Goal: Communication & Community: Answer question/provide support

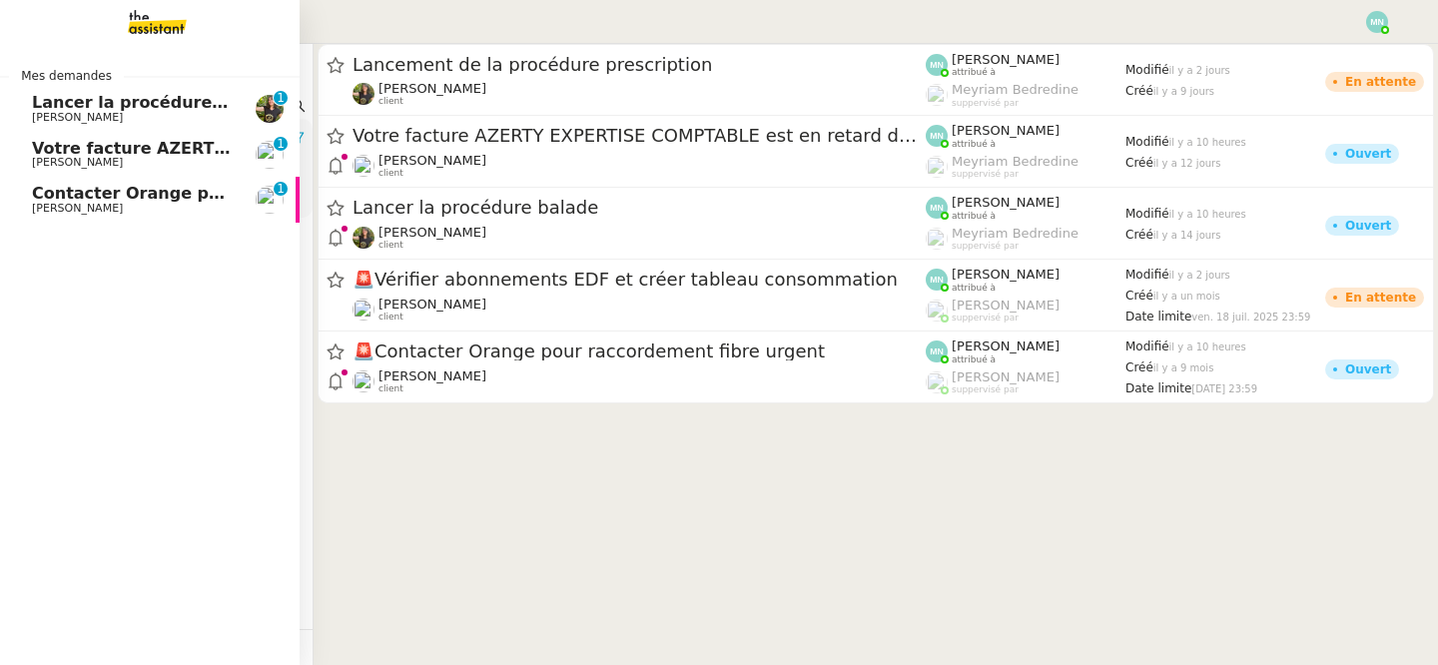
click at [82, 109] on span "Lancer la procédure balade" at bounding box center [155, 102] width 247 height 19
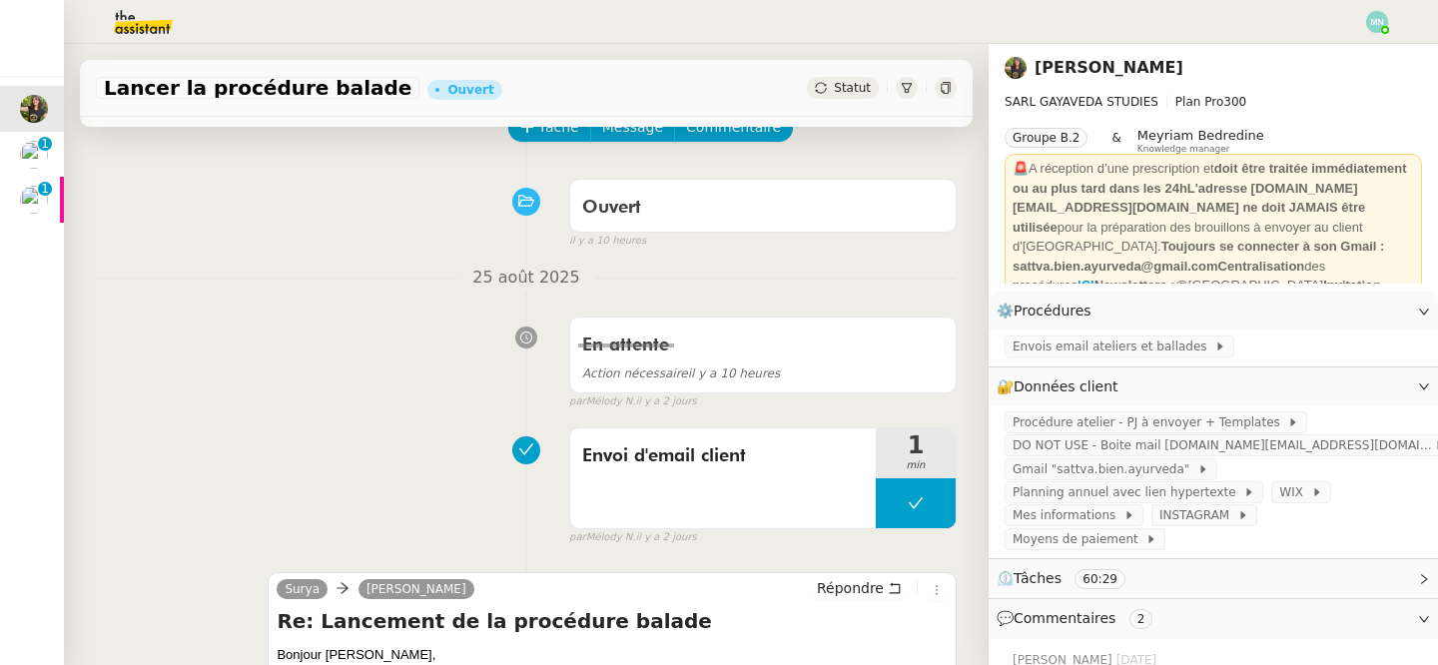
scroll to position [92, 0]
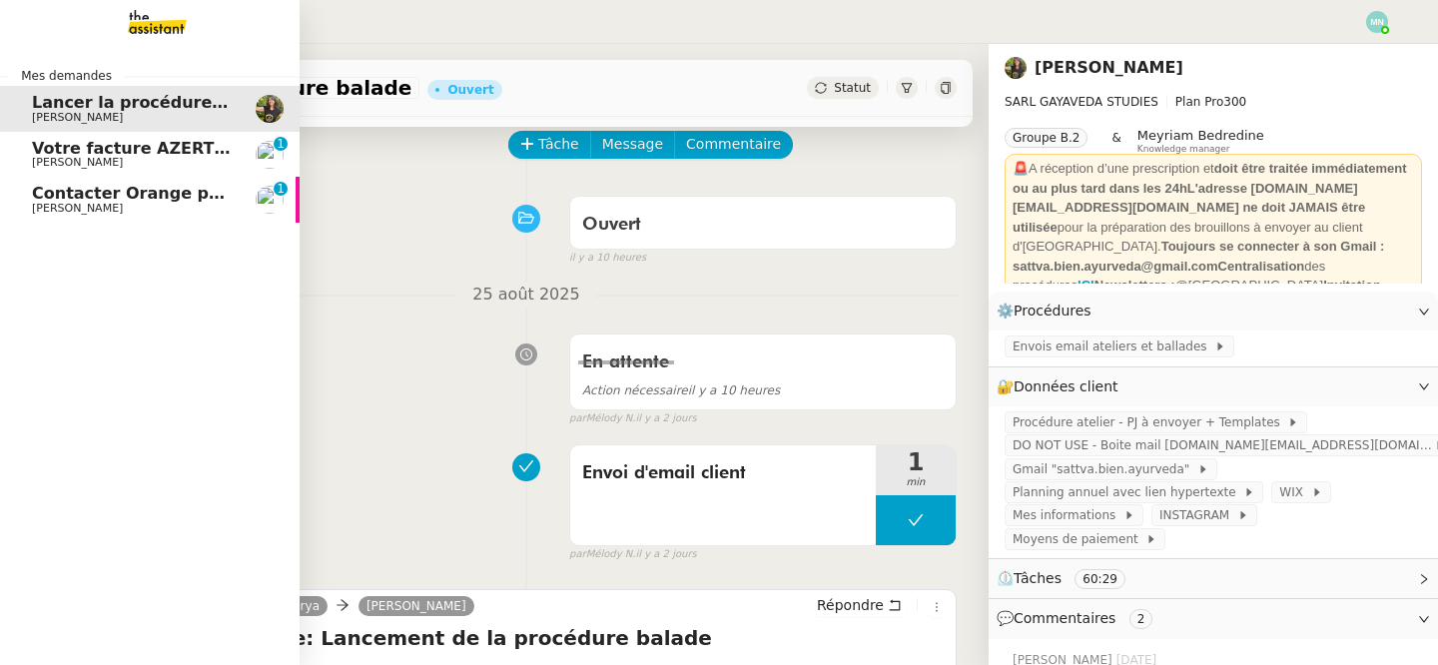
click at [52, 146] on span "Votre facture AZERTY EXPERTISE COMPTABLE est en retard de 14 jours" at bounding box center [352, 148] width 640 height 19
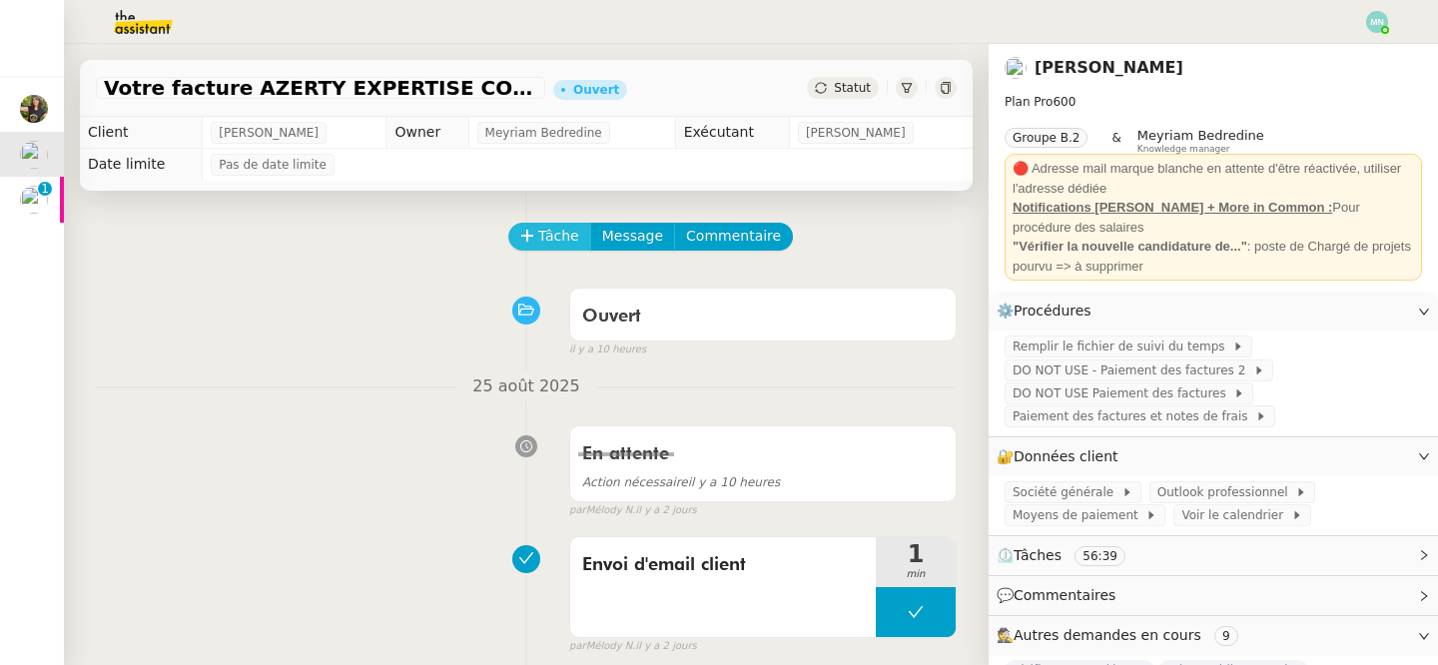
click at [541, 240] on span "Tâche" at bounding box center [558, 236] width 41 height 23
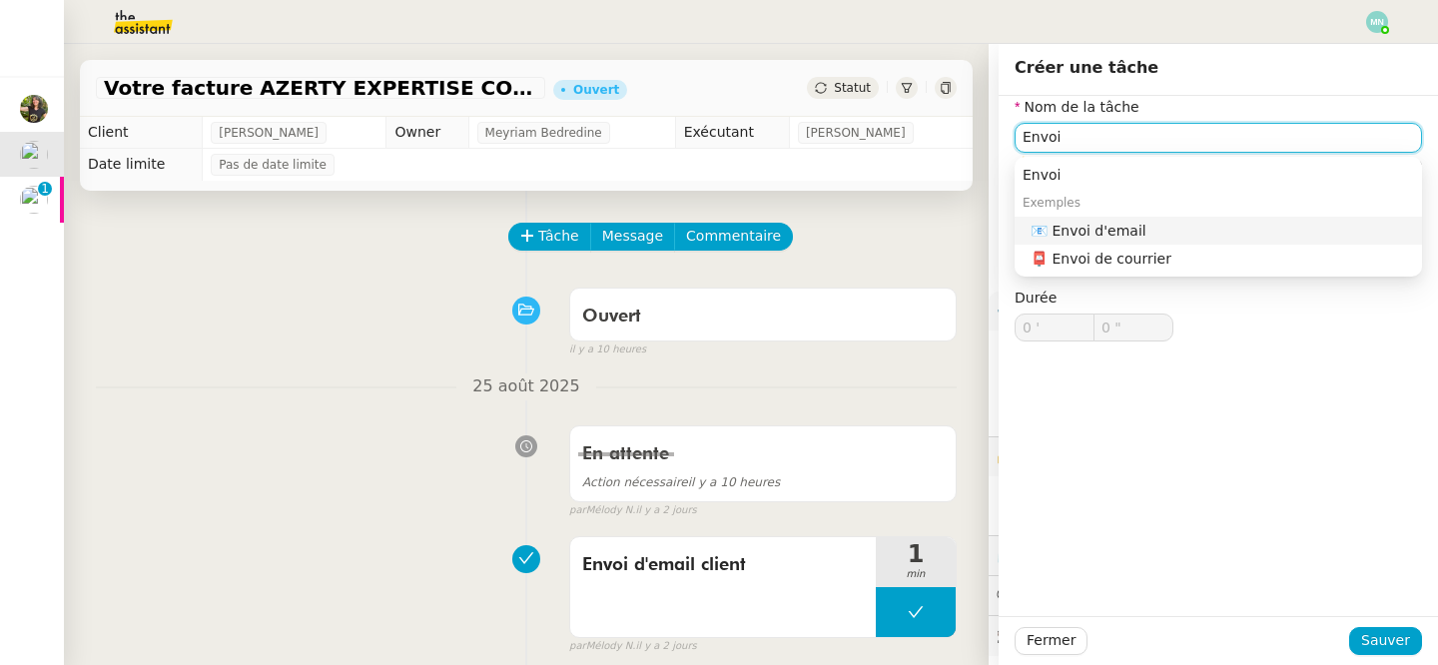
click at [1093, 217] on nz-auto-option "📧 Envoi d'email" at bounding box center [1218, 231] width 407 height 28
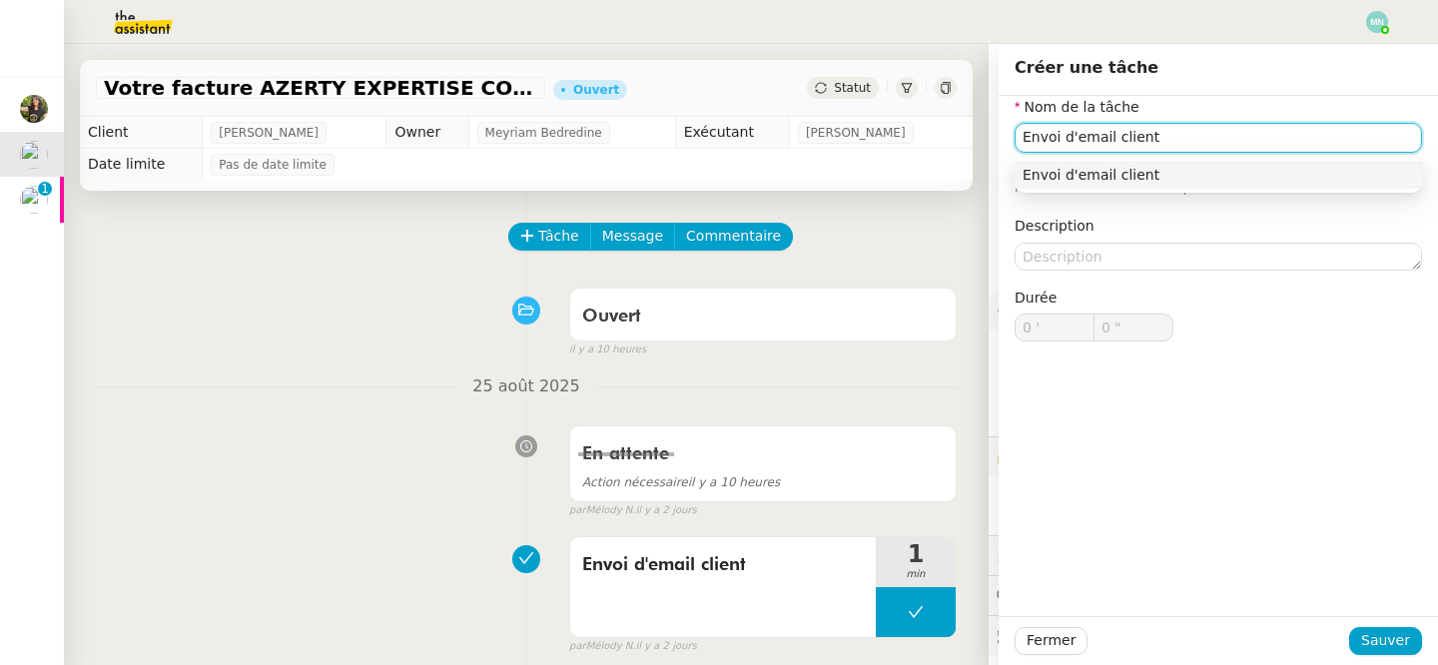
click at [1248, 174] on div "Envoi d'email client" at bounding box center [1218, 175] width 391 height 18
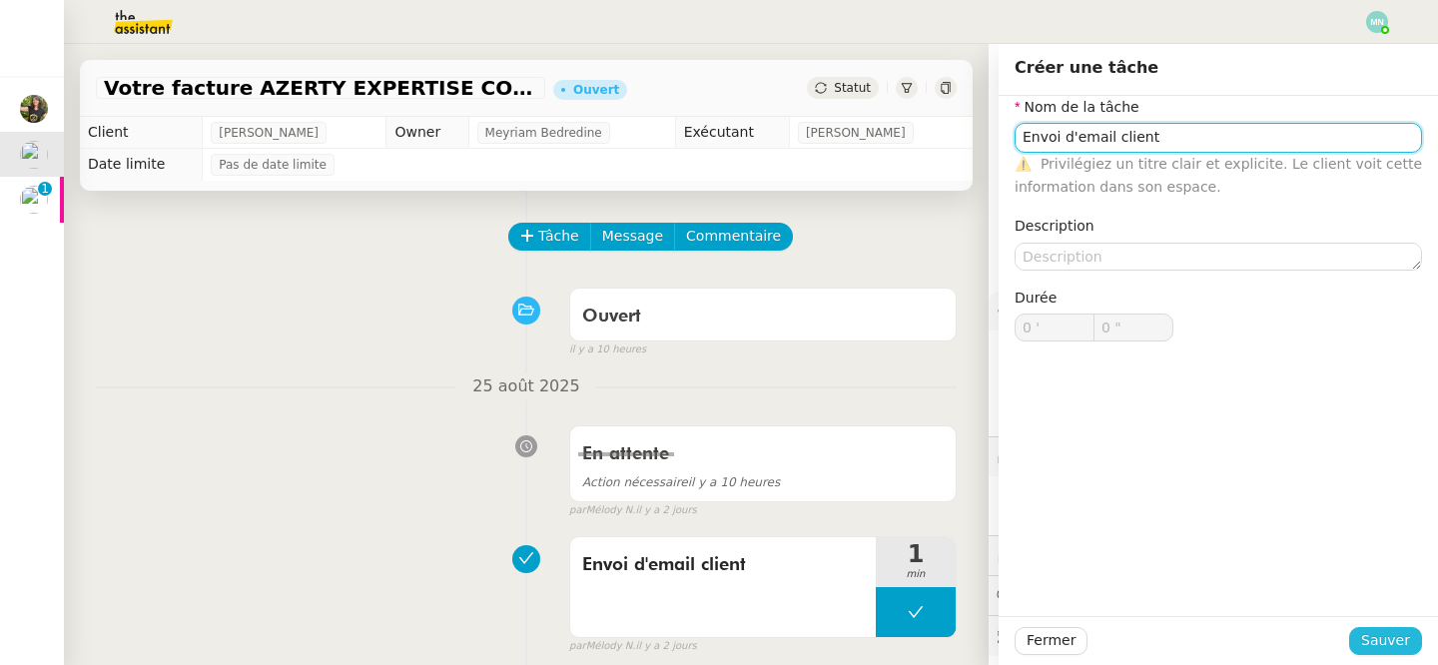
type input "Envoi d'email client"
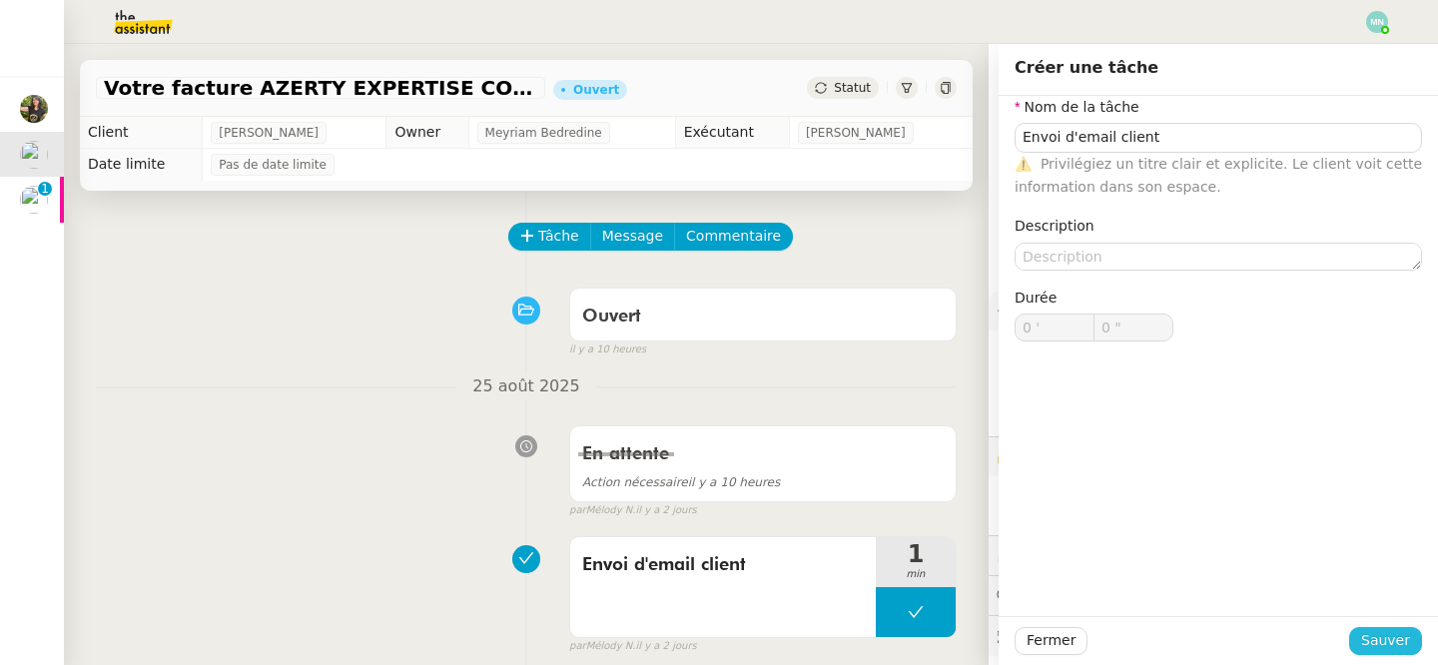
click at [1397, 639] on span "Sauver" at bounding box center [1385, 640] width 49 height 23
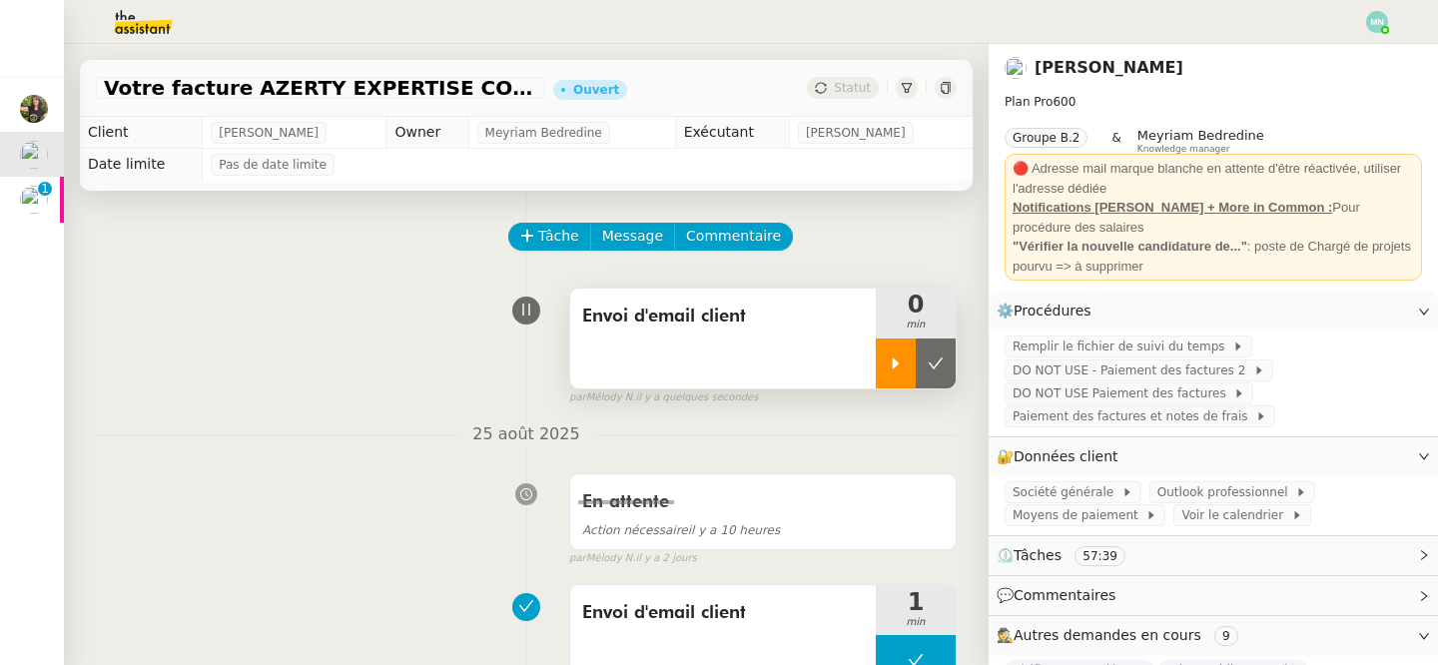
click at [902, 363] on icon at bounding box center [896, 364] width 16 height 16
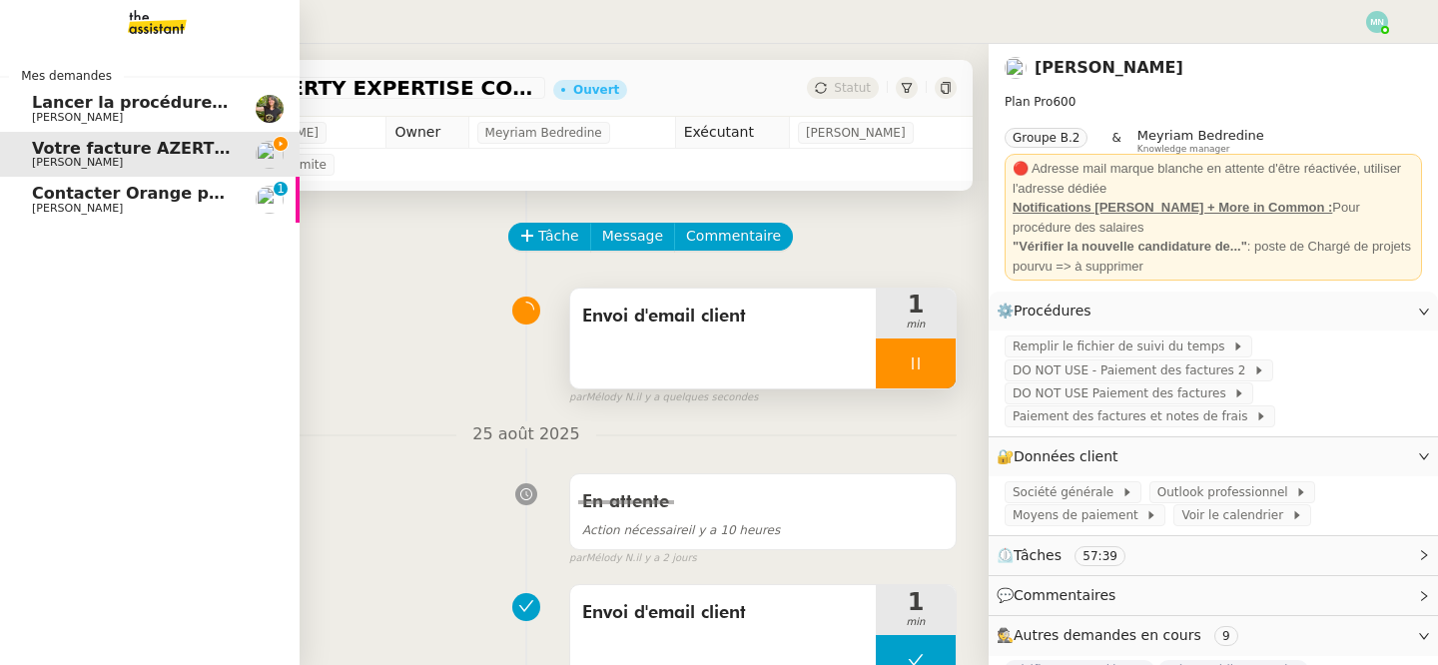
click at [68, 111] on span "Lancer la procédure balade" at bounding box center [155, 102] width 247 height 19
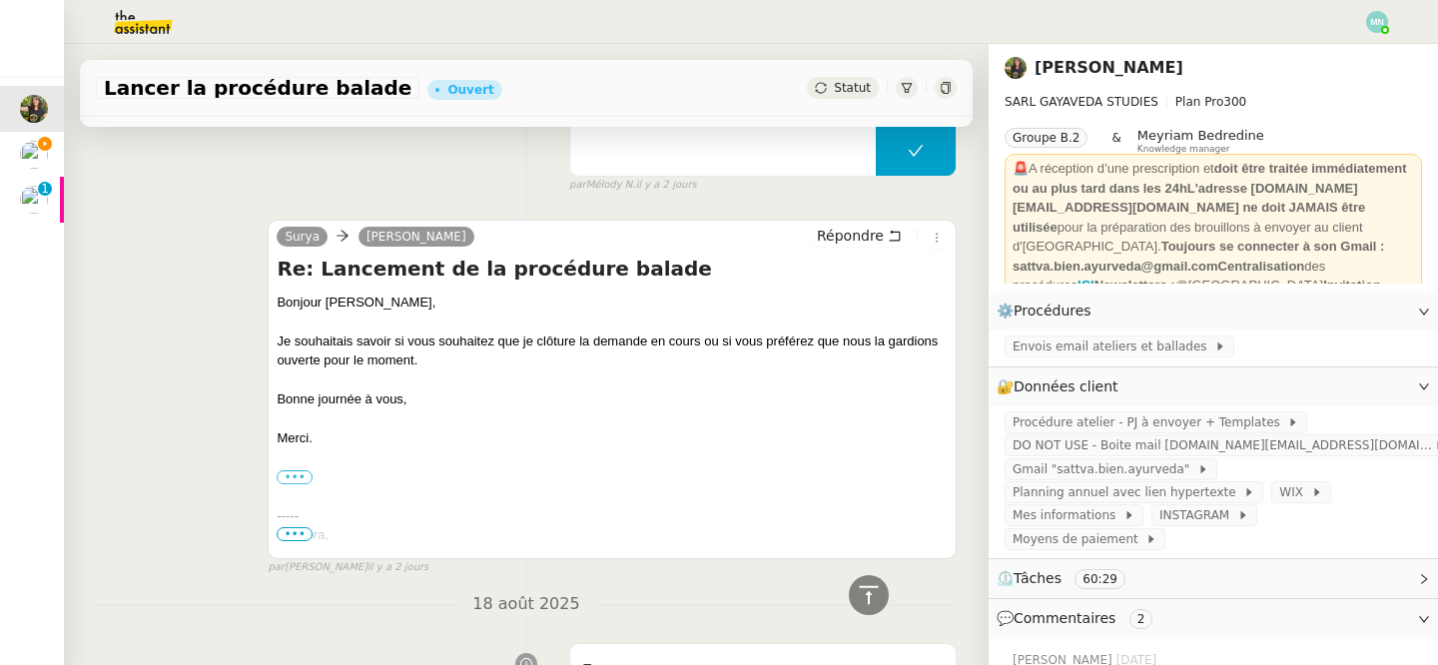
scroll to position [463, 0]
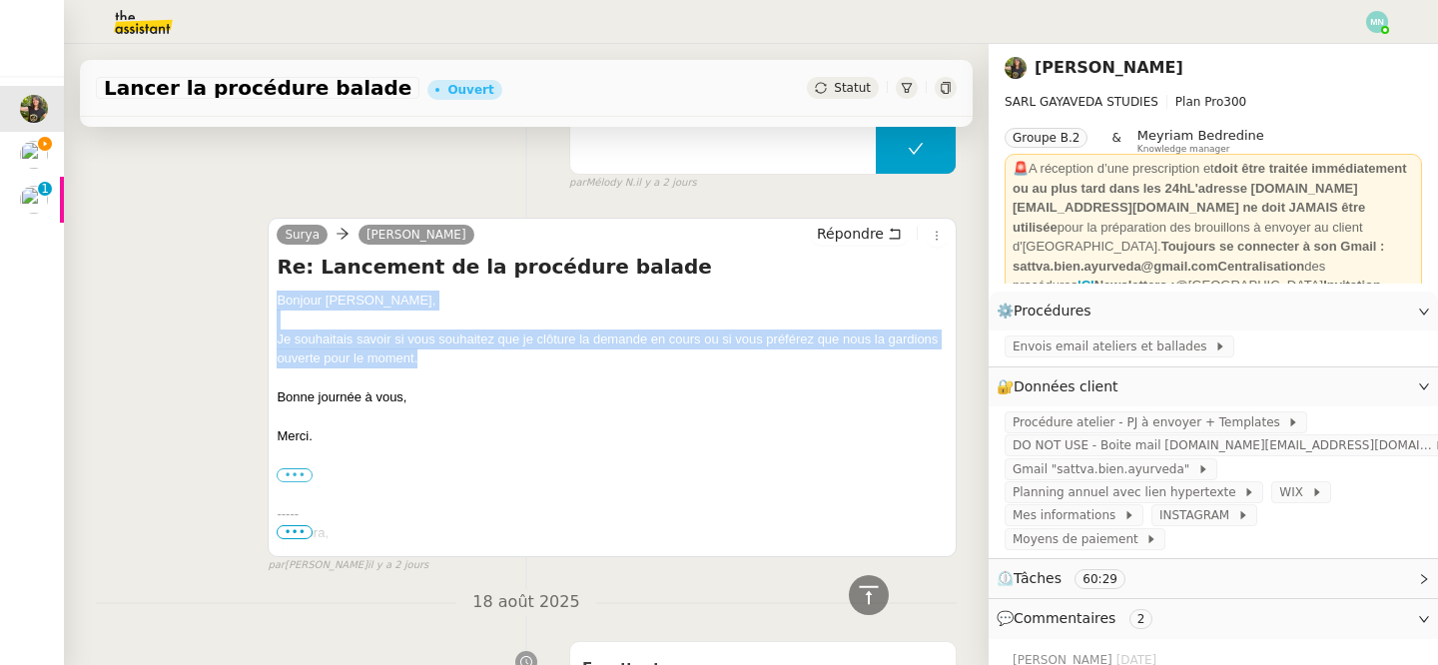
drag, startPoint x: 277, startPoint y: 296, endPoint x: 425, endPoint y: 355, distance: 160.0
click at [425, 355] on div "Bonjour [PERSON_NAME], Je souhaitais savoir si vous souhaitez que je clôture la…" at bounding box center [612, 592] width 671 height 602
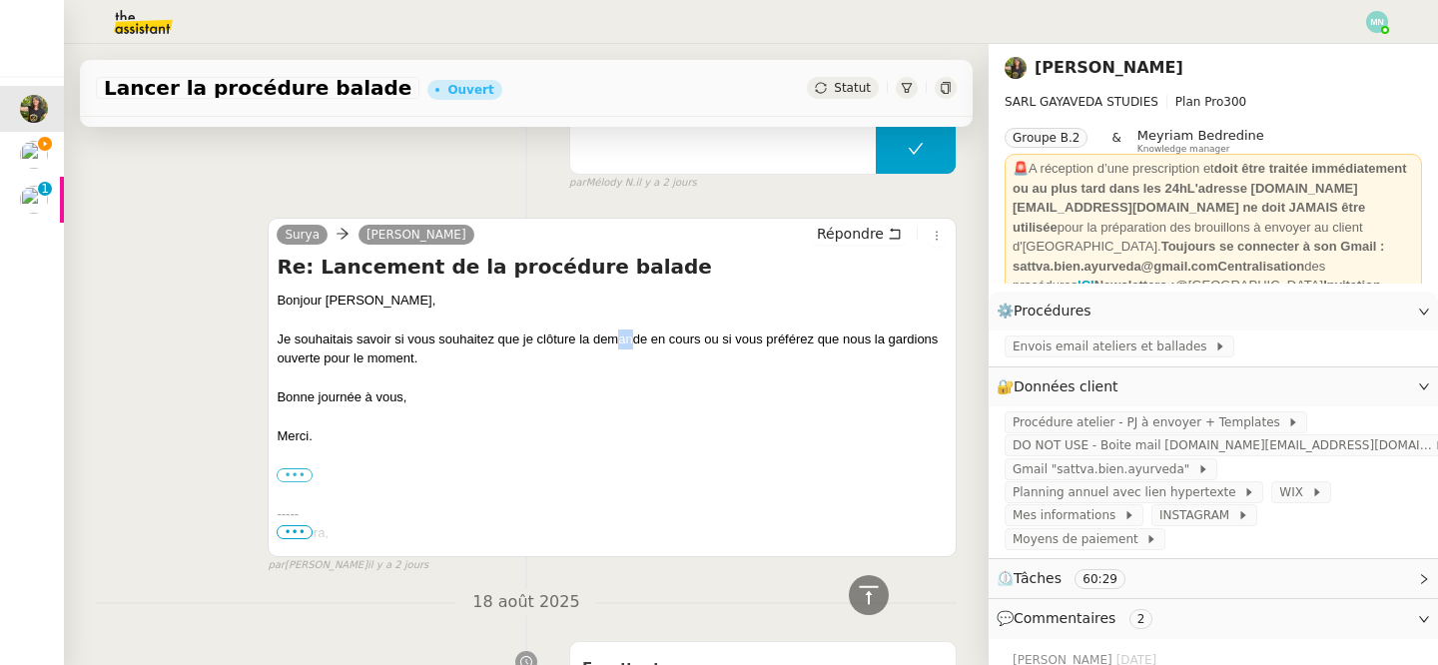
drag, startPoint x: 425, startPoint y: 355, endPoint x: 629, endPoint y: 341, distance: 204.2
click at [630, 341] on div "Je souhaitais savoir si vous souhaitez que je clôture la demande en cours ou si…" at bounding box center [612, 349] width 671 height 39
click at [581, 362] on div "Je souhaitais savoir si vous souhaitez que je clôture la demande en cours ou si…" at bounding box center [612, 349] width 671 height 39
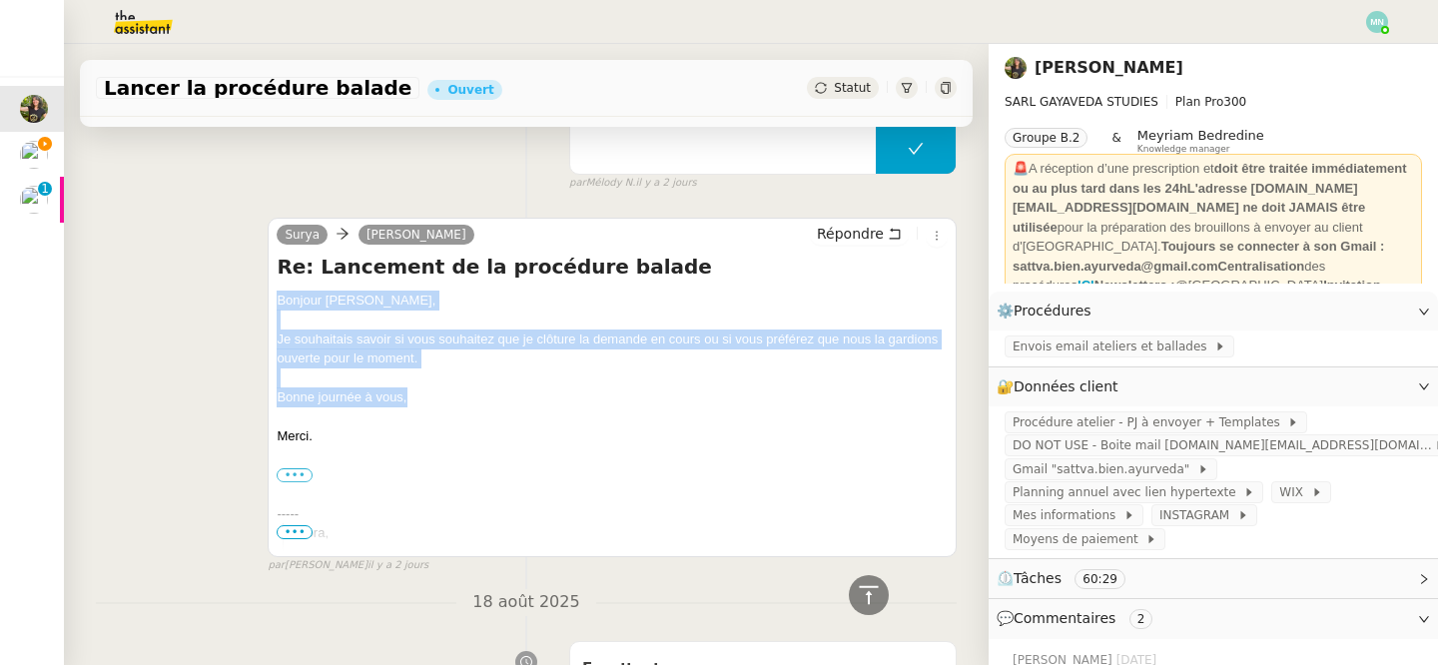
drag, startPoint x: 276, startPoint y: 300, endPoint x: 669, endPoint y: 389, distance: 403.6
click at [670, 389] on div "[PERSON_NAME] Répondre Re: Lancement de la procédure balade Bonjour [PERSON_NAM…" at bounding box center [612, 388] width 689 height 340
copy div "Bonjour [PERSON_NAME], Je souhaitais savoir si vous souhaitez que je clôture la…"
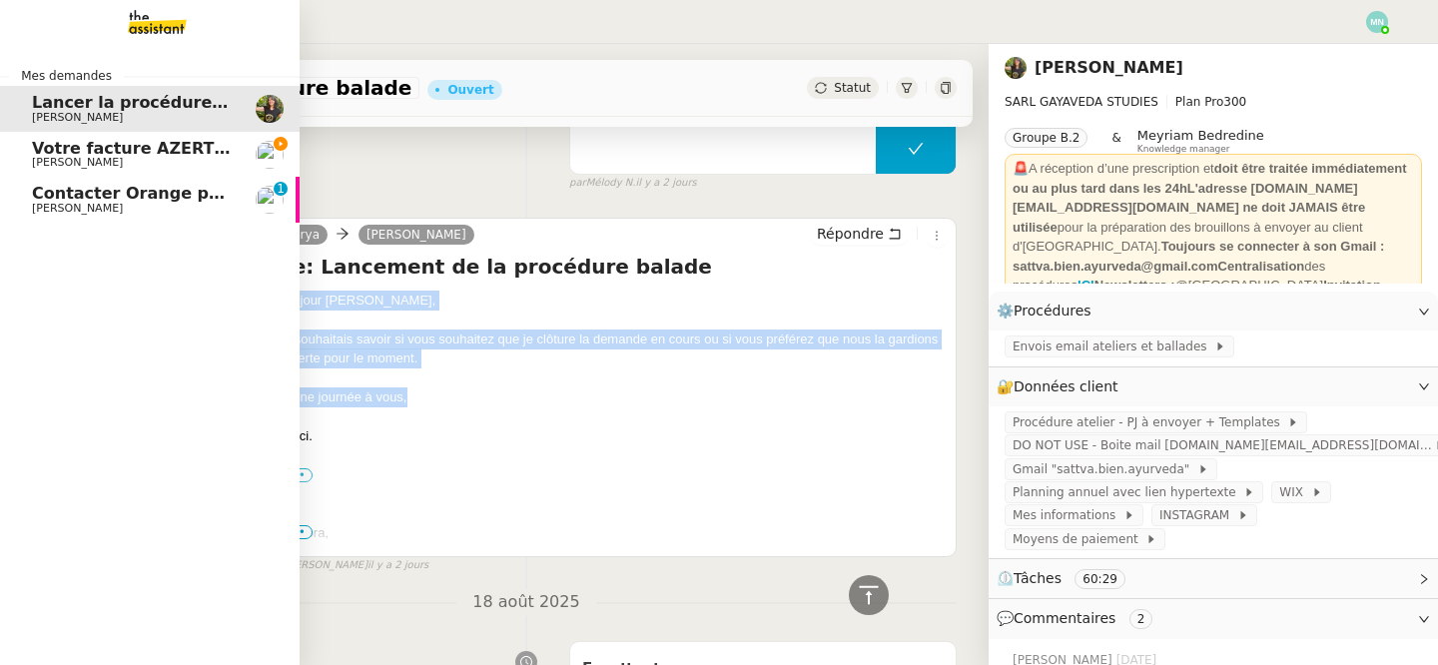
click at [42, 149] on span "Votre facture AZERTY EXPERTISE COMPTABLE est en retard de 14 jours" at bounding box center [352, 148] width 640 height 19
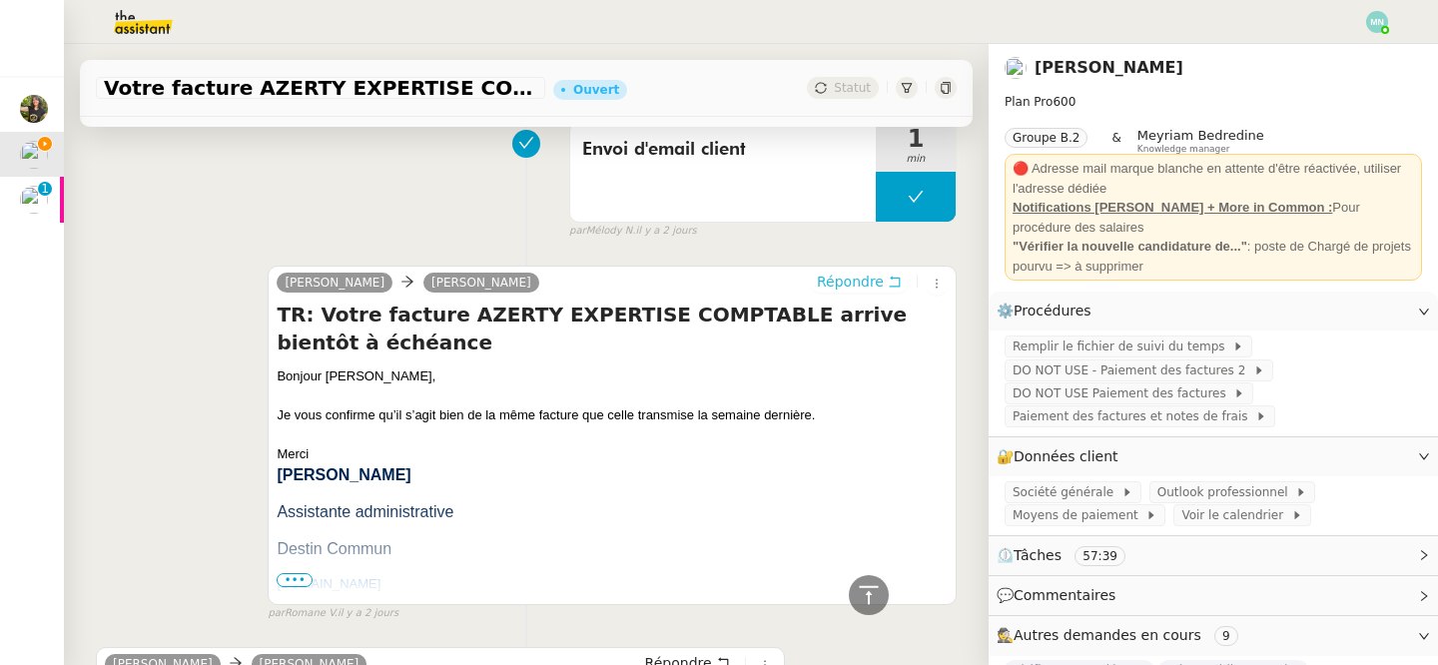
click at [859, 279] on span "Répondre" at bounding box center [850, 282] width 67 height 20
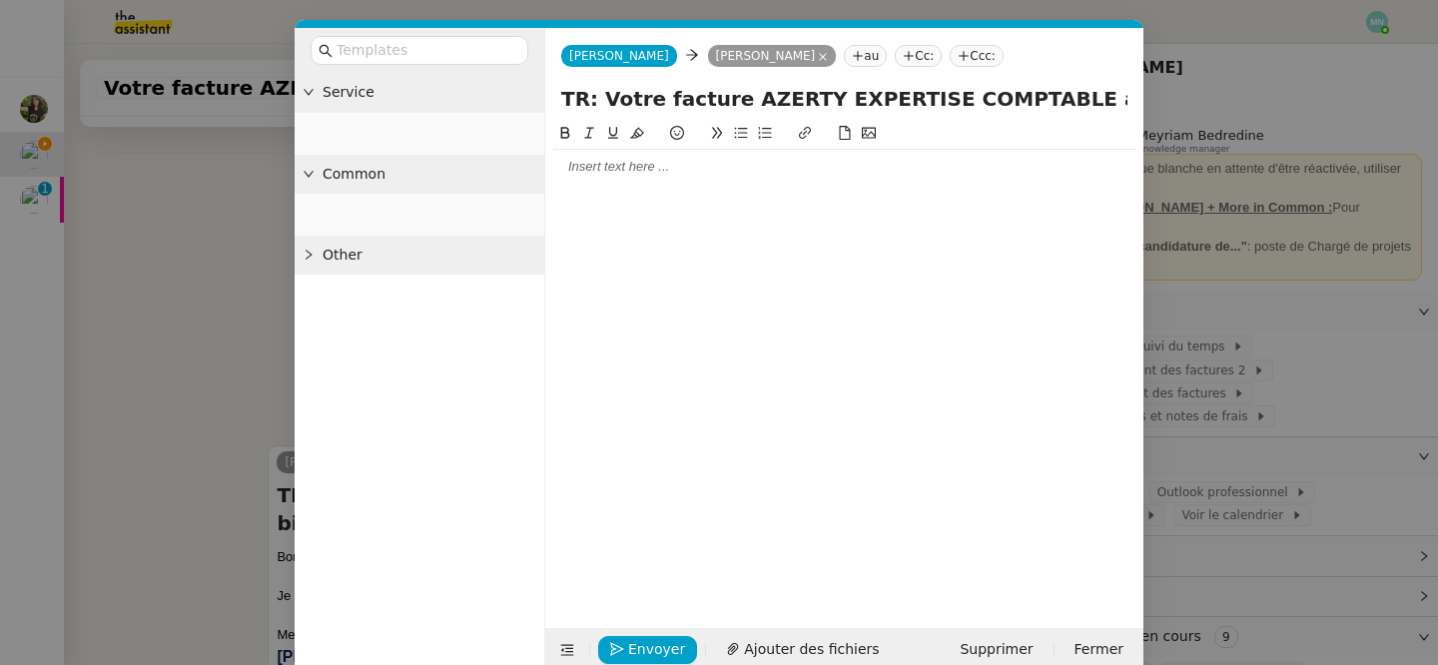
scroll to position [643, 0]
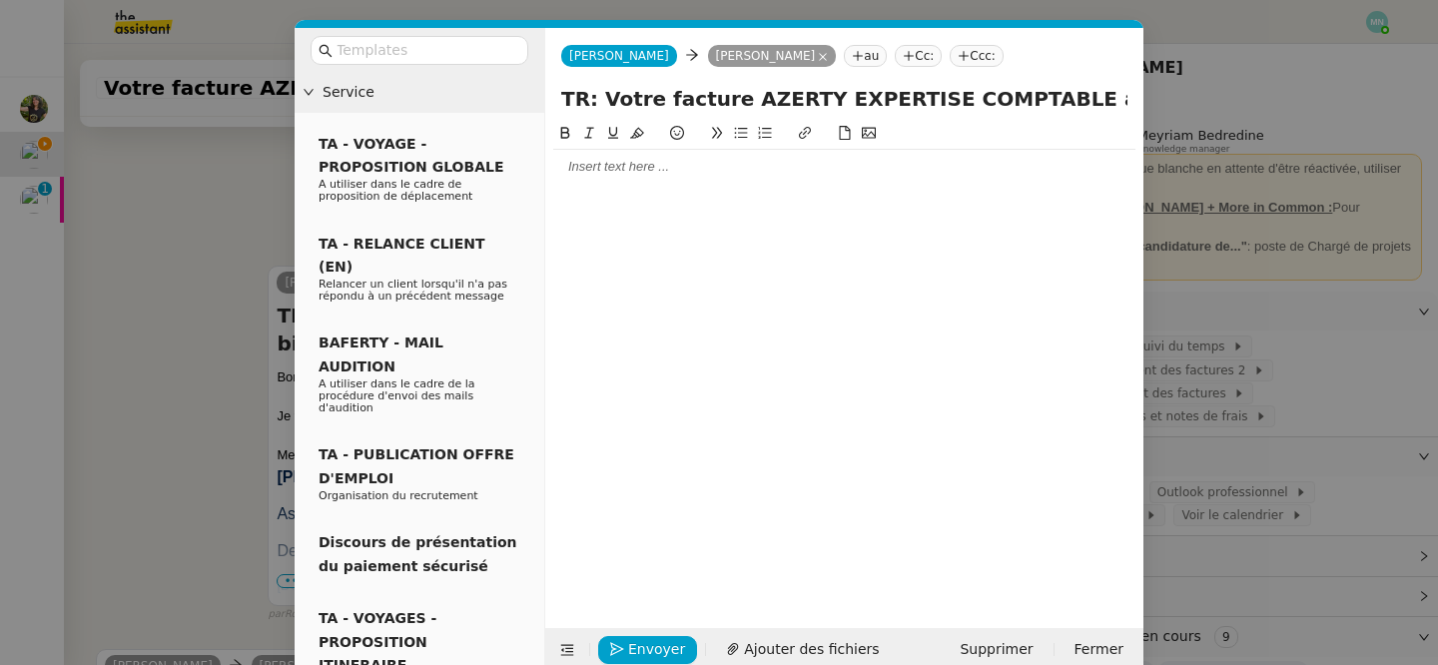
click at [599, 177] on div at bounding box center [844, 167] width 582 height 34
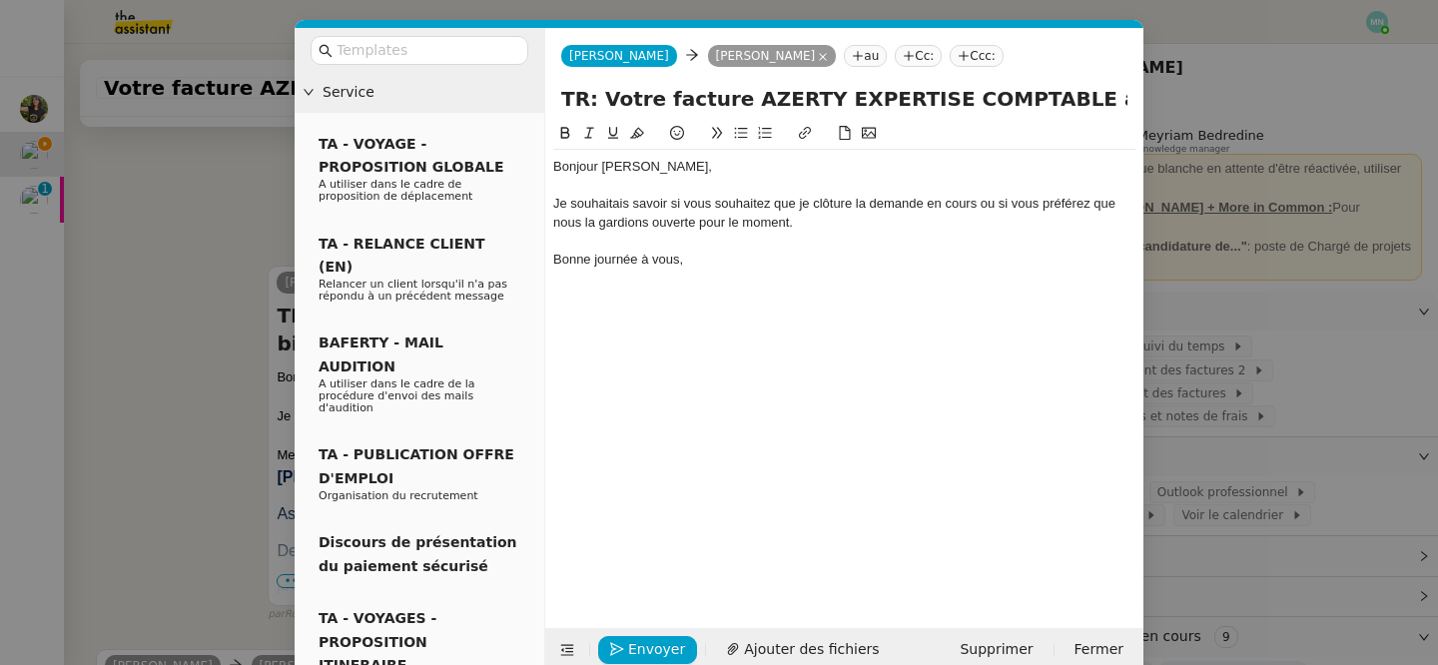
scroll to position [760, 0]
drag, startPoint x: 640, startPoint y: 172, endPoint x: 599, endPoint y: 166, distance: 41.4
click at [599, 166] on div "Bonjour [PERSON_NAME]," at bounding box center [844, 167] width 582 height 18
click at [557, 203] on div "Je souhaitais savoir si vous souhaitez que je clôture la demande en cours ou si…" at bounding box center [844, 213] width 582 height 37
click at [553, 203] on div "Je souhaitais savoir si vous souhaitez que je clôture la demande en cours ou si…" at bounding box center [844, 213] width 582 height 37
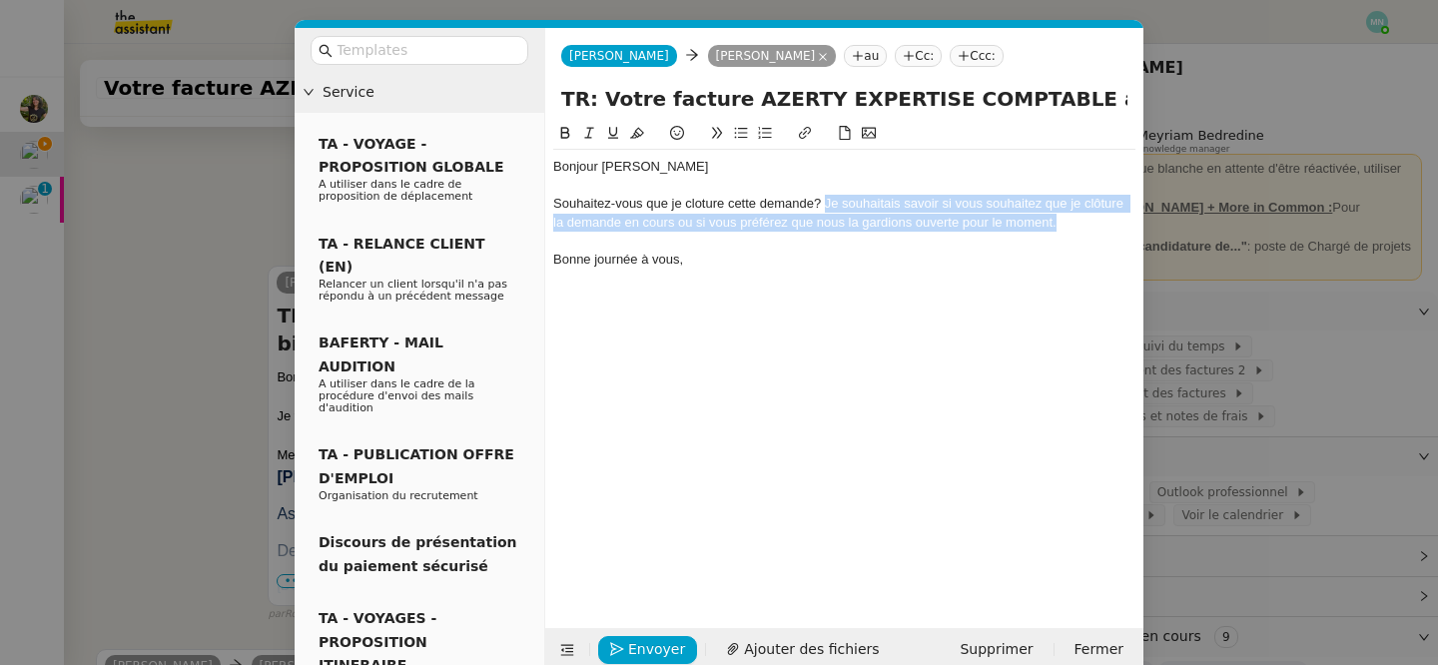
drag, startPoint x: 1078, startPoint y: 218, endPoint x: 823, endPoint y: 202, distance: 255.1
click at [823, 202] on div "Souhaitez-vous que je cloture cette demande? Je souhaitais savoir si vous souha…" at bounding box center [844, 213] width 582 height 37
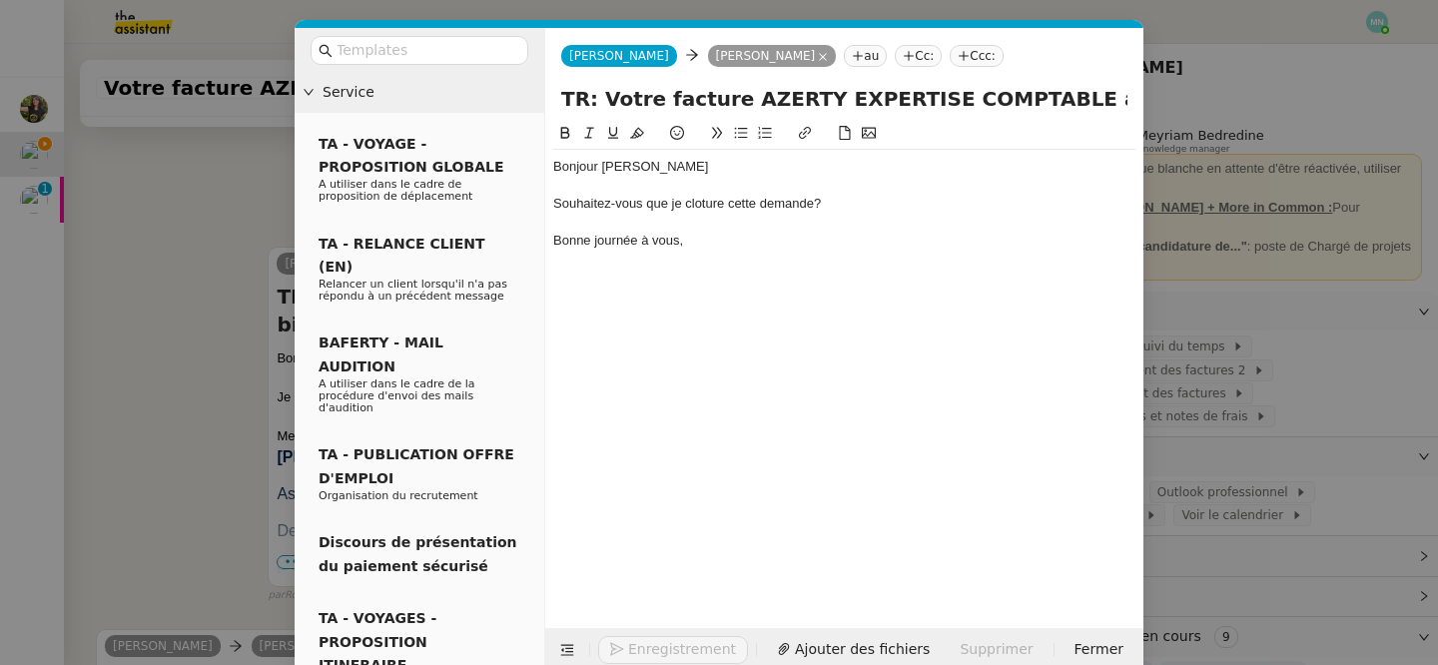
scroll to position [741, 0]
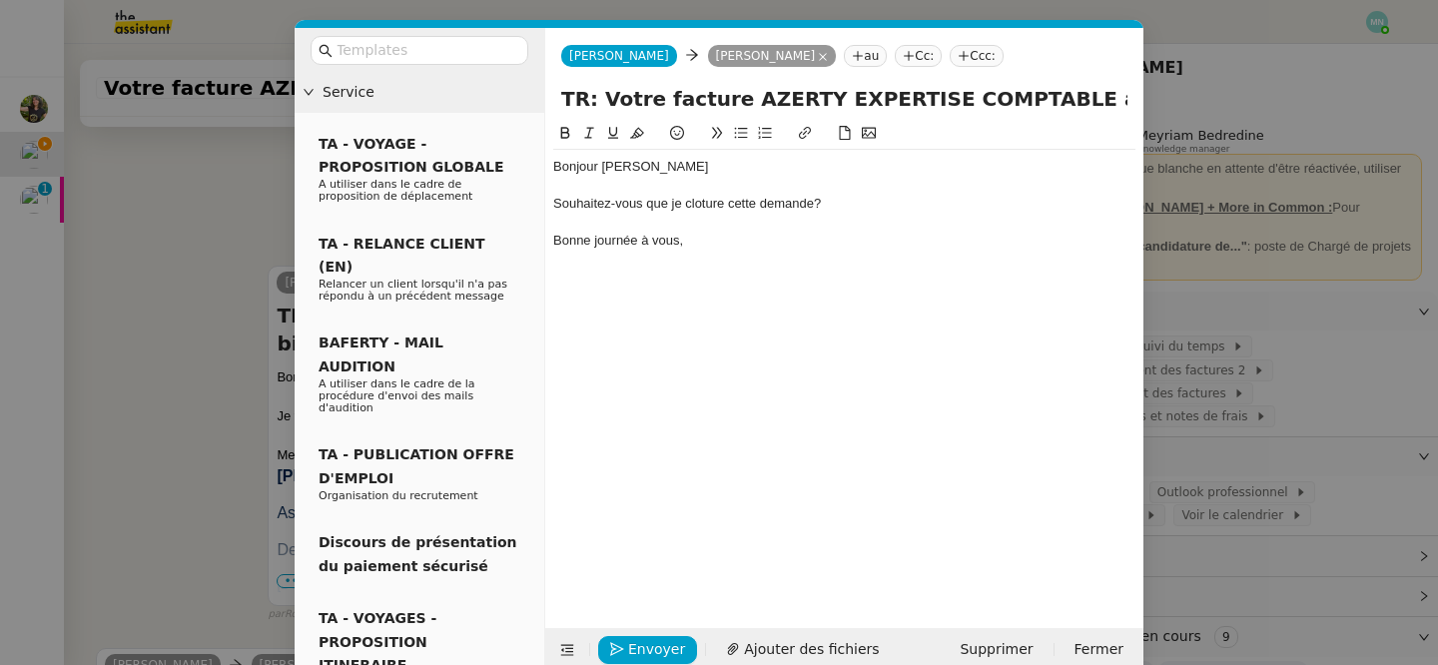
click at [711, 234] on div "Bonne journée à vous," at bounding box center [844, 241] width 582 height 18
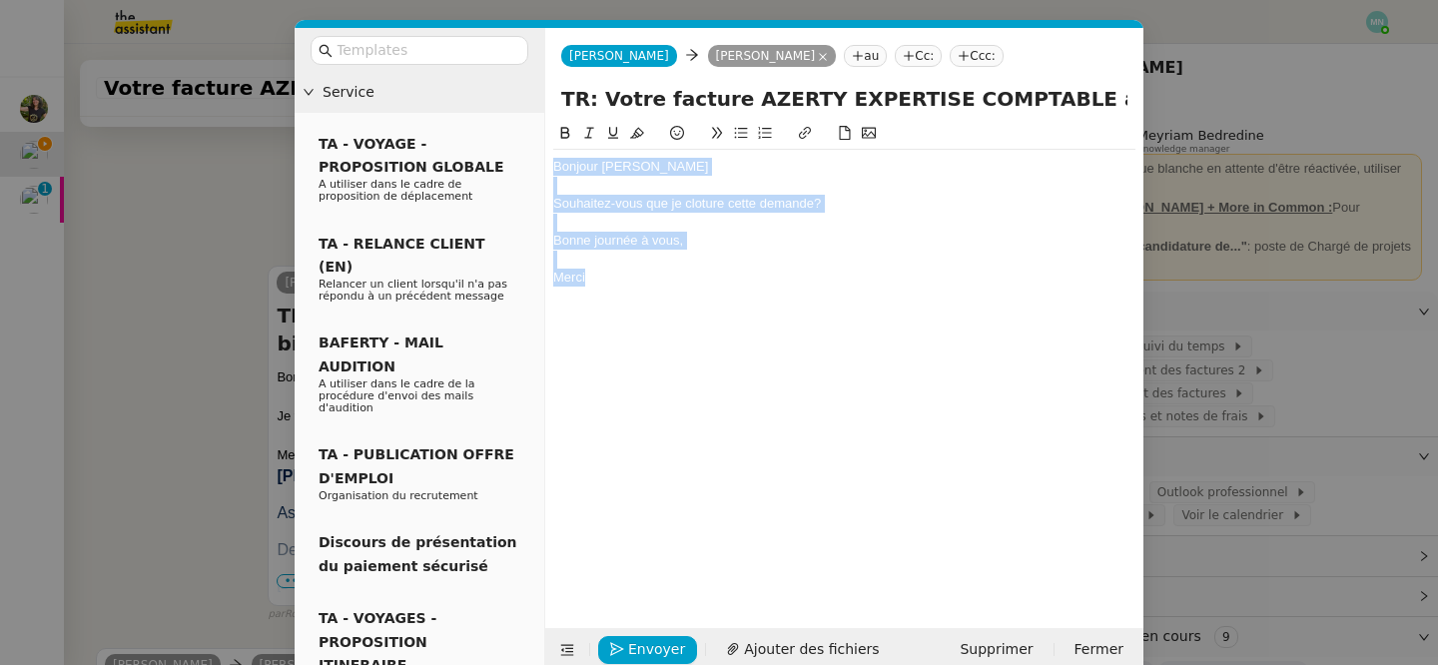
drag, startPoint x: 592, startPoint y: 285, endPoint x: 551, endPoint y: 143, distance: 147.6
click at [551, 143] on nz-spin "Bonjour [PERSON_NAME]-vous que je cloture cette demande? Bonne journée à vous, …" at bounding box center [844, 363] width 598 height 483
copy div "Bonjour [PERSON_NAME]-vous que je cloture cette demande? Bonne journée à vous, …"
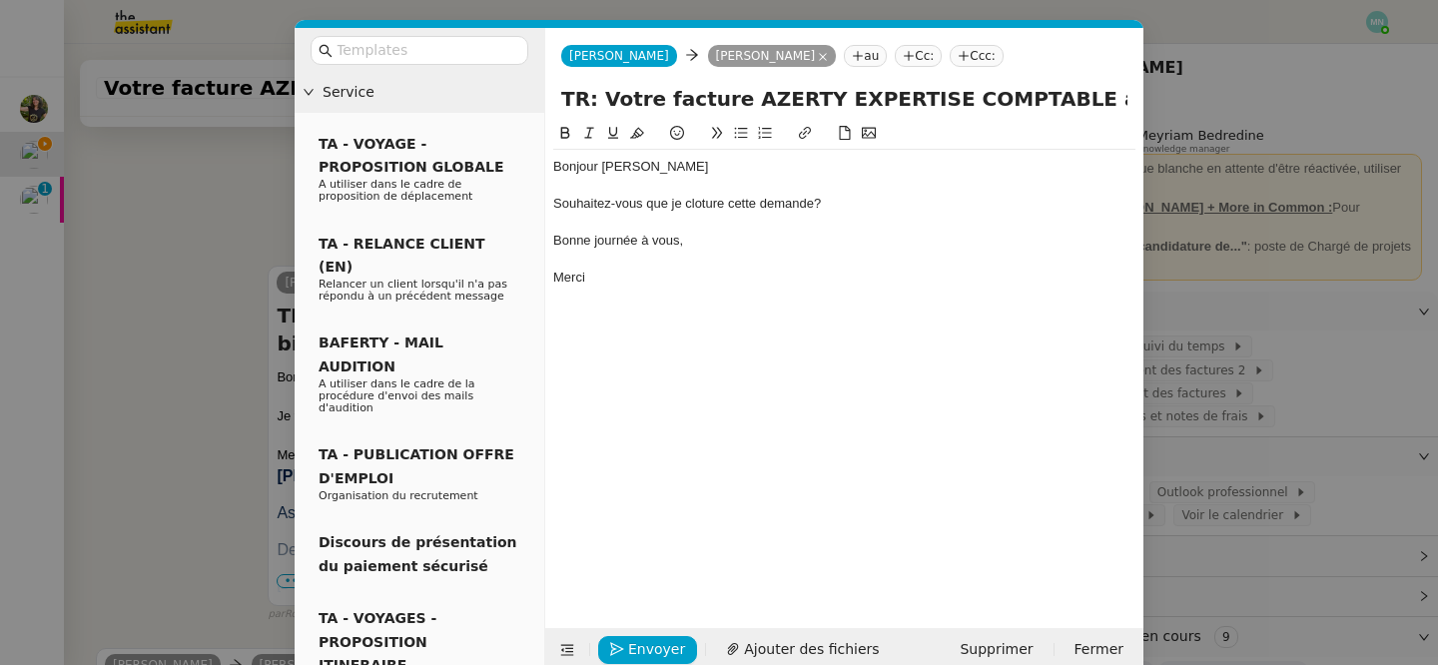
click at [602, 242] on div "Bonne journée à vous," at bounding box center [844, 241] width 582 height 18
drag, startPoint x: 603, startPoint y: 276, endPoint x: 548, endPoint y: 208, distance: 87.3
click at [548, 209] on nz-spin "Bonjour [PERSON_NAME]-vous que je cloture cette demande? Bonne journée à vous, …" at bounding box center [844, 363] width 598 height 483
click at [940, 205] on div "Souhaitez-vous que je procède à la clôture de cette demande ?" at bounding box center [844, 204] width 582 height 18
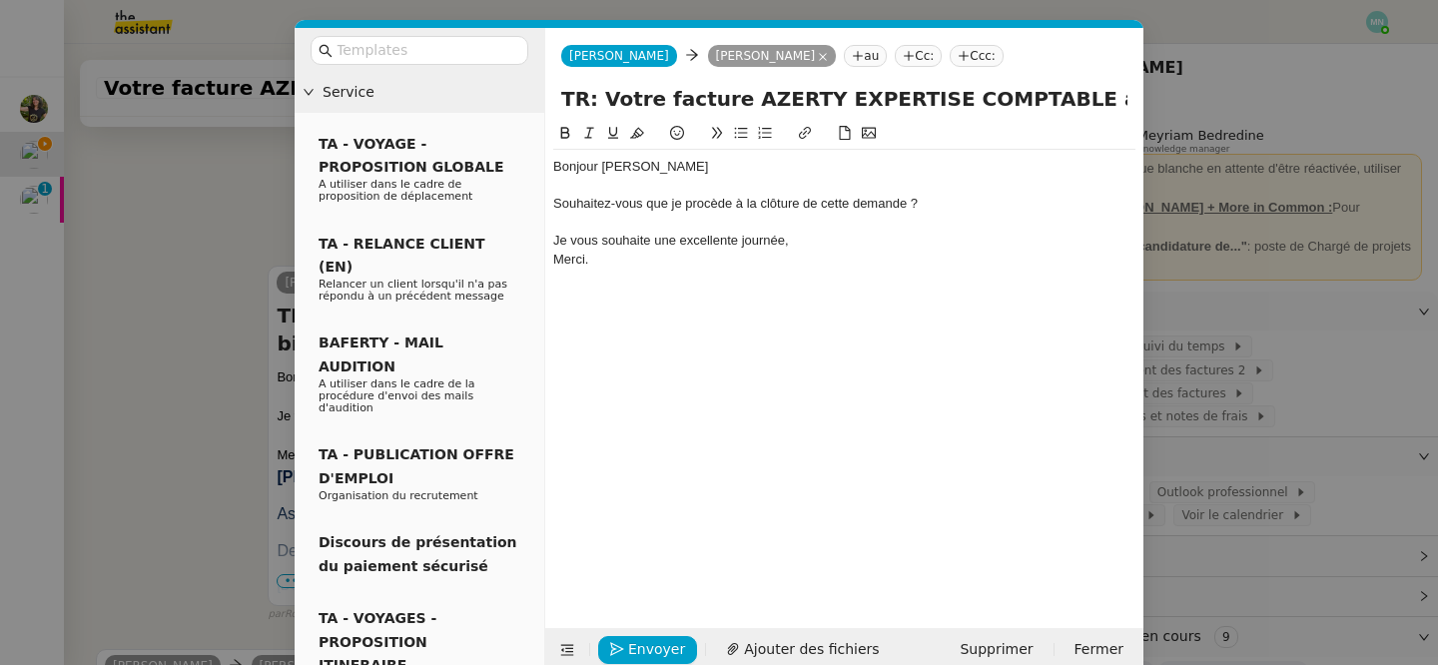
scroll to position [780, 0]
click at [808, 253] on div "Merci." at bounding box center [844, 260] width 582 height 18
click at [806, 236] on div "Je vous souhaite une excellente journée," at bounding box center [844, 241] width 582 height 18
drag, startPoint x: 979, startPoint y: 203, endPoint x: 538, endPoint y: 209, distance: 440.4
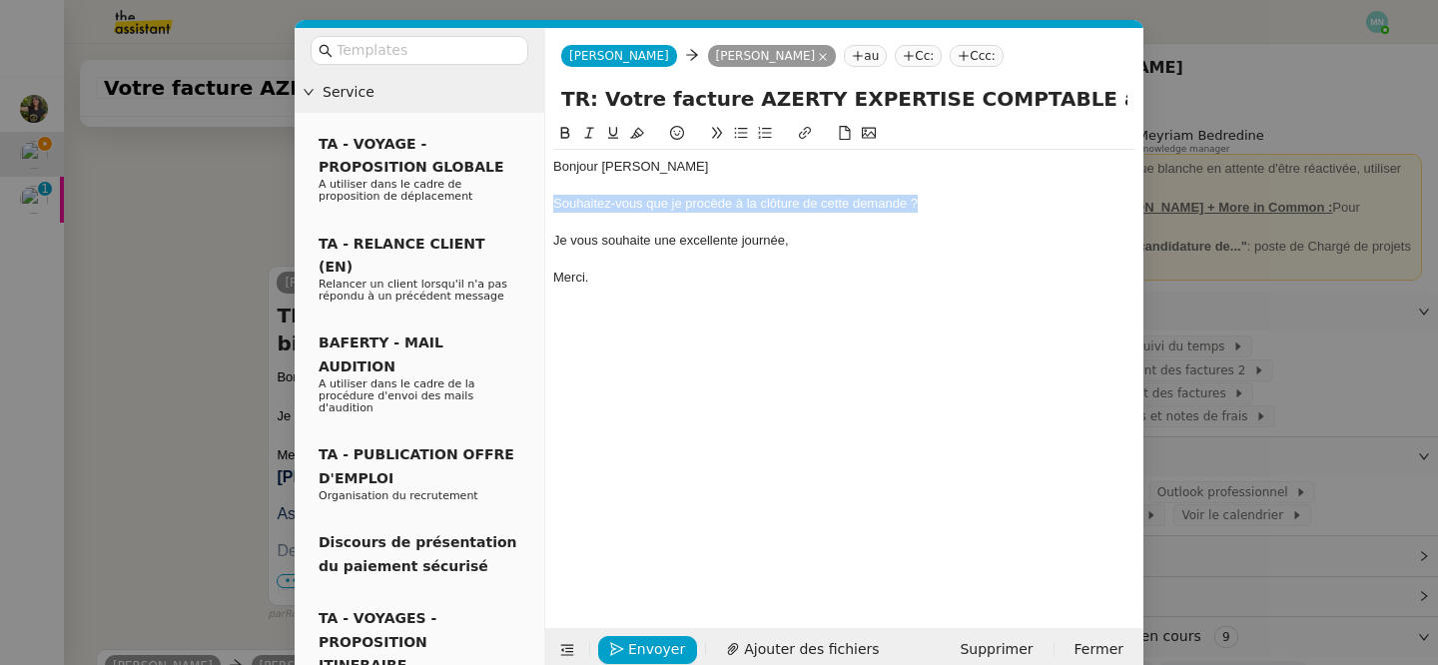
click at [538, 209] on nz-layout "Service TA - VOYAGE - PROPOSITION GLOBALE A utiliser dans le cadre de propositi…" at bounding box center [719, 350] width 849 height 644
click at [750, 129] on button at bounding box center [741, 133] width 24 height 23
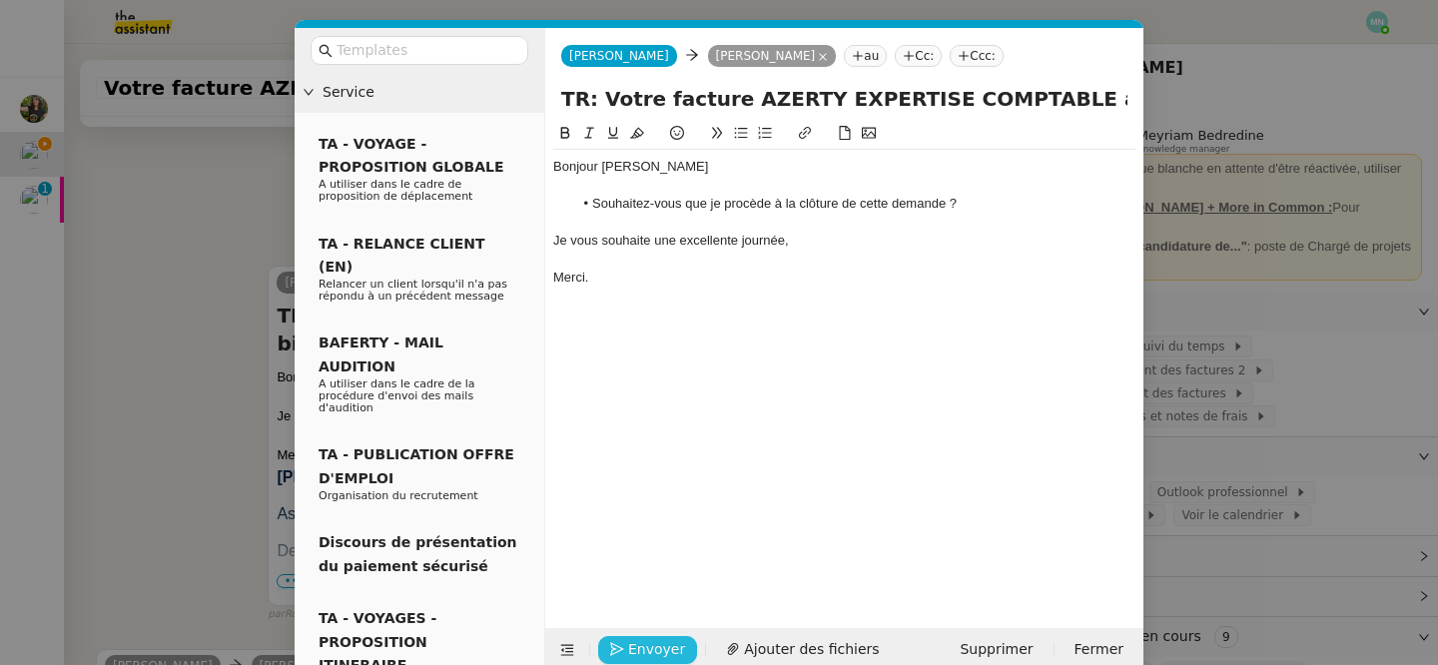
click at [640, 655] on span "Envoyer" at bounding box center [656, 649] width 57 height 23
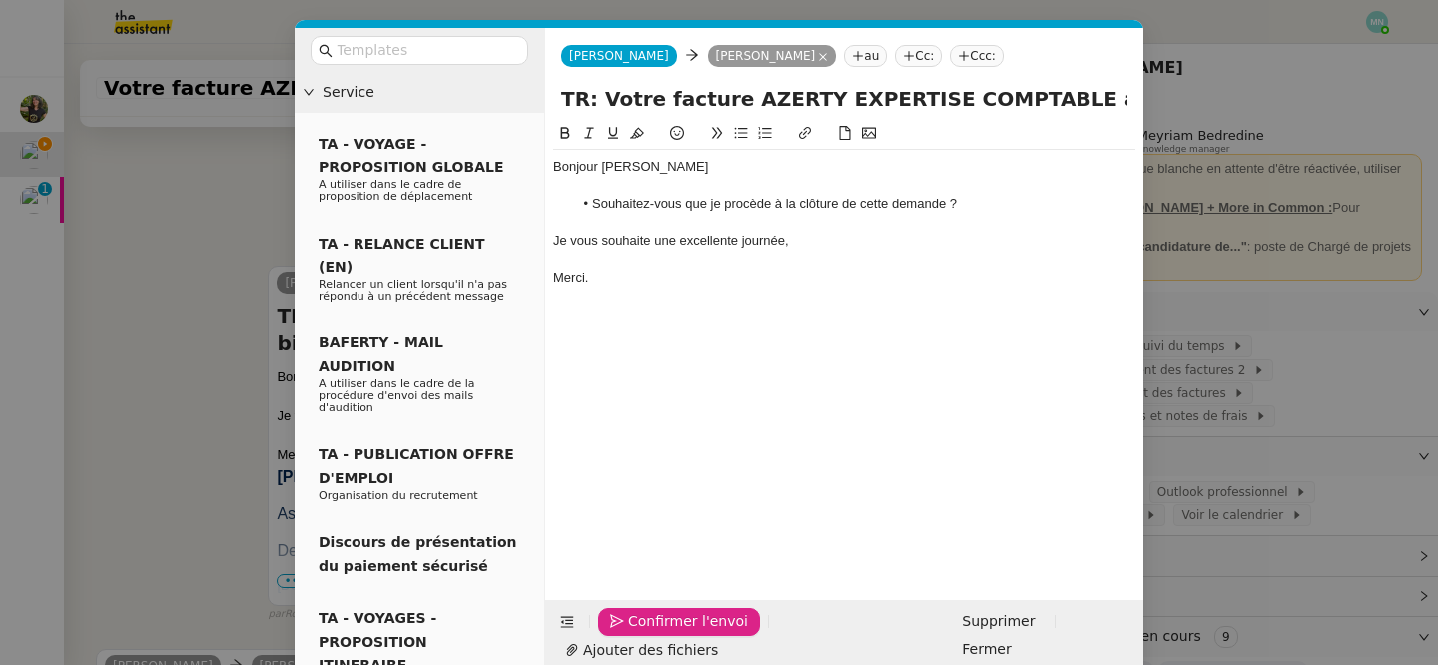
click at [640, 633] on span "Confirmer l'envoi" at bounding box center [688, 621] width 120 height 23
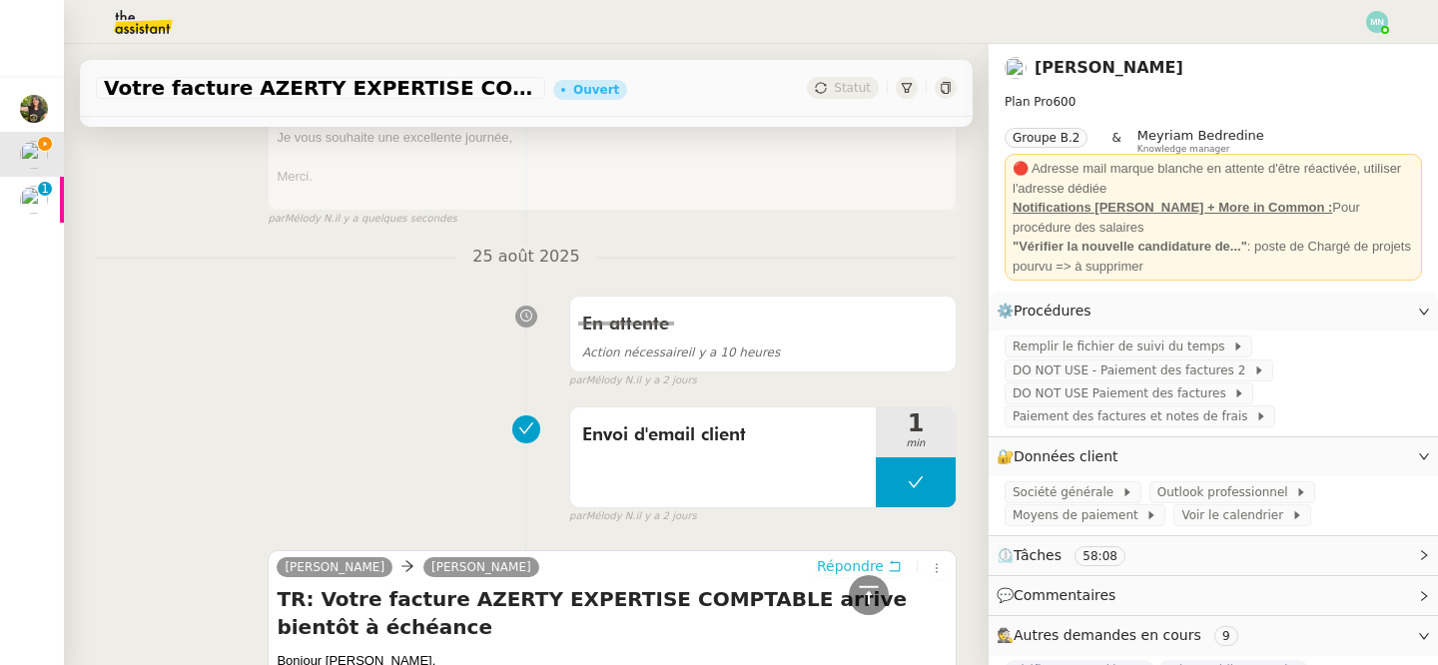
scroll to position [0, 0]
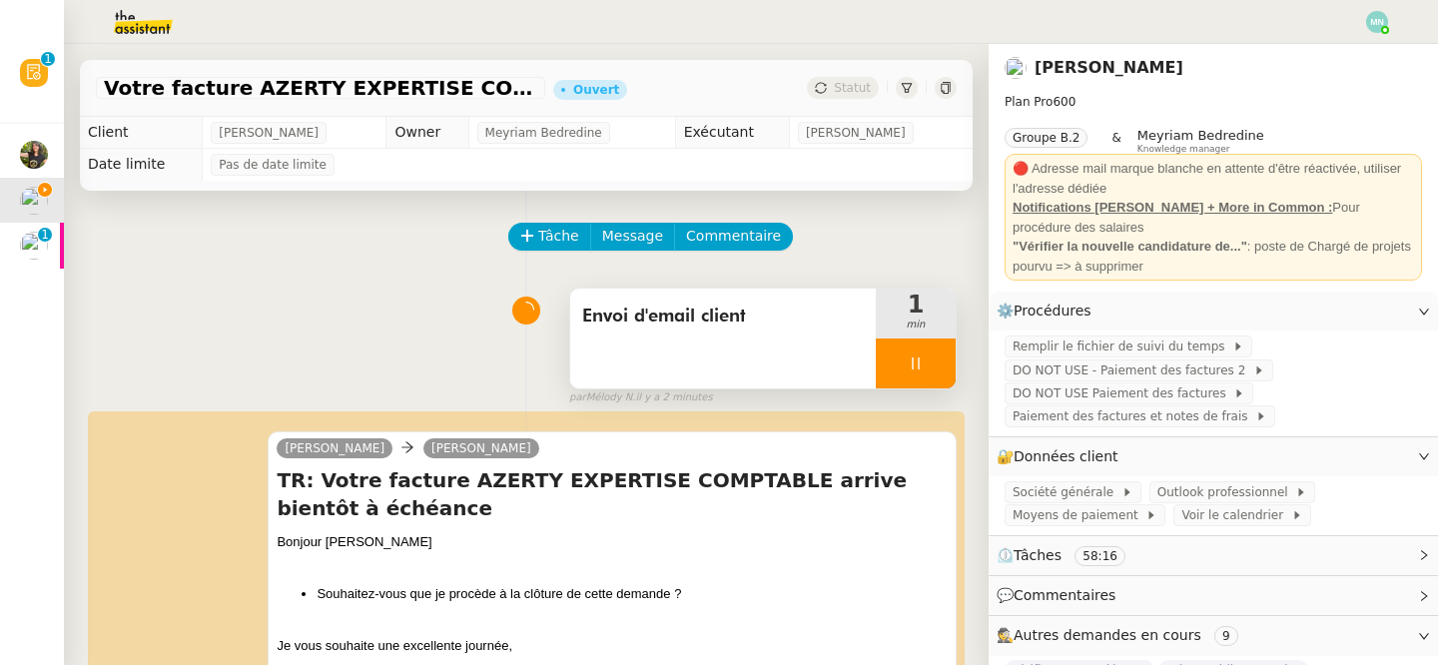
click at [906, 363] on div at bounding box center [916, 364] width 80 height 50
click at [935, 363] on icon at bounding box center [936, 364] width 16 height 16
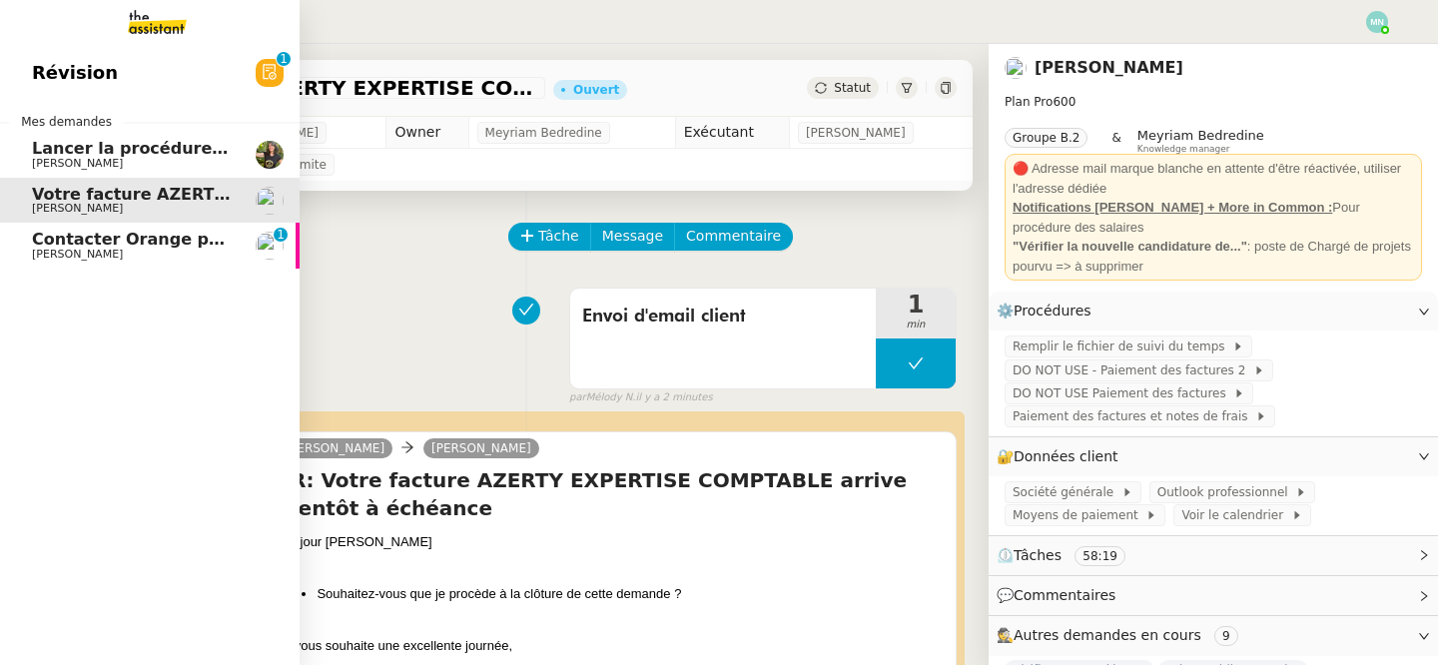
click at [57, 159] on span "[PERSON_NAME]" at bounding box center [77, 163] width 91 height 13
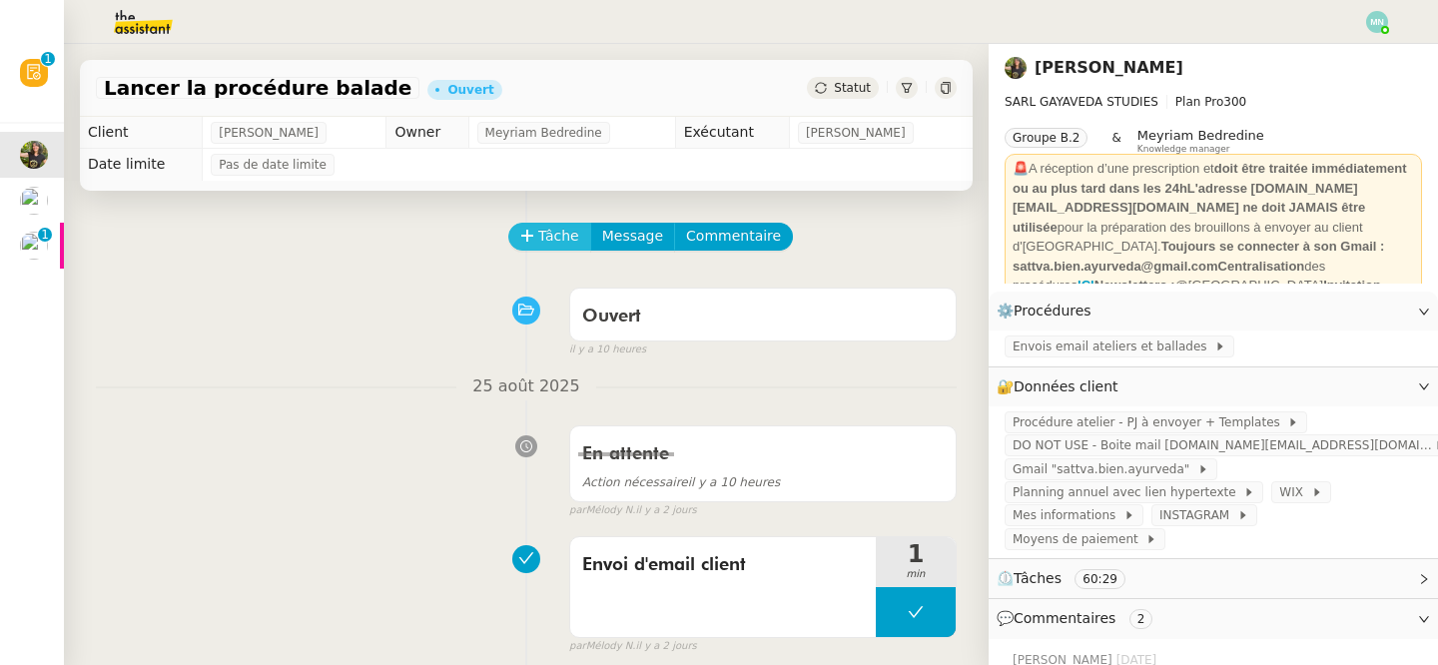
click at [567, 238] on span "Tâche" at bounding box center [558, 236] width 41 height 23
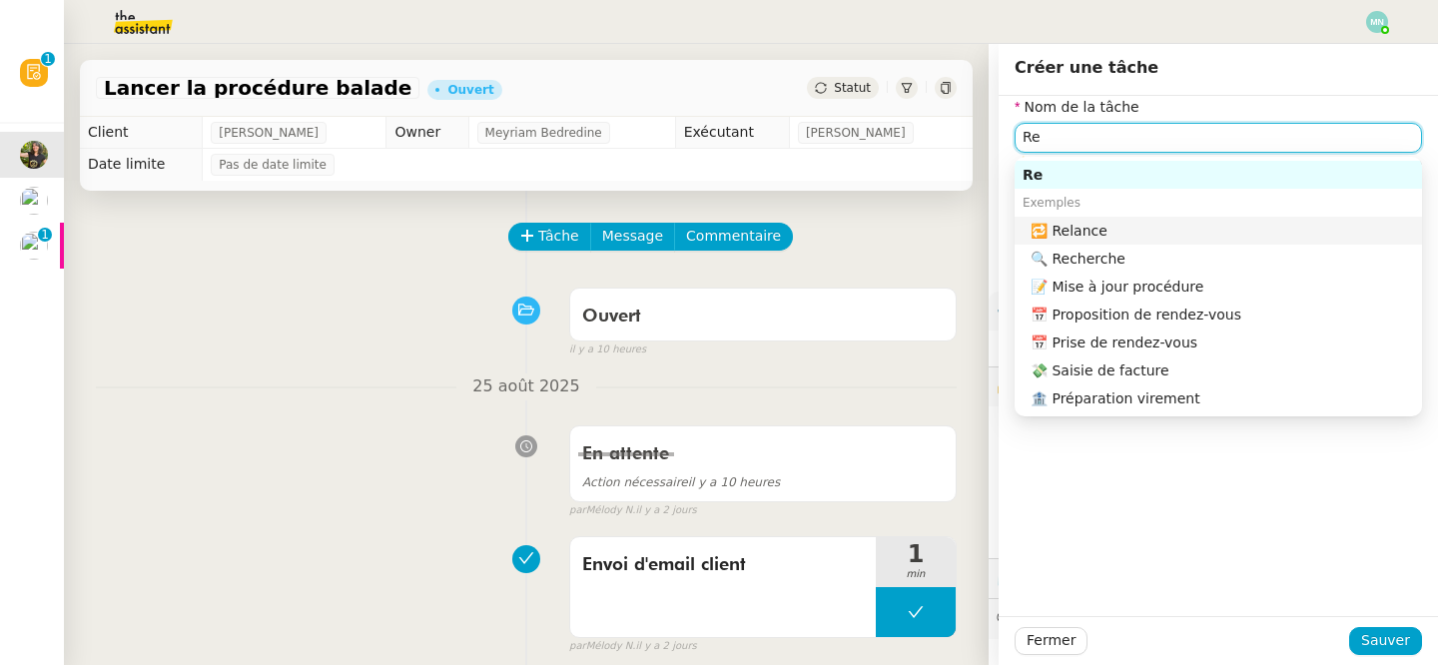
click at [1073, 231] on div "🔁 Relance" at bounding box center [1222, 231] width 383 height 18
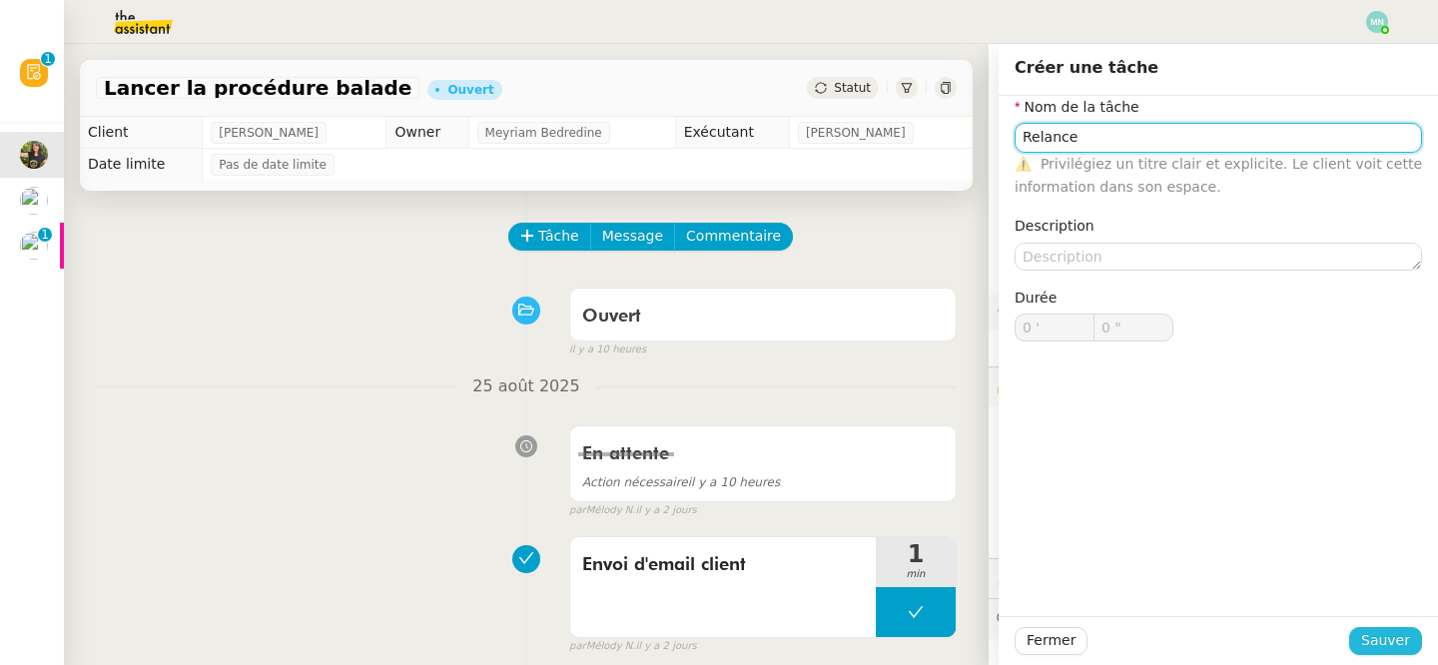
type input "Relance"
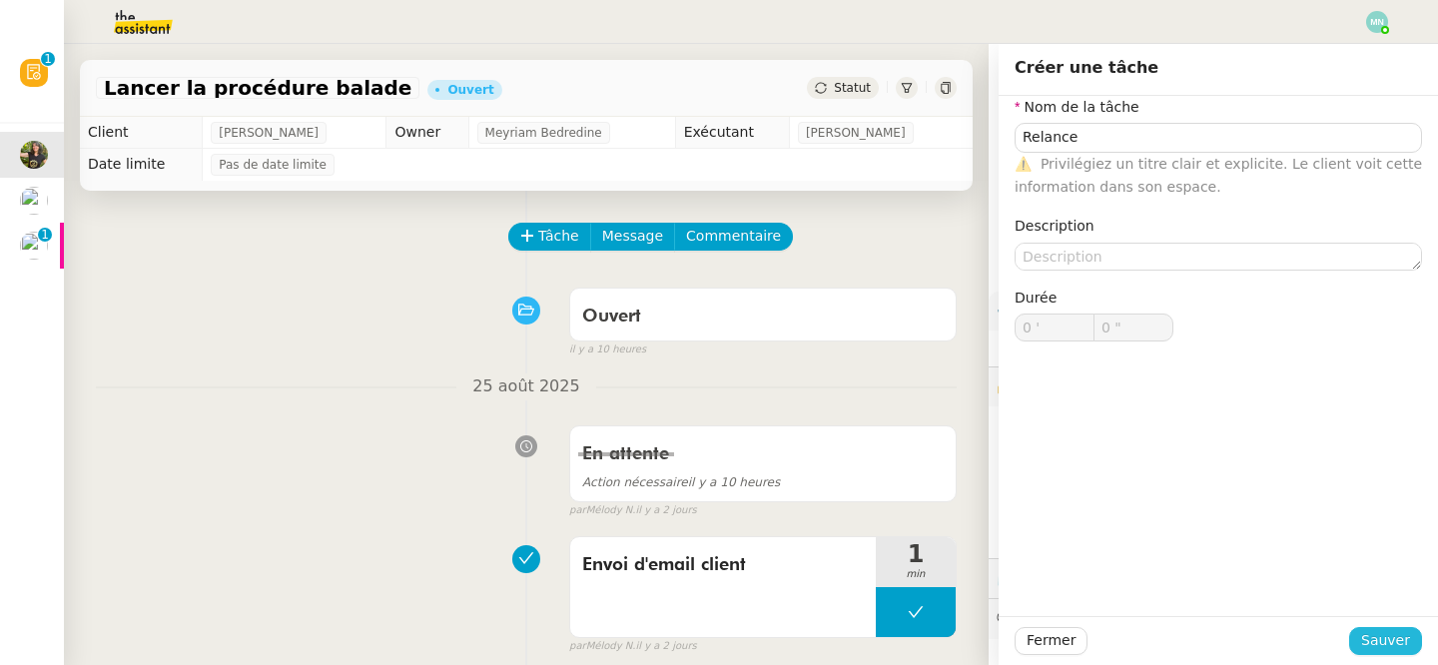
click at [1385, 639] on span "Sauver" at bounding box center [1385, 640] width 49 height 23
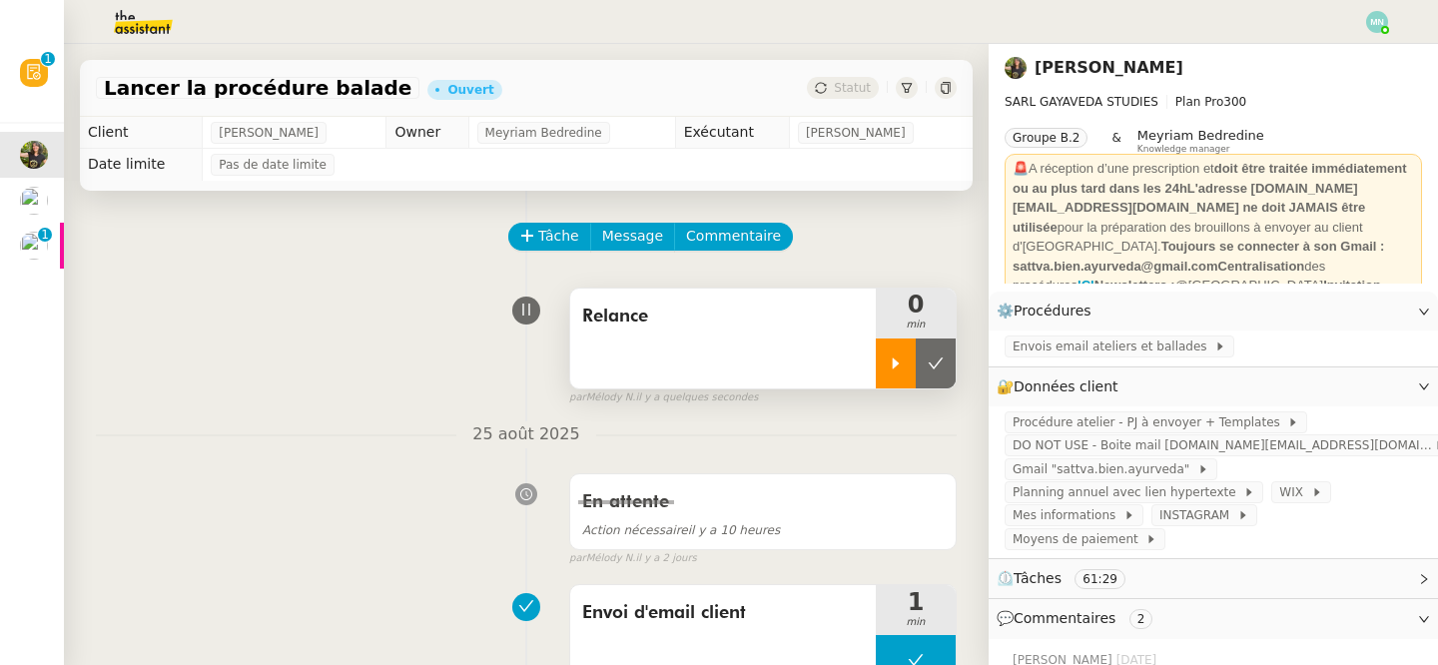
click at [898, 356] on icon at bounding box center [896, 364] width 16 height 16
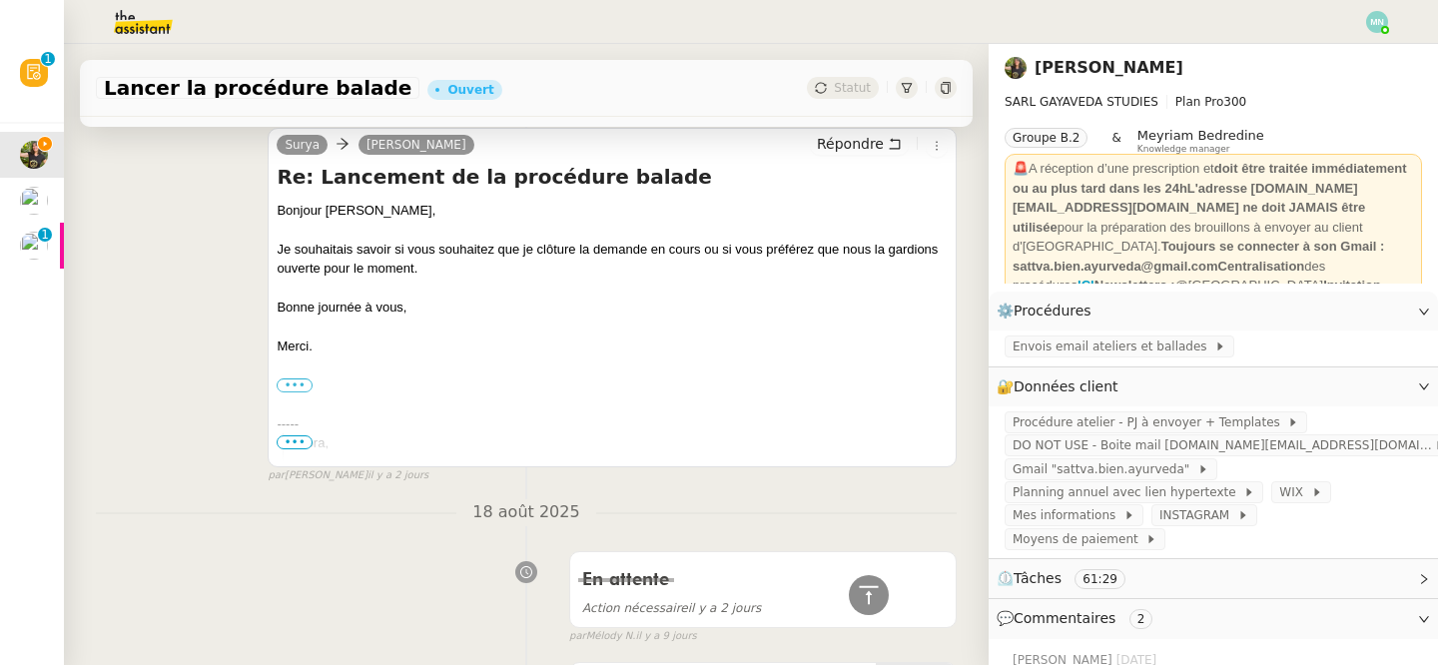
scroll to position [515, 0]
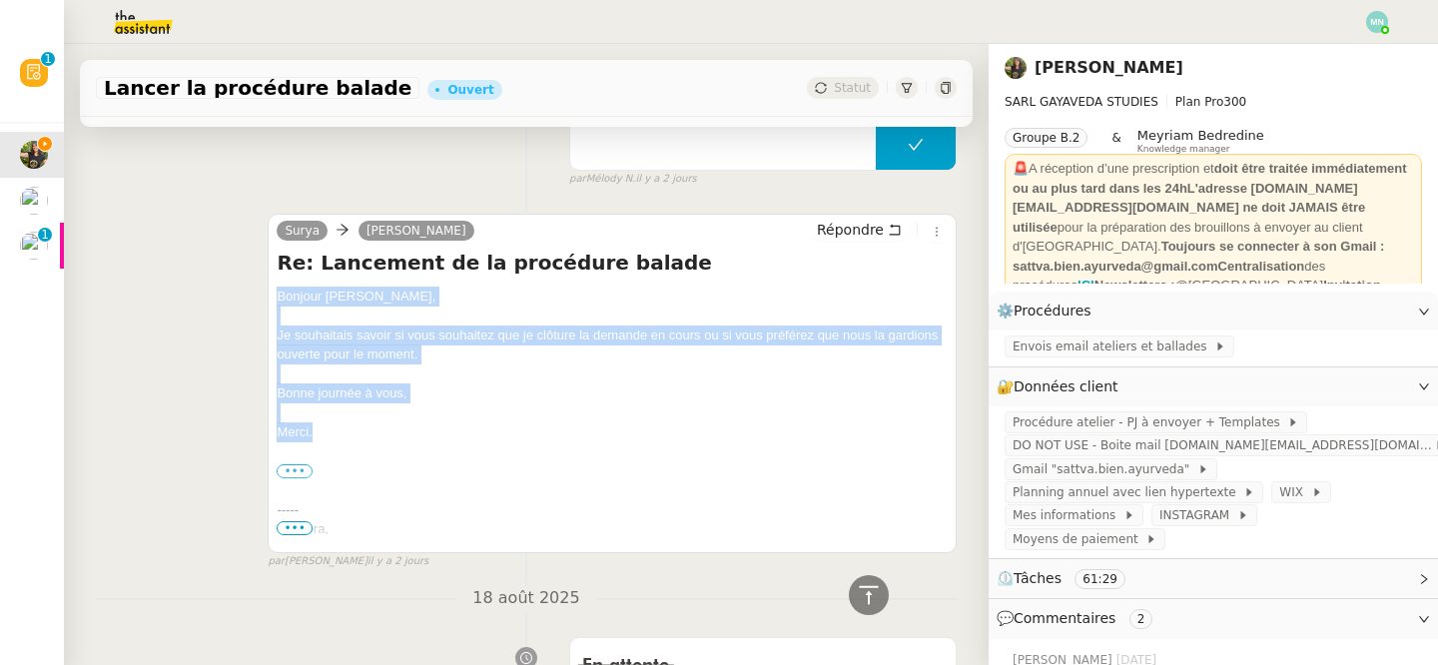
drag, startPoint x: 328, startPoint y: 425, endPoint x: 253, endPoint y: 297, distance: 149.0
click at [253, 297] on div "[PERSON_NAME] Répondre Re: Lancement de la procédure balade Bonjour [PERSON_NAM…" at bounding box center [526, 383] width 861 height 374
copy div "Bonjour [PERSON_NAME], Je souhaitais savoir si vous souhaitez que je clôture la…"
click at [869, 222] on span "Répondre" at bounding box center [850, 230] width 67 height 20
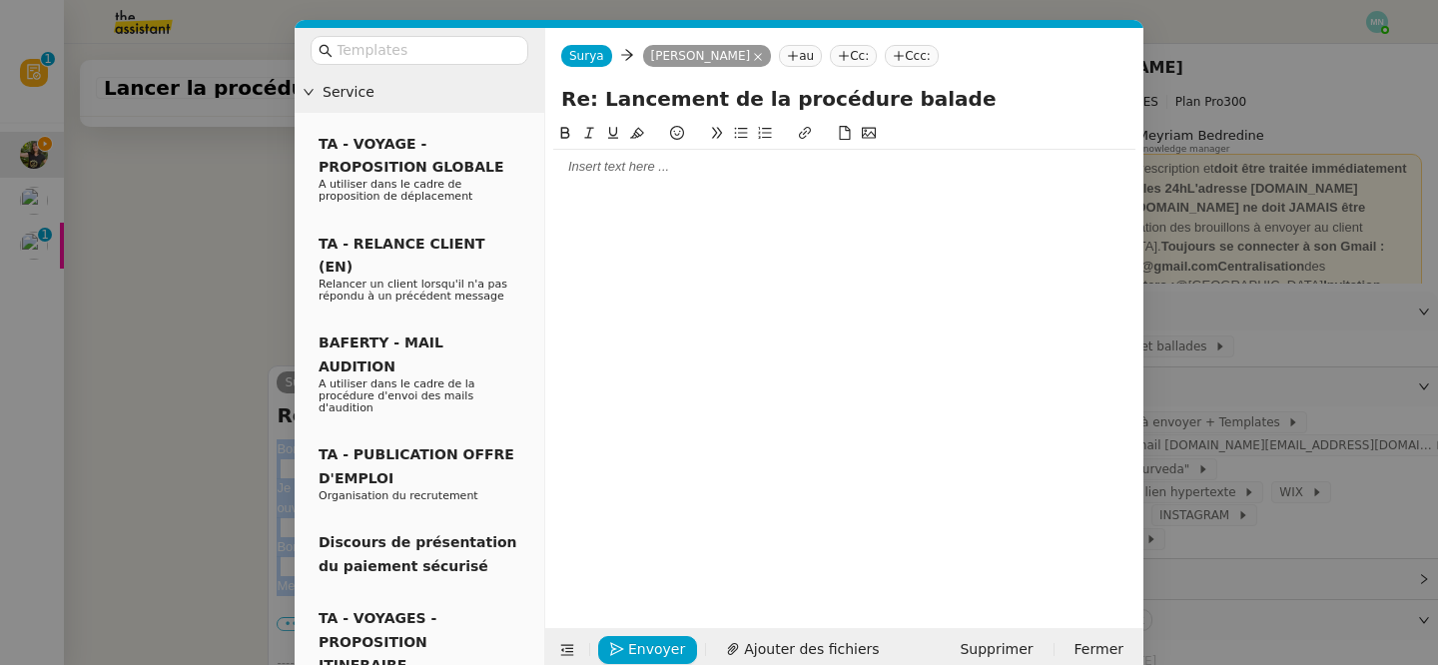
scroll to position [667, 0]
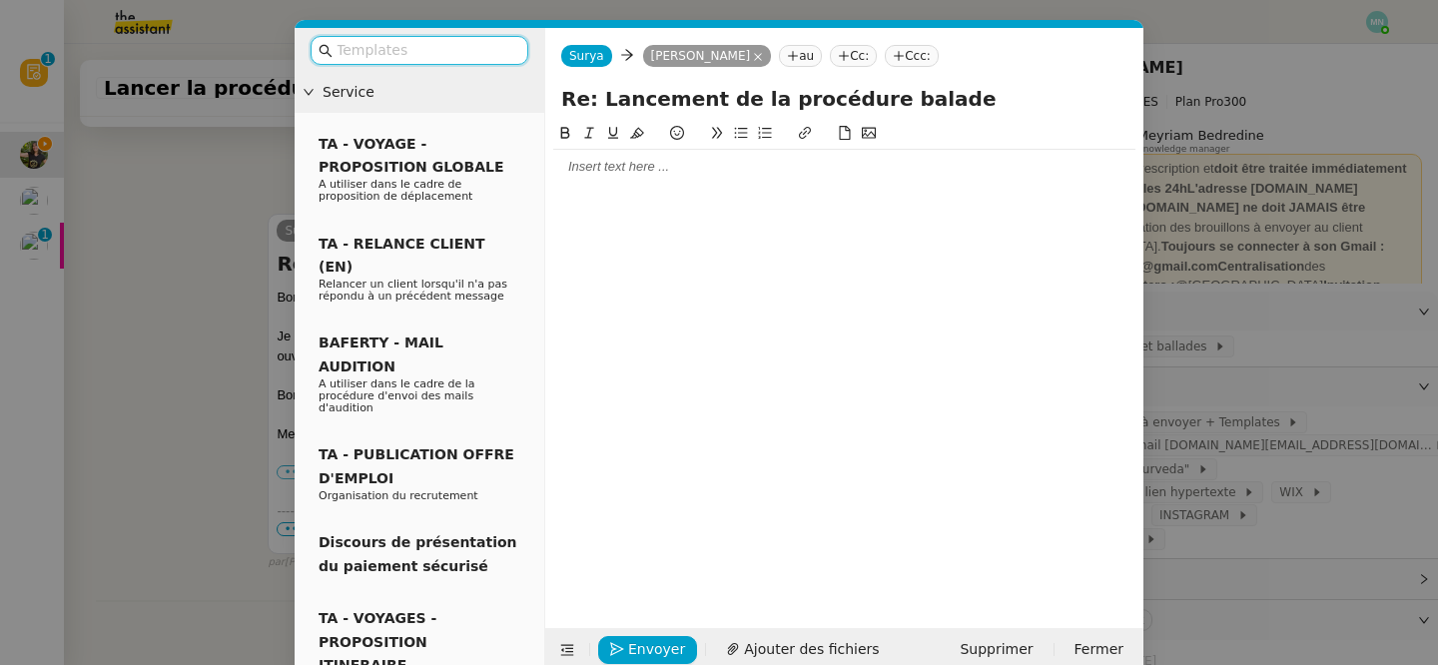
click at [464, 48] on input "text" at bounding box center [427, 50] width 180 height 23
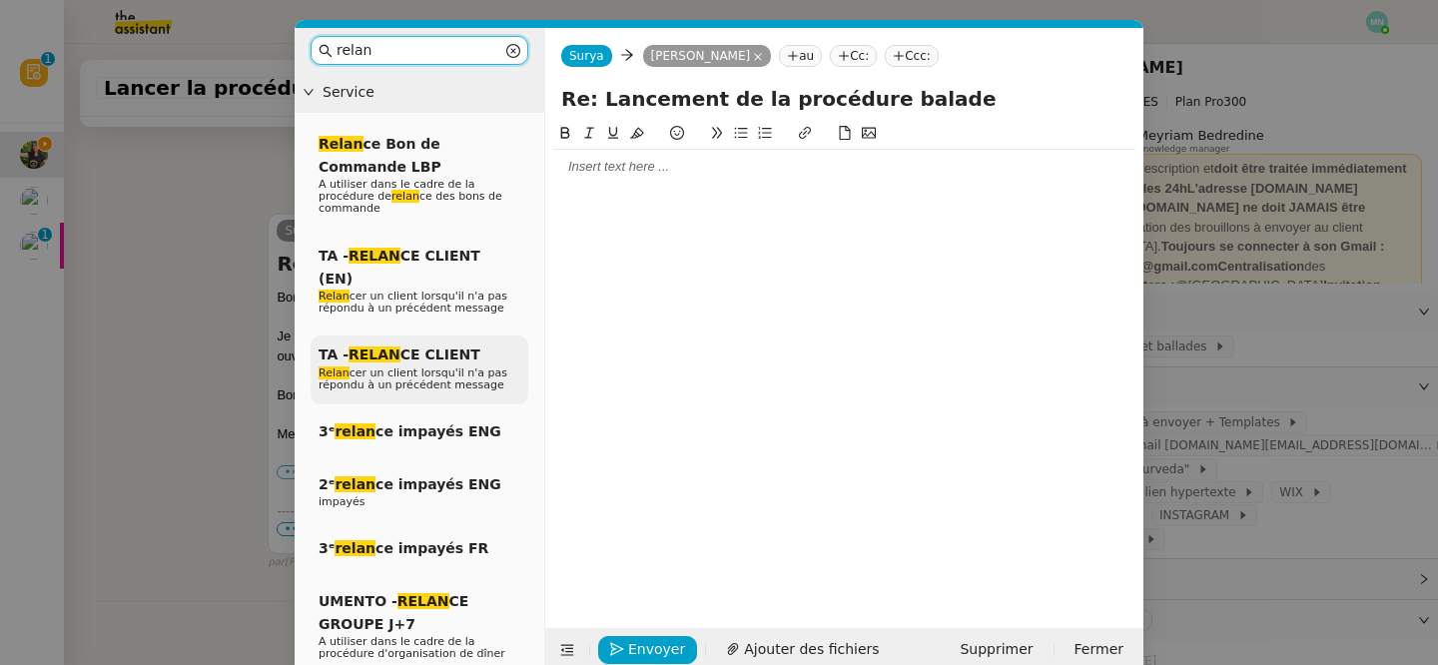
type input "relan"
click at [427, 347] on span "TA - RELAN CE CLIENT" at bounding box center [400, 355] width 162 height 16
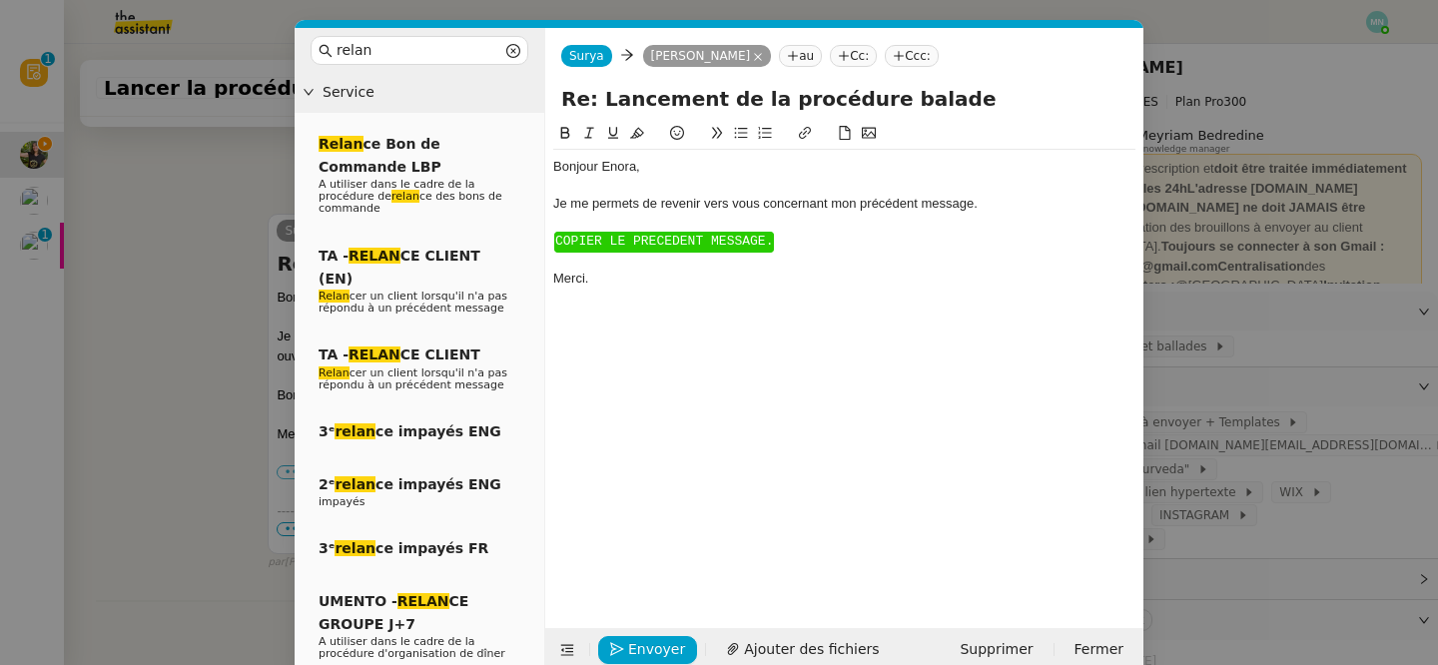
scroll to position [804, 0]
drag, startPoint x: 806, startPoint y: 261, endPoint x: 532, endPoint y: 222, distance: 276.4
click at [532, 222] on nz-layout "relan Service Relan ce Bon de Commande LBP A utiliser dans le cadre de la procé…" at bounding box center [719, 350] width 849 height 644
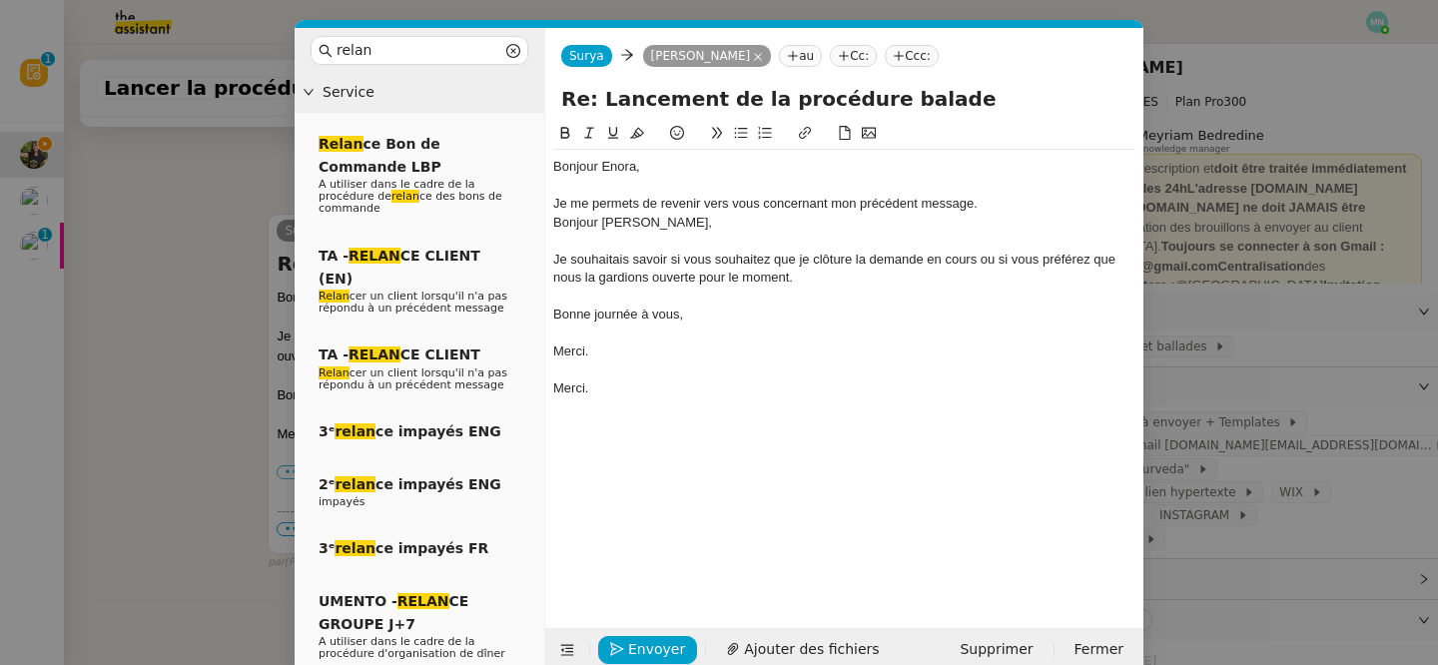
scroll to position [921, 0]
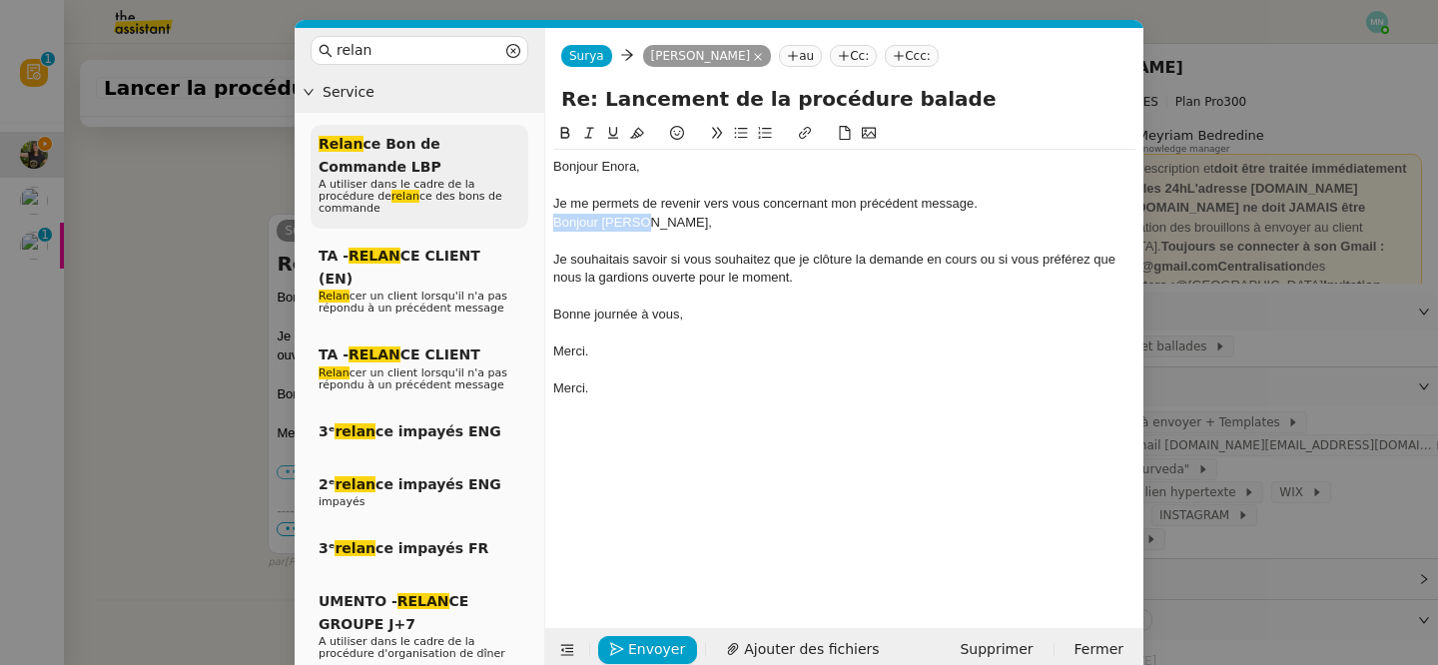
drag, startPoint x: 682, startPoint y: 221, endPoint x: 488, endPoint y: 216, distance: 193.8
click at [488, 216] on nz-layout "relan Service Relan ce Bon de Commande LBP A utiliser dans le cadre de la procé…" at bounding box center [719, 350] width 849 height 644
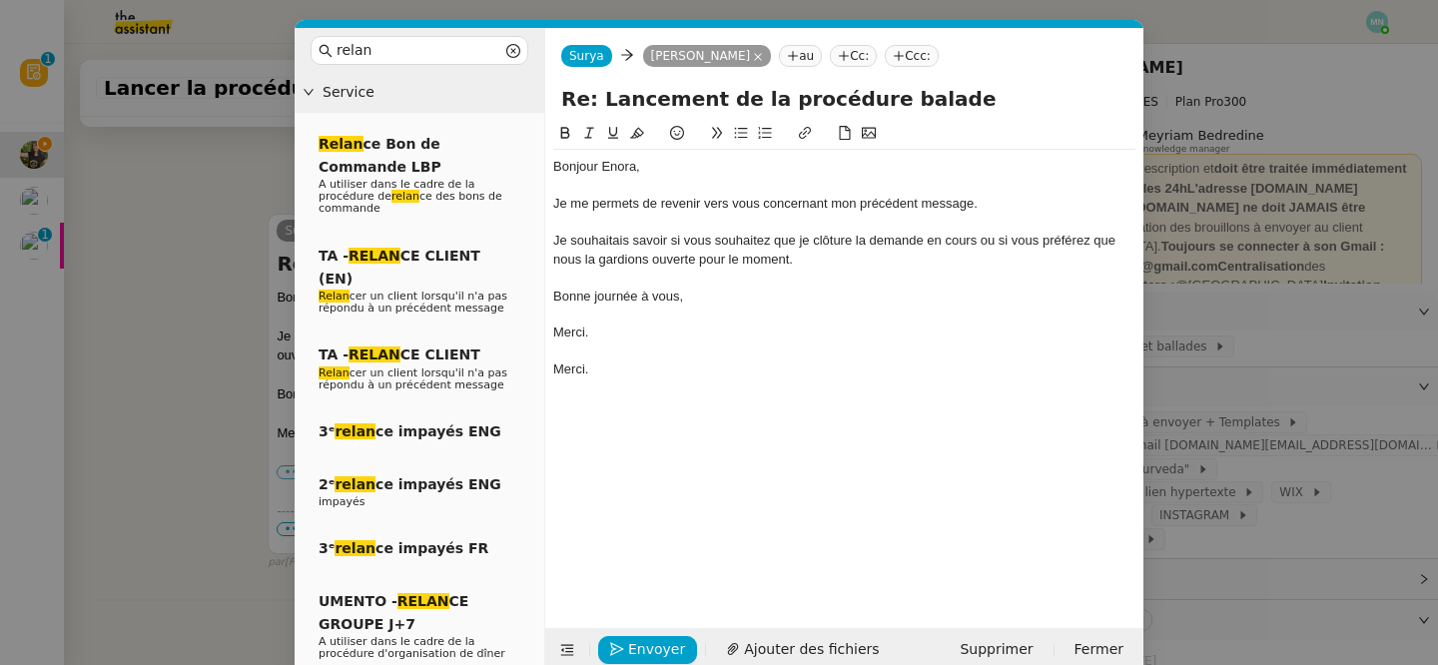
scroll to position [901, 0]
drag, startPoint x: 625, startPoint y: 372, endPoint x: 521, endPoint y: 367, distance: 104.0
click at [521, 367] on nz-layout "relan Service Relan ce Bon de Commande LBP A utiliser dans le cadre de la procé…" at bounding box center [719, 350] width 849 height 644
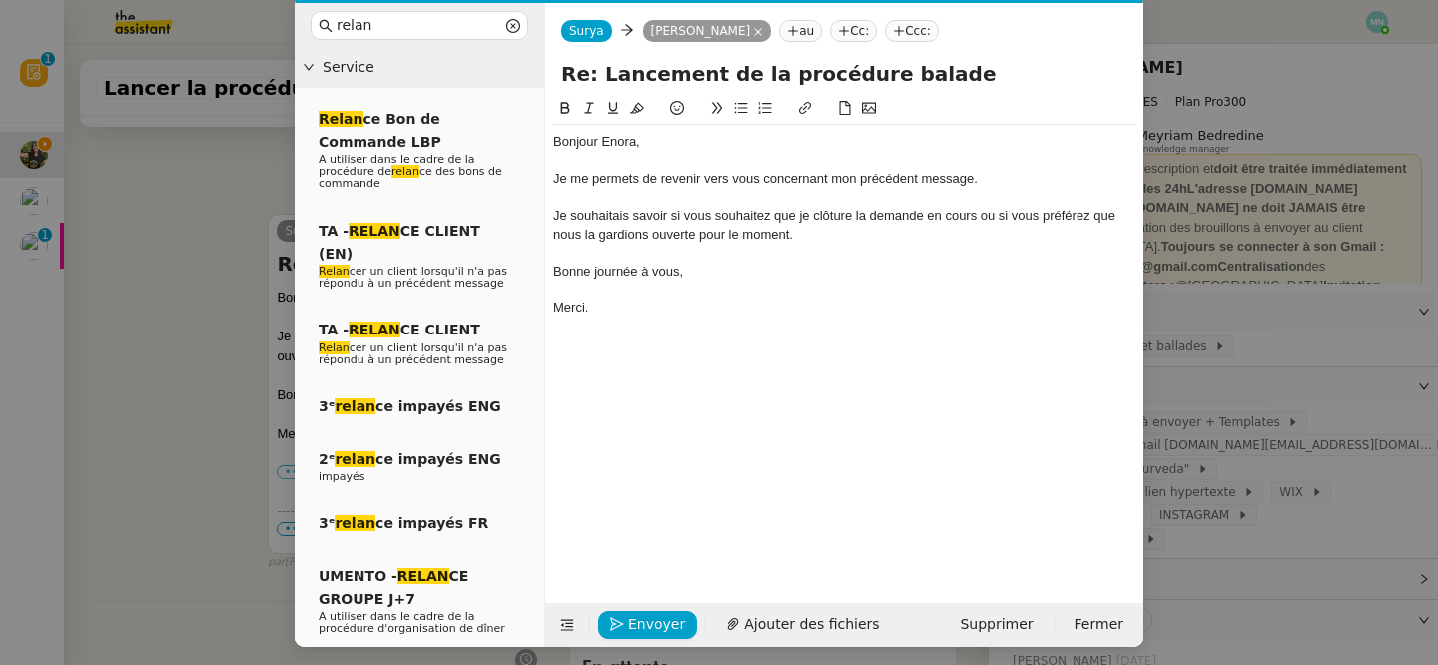
scroll to position [31, 0]
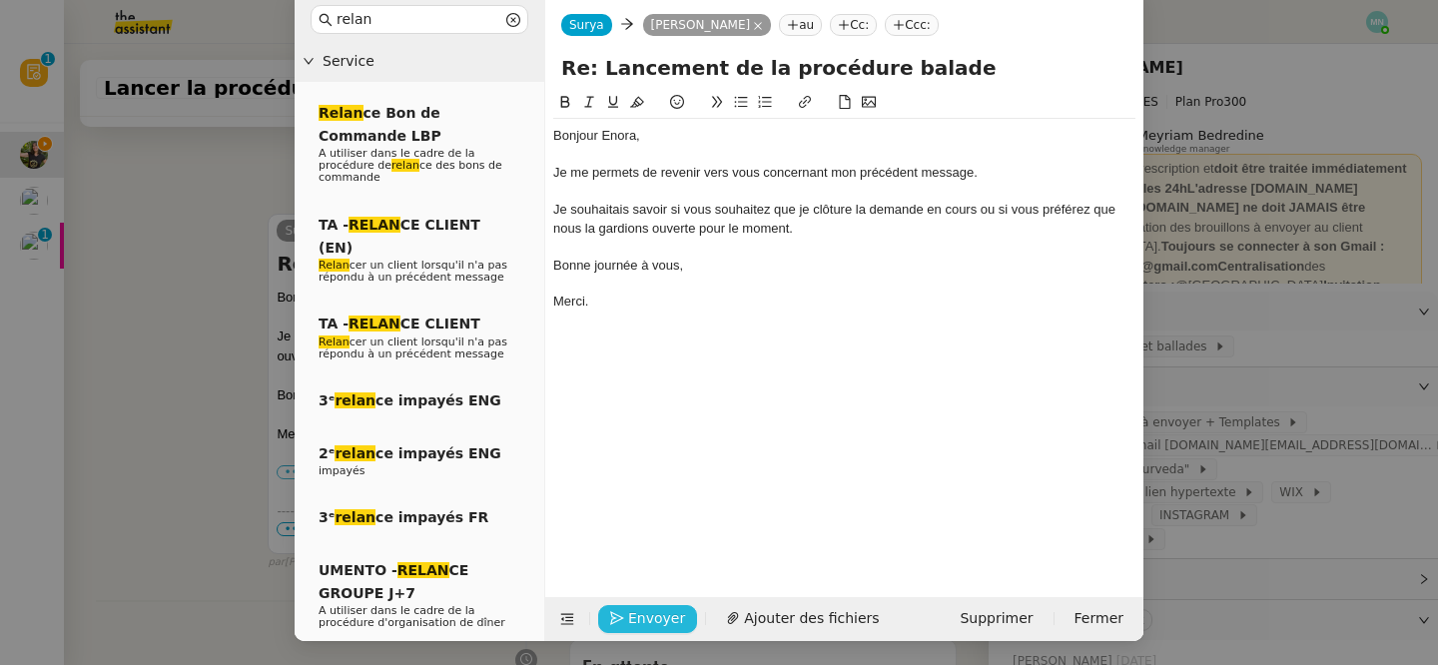
click at [651, 619] on span "Envoyer" at bounding box center [656, 618] width 57 height 23
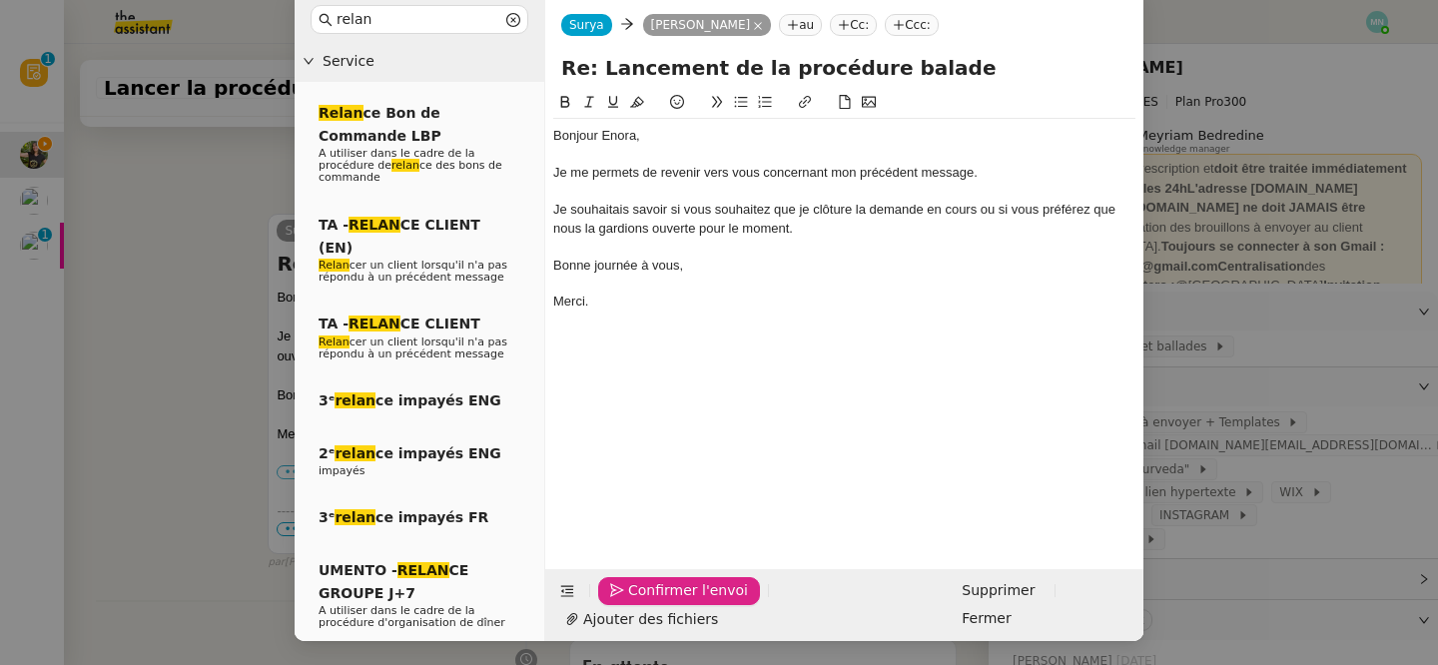
click at [651, 602] on span "Confirmer l'envoi" at bounding box center [688, 590] width 120 height 23
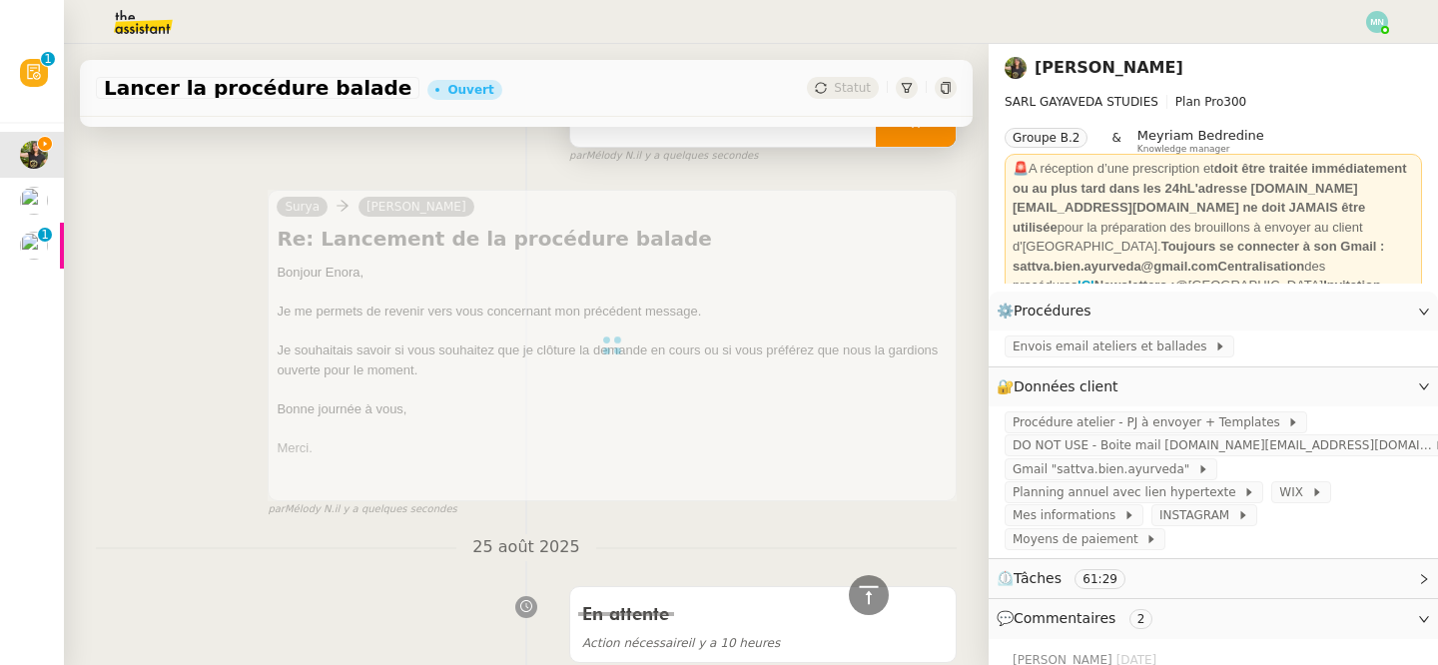
scroll to position [0, 0]
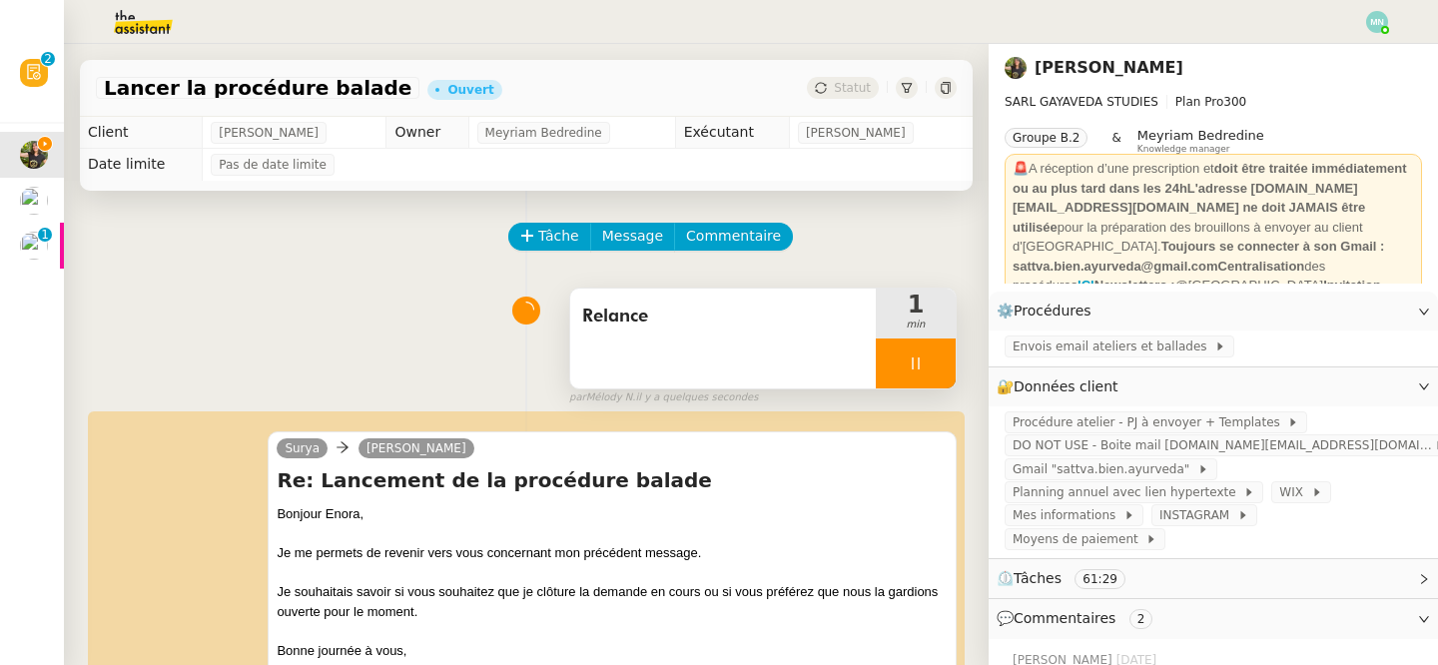
click at [910, 361] on icon at bounding box center [916, 364] width 16 height 16
click at [940, 358] on icon at bounding box center [936, 364] width 16 height 16
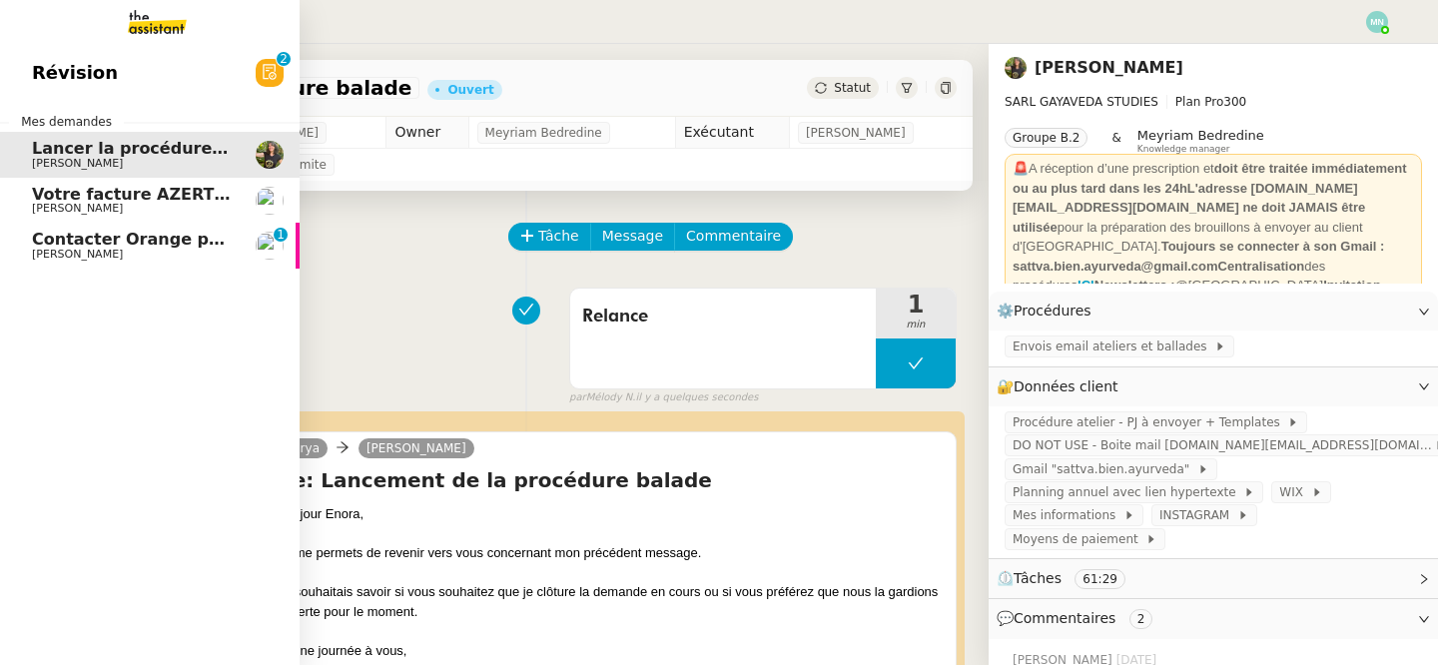
click at [72, 240] on span "Contacter Orange pour raccordement fibre urgent" at bounding box center [257, 239] width 451 height 19
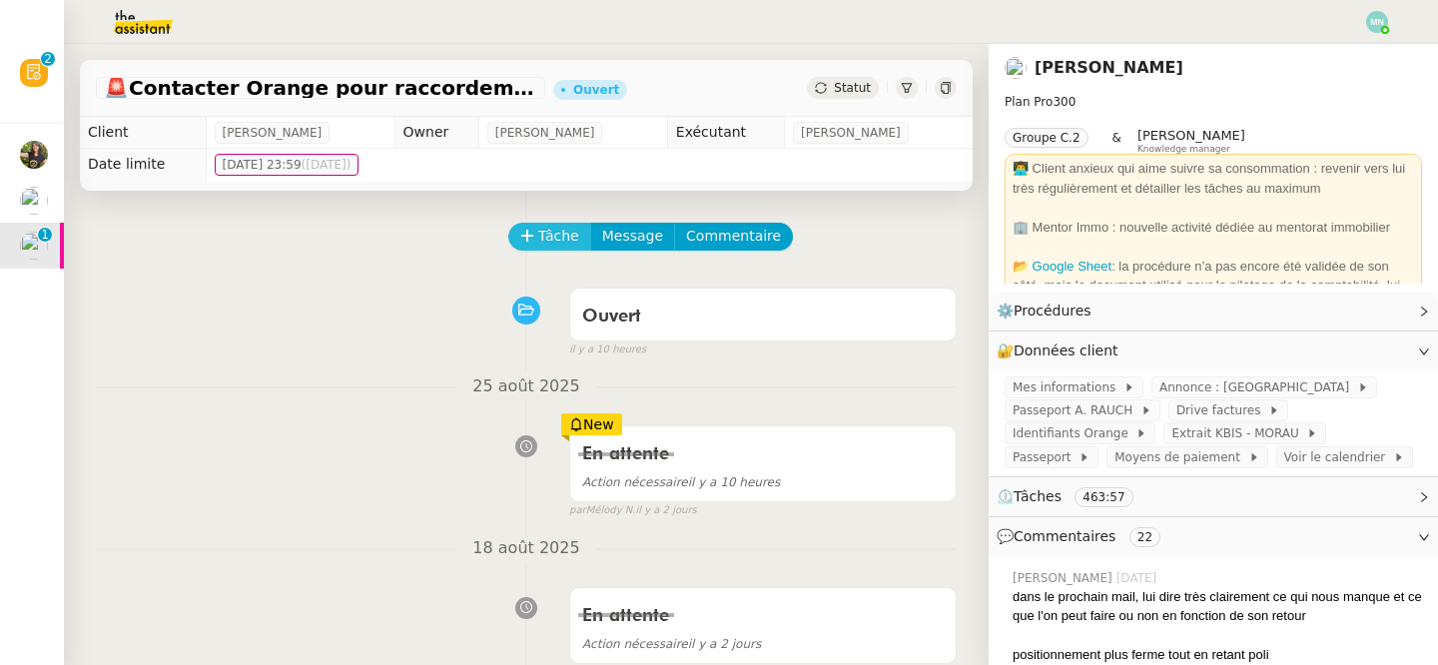
click at [560, 235] on span "Tâche" at bounding box center [558, 236] width 41 height 23
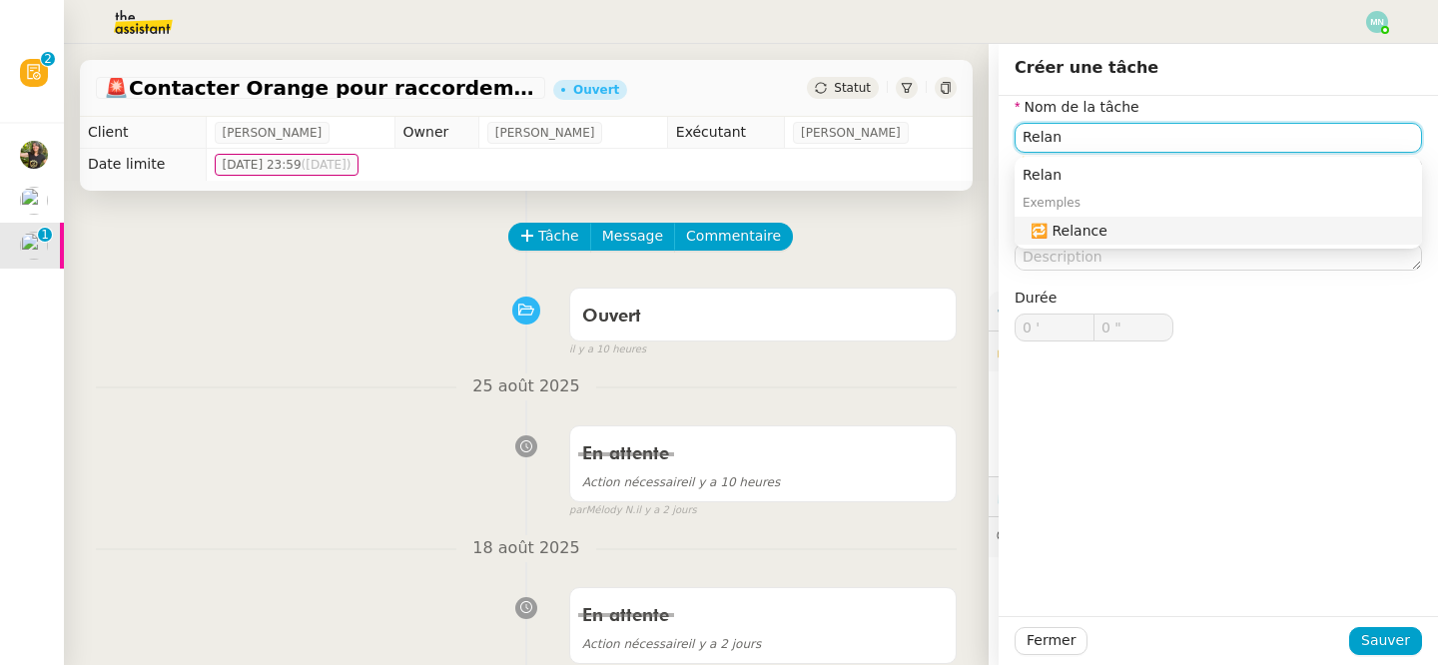
click at [1072, 219] on nz-auto-option "🔁 Relance" at bounding box center [1218, 231] width 407 height 28
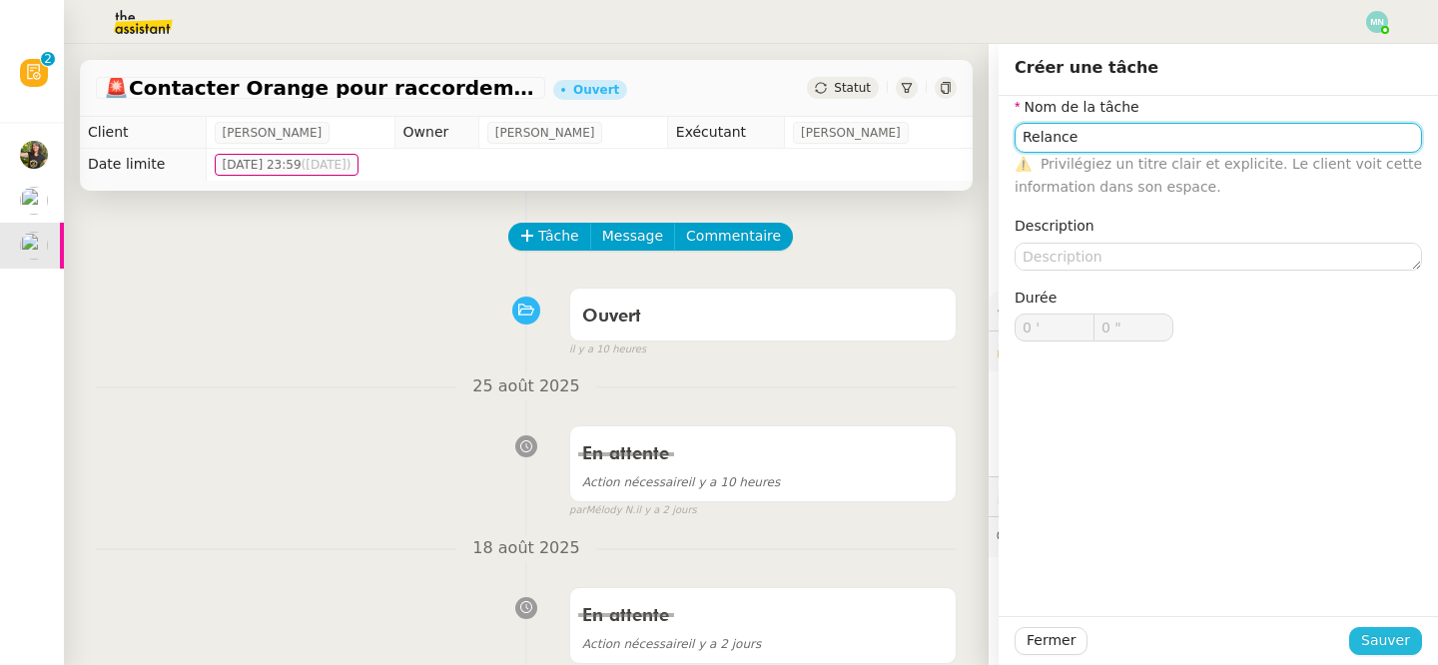
type input "Relance"
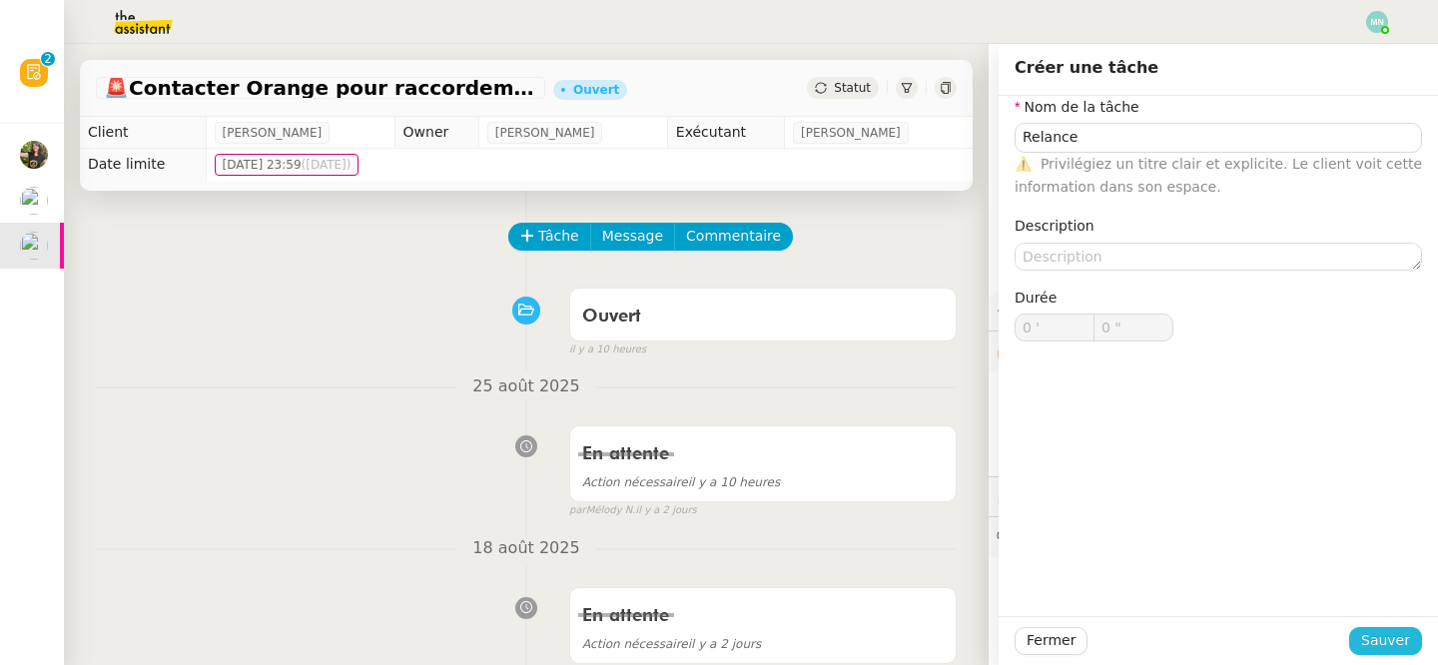
click at [1402, 640] on span "Sauver" at bounding box center [1385, 640] width 49 height 23
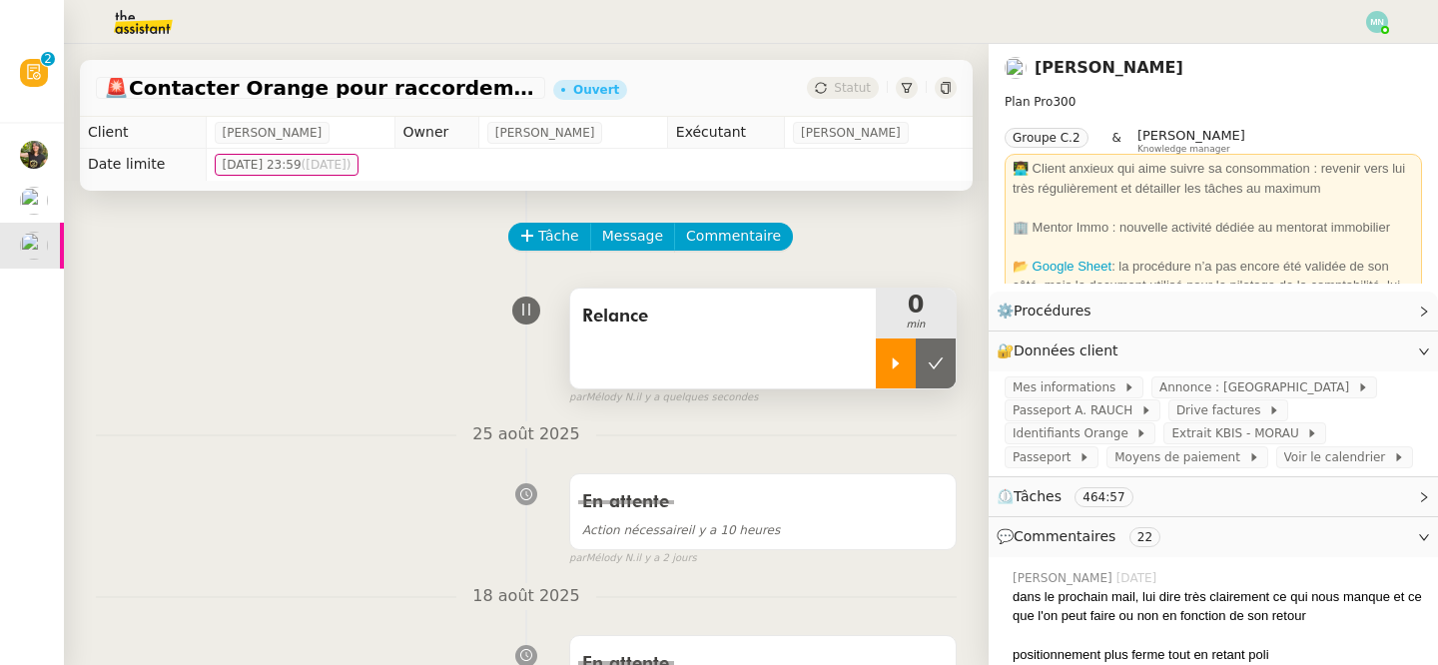
click at [900, 369] on icon at bounding box center [896, 364] width 16 height 16
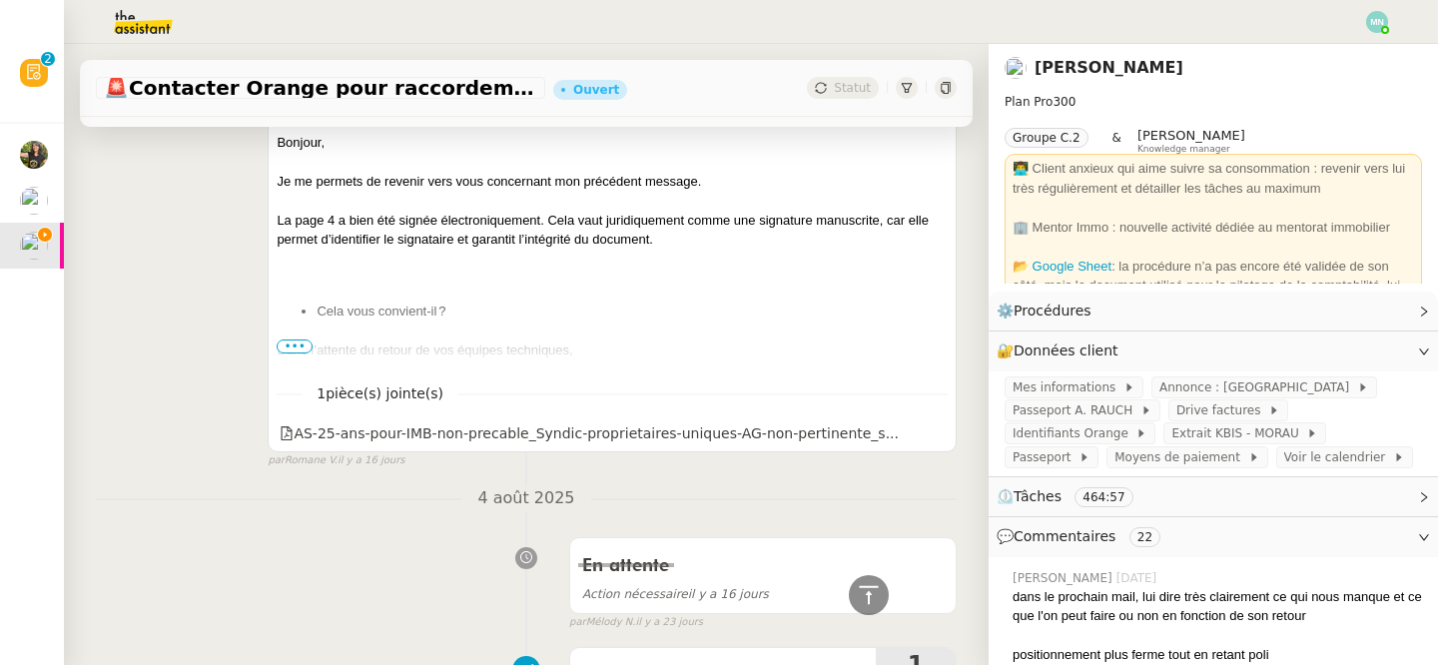
scroll to position [1175, 0]
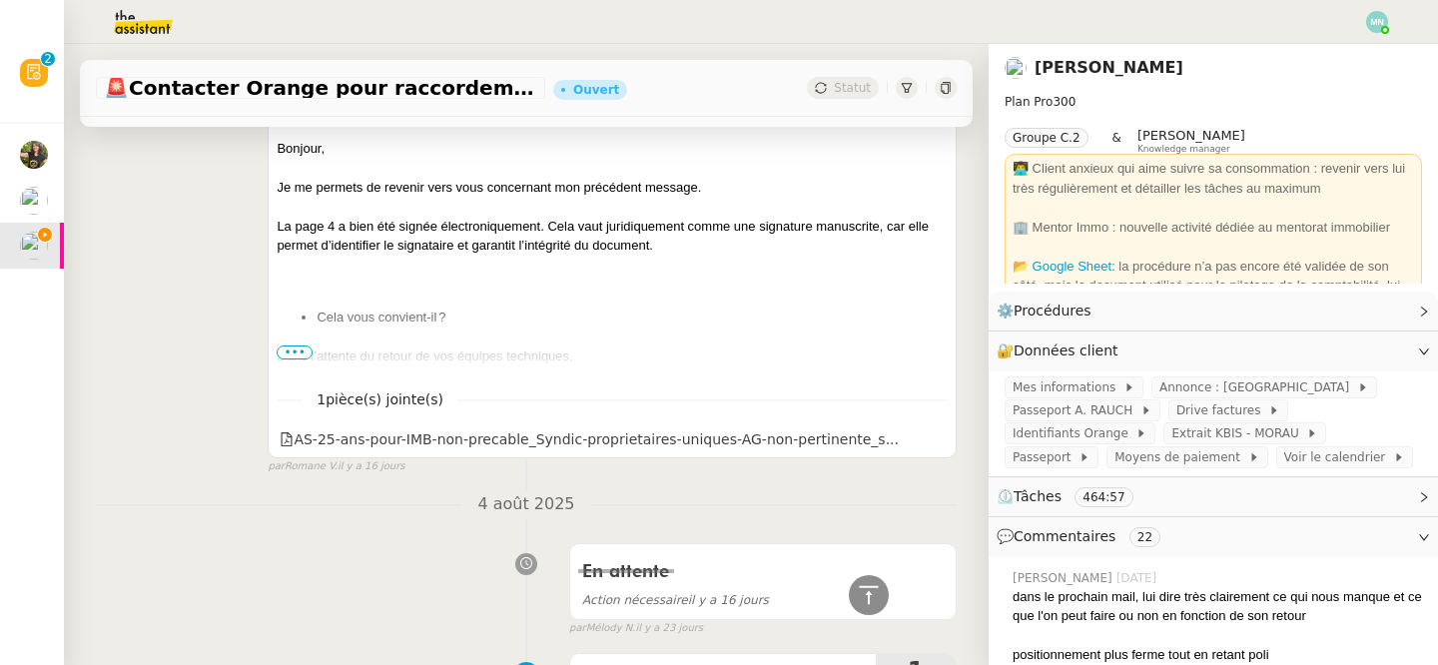
click at [299, 351] on span "•••" at bounding box center [295, 353] width 36 height 14
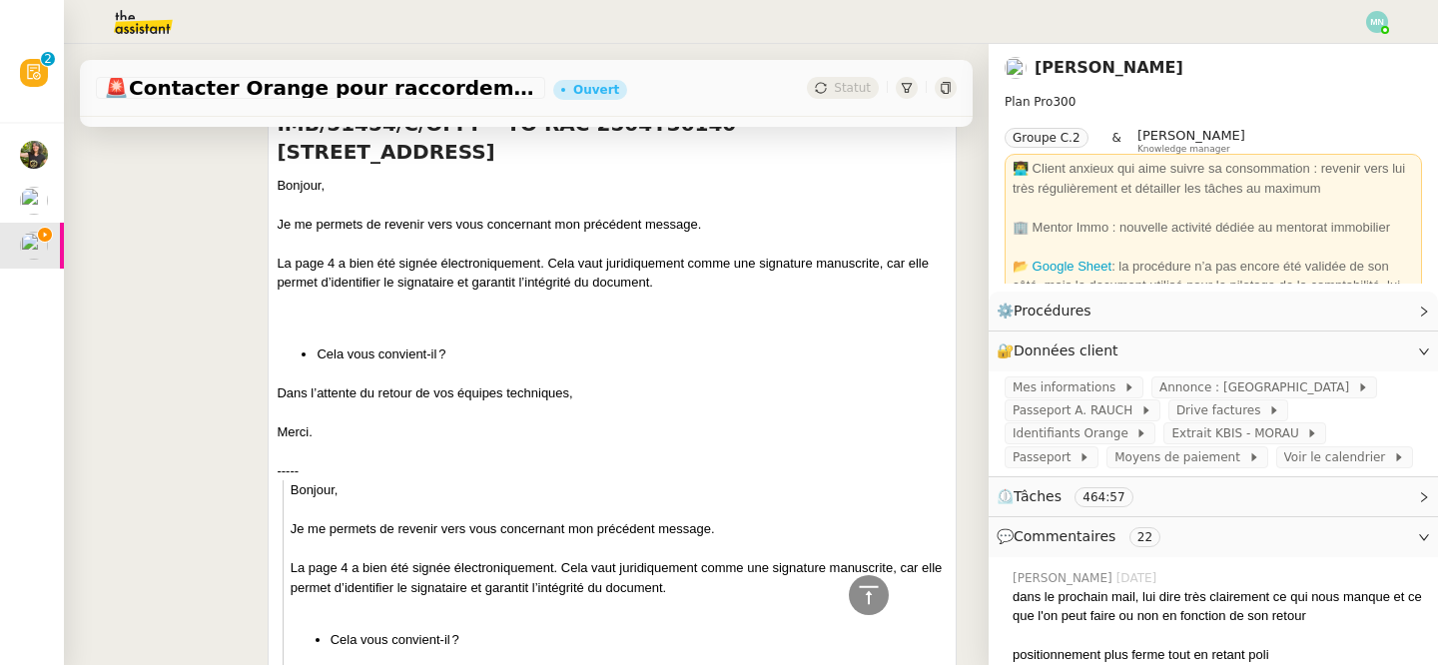
scroll to position [1137, 0]
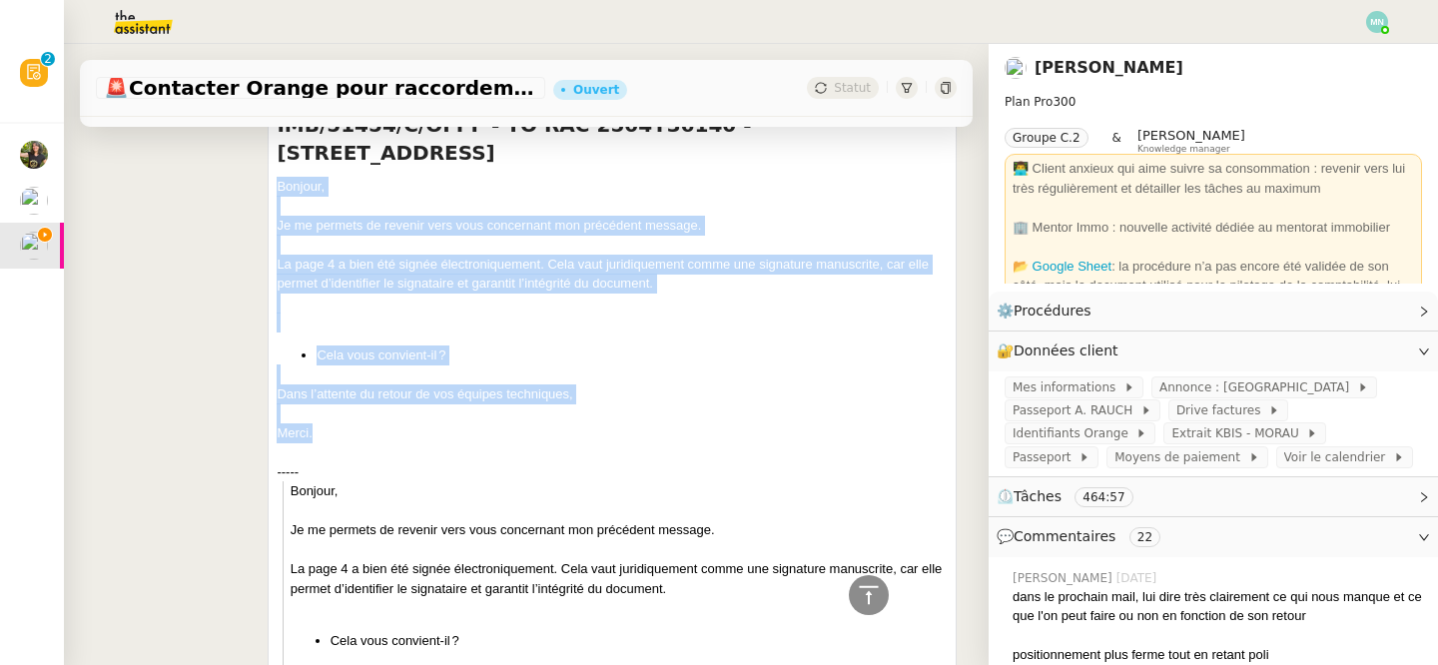
drag, startPoint x: 317, startPoint y: 430, endPoint x: 275, endPoint y: 182, distance: 252.2
copy div "Bonjour, Je me permets de revenir vers vous concernant mon précédent message. L…"
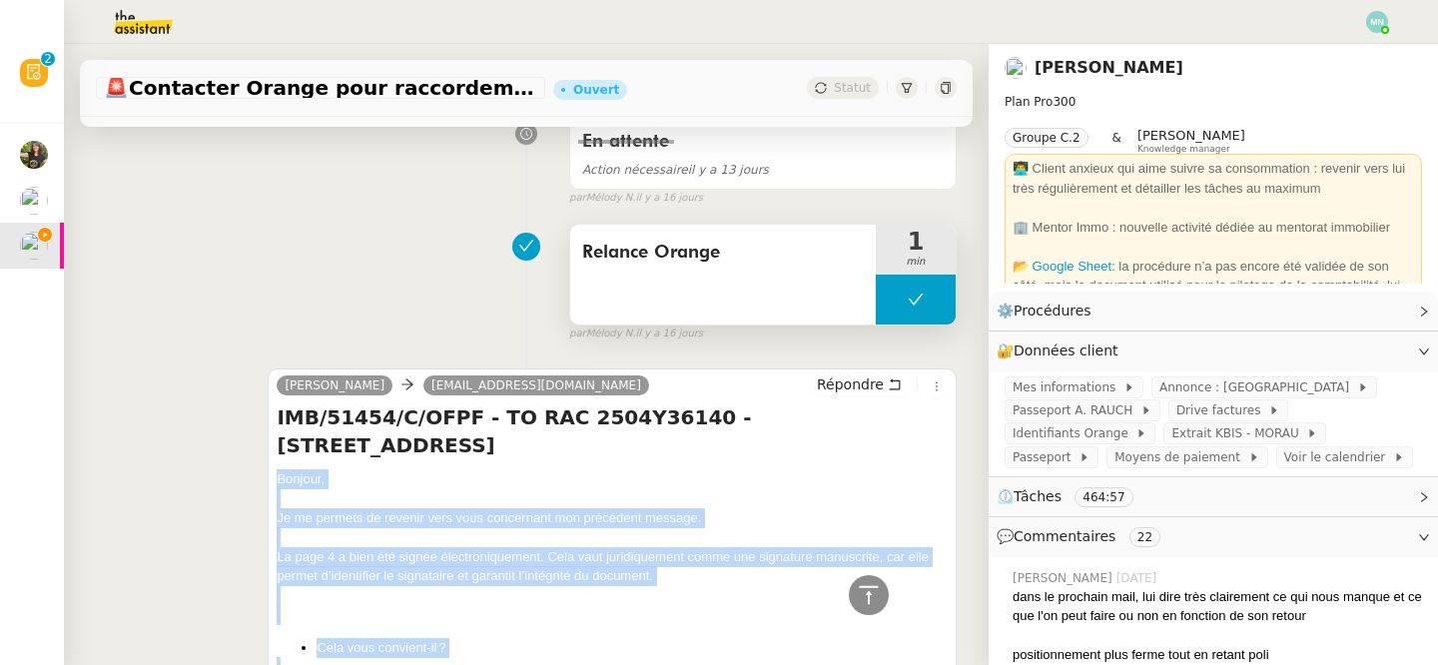
scroll to position [832, 0]
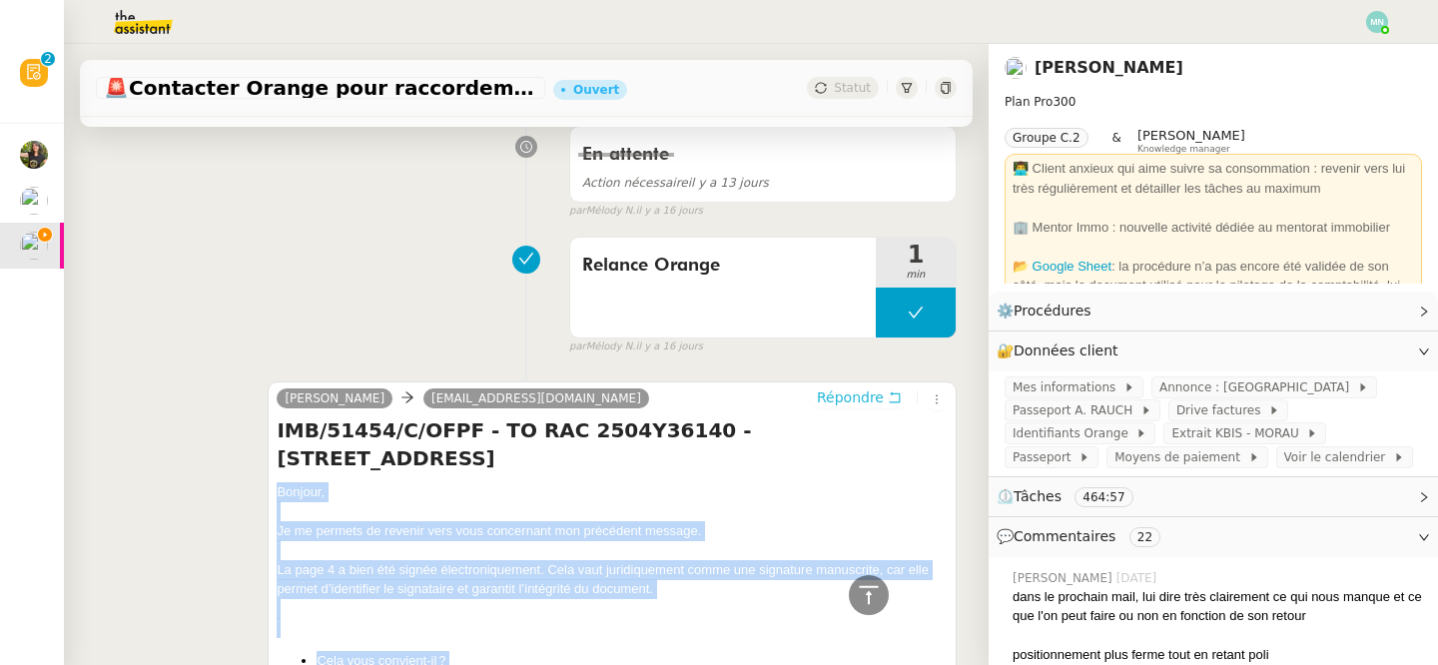
click at [854, 395] on span "Répondre" at bounding box center [850, 397] width 67 height 20
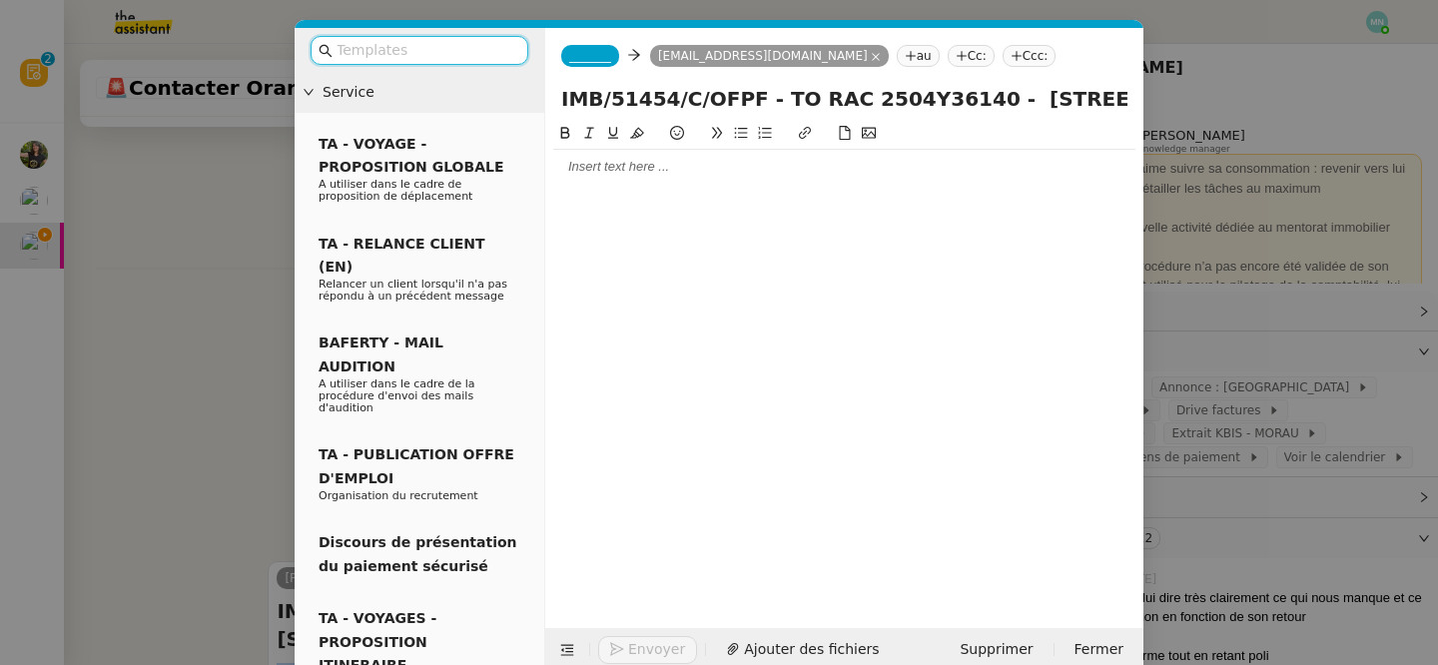
scroll to position [1013, 0]
click at [626, 154] on div at bounding box center [844, 167] width 582 height 34
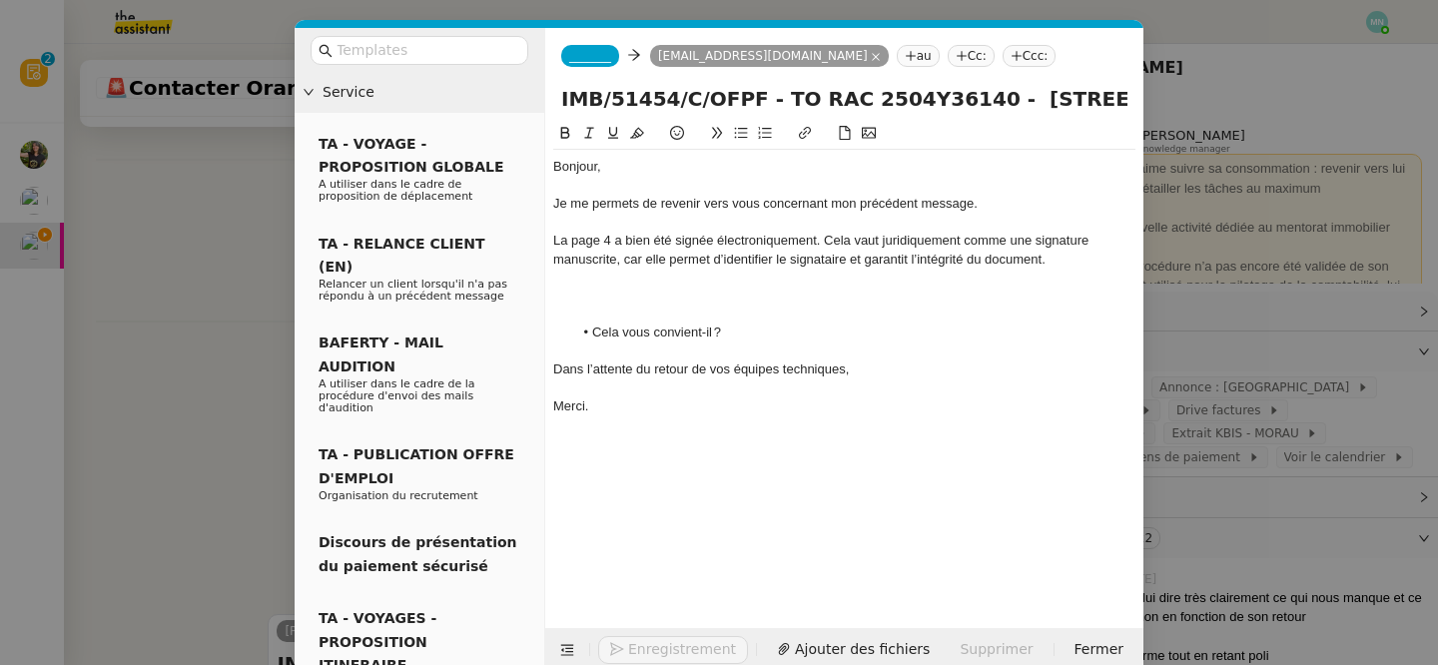
scroll to position [1246, 0]
click at [593, 70] on div "_______ [EMAIL_ADDRESS][DOMAIN_NAME] au Cc: Ccc:" at bounding box center [844, 56] width 598 height 56
click at [592, 60] on span "_______" at bounding box center [590, 56] width 42 height 14
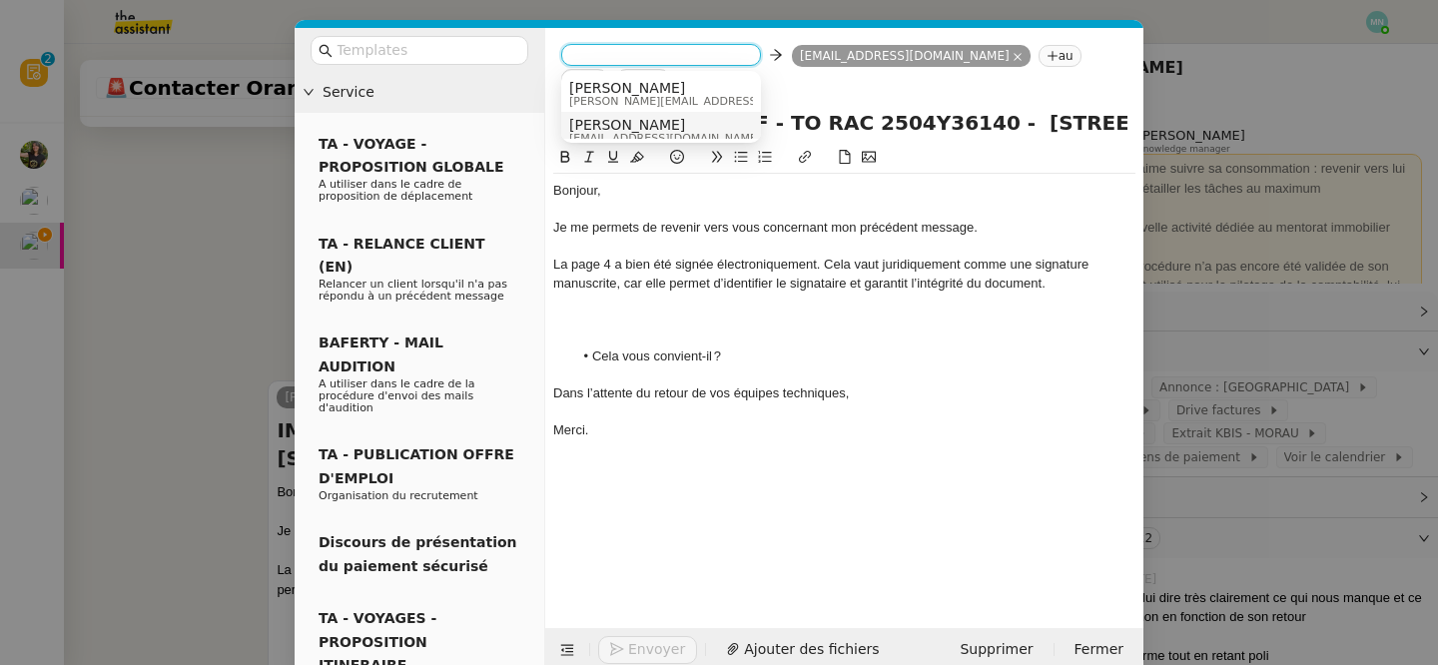
click at [617, 133] on span "[EMAIL_ADDRESS][DOMAIN_NAME]" at bounding box center [665, 138] width 192 height 11
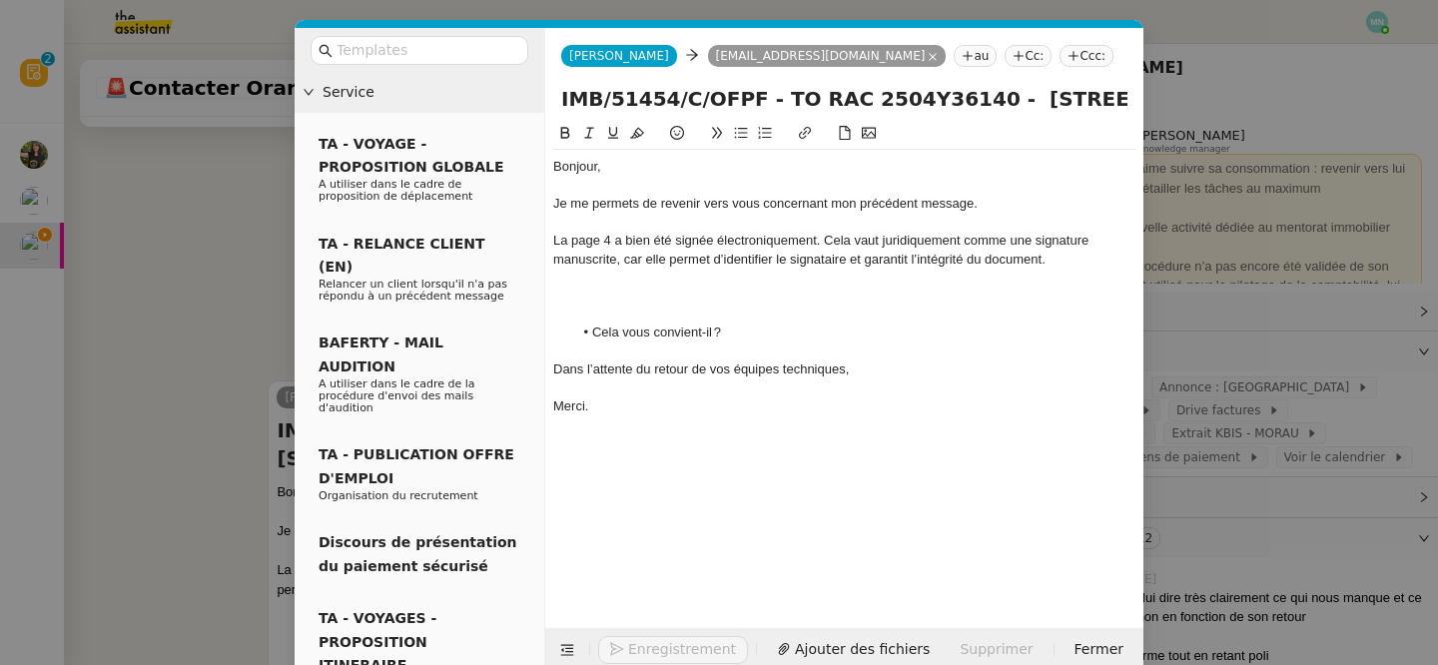
click at [622, 299] on div at bounding box center [844, 297] width 582 height 18
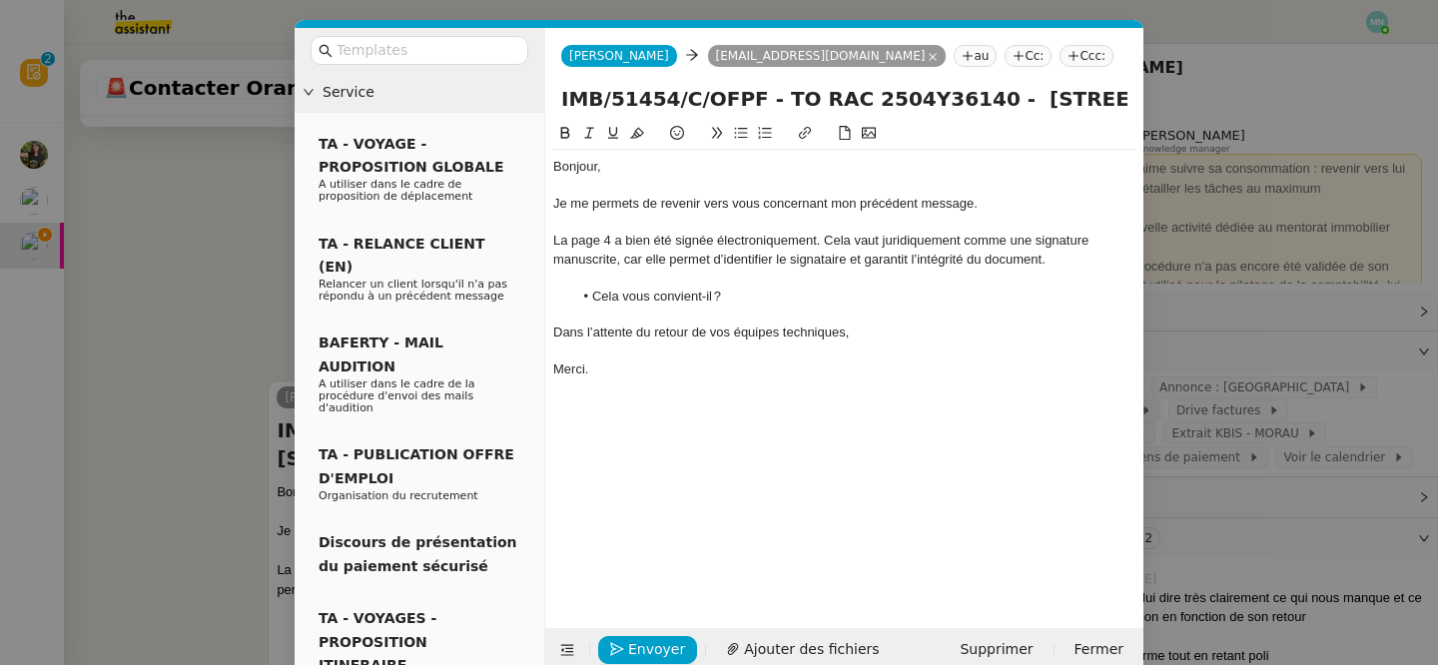
click at [765, 293] on li "Cela vous convient-il ?" at bounding box center [854, 297] width 563 height 18
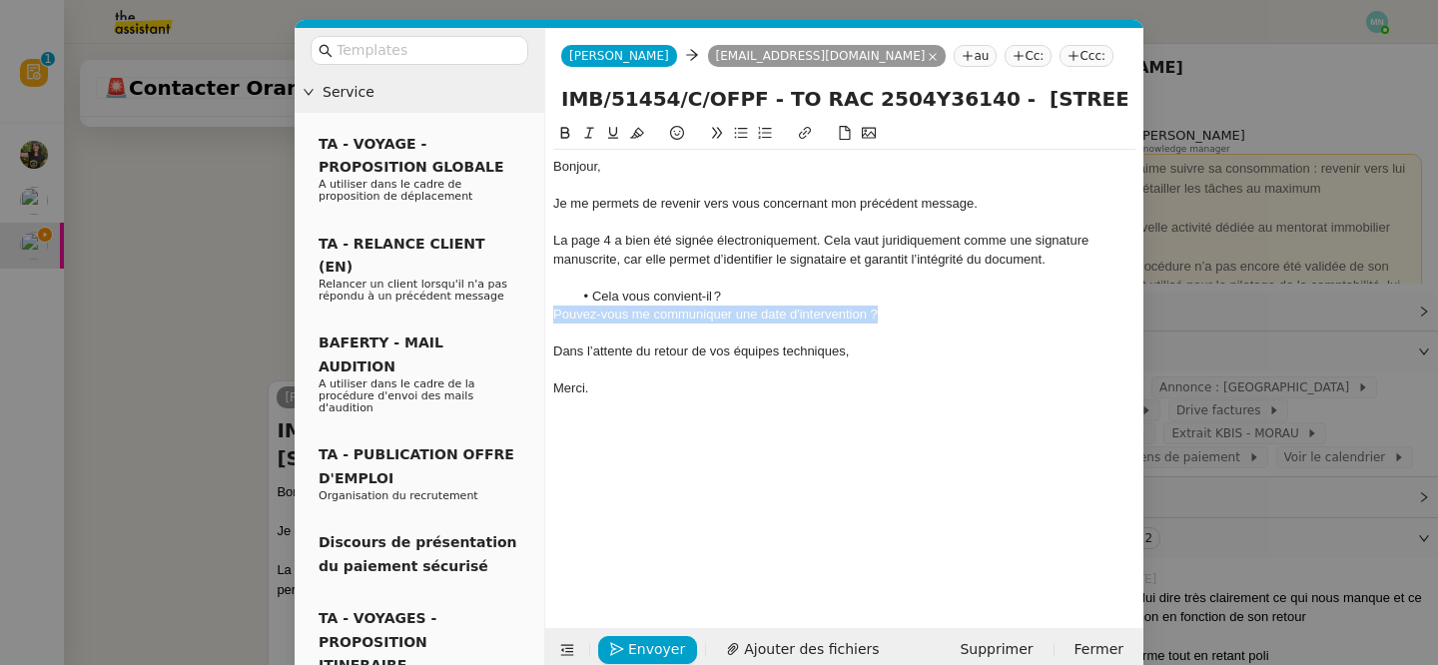
drag, startPoint x: 899, startPoint y: 314, endPoint x: 546, endPoint y: 308, distance: 352.6
click at [546, 308] on nz-spin "Bonjour, Je me permets de revenir vers vous concernant mon précédent message. L…" at bounding box center [844, 363] width 598 height 483
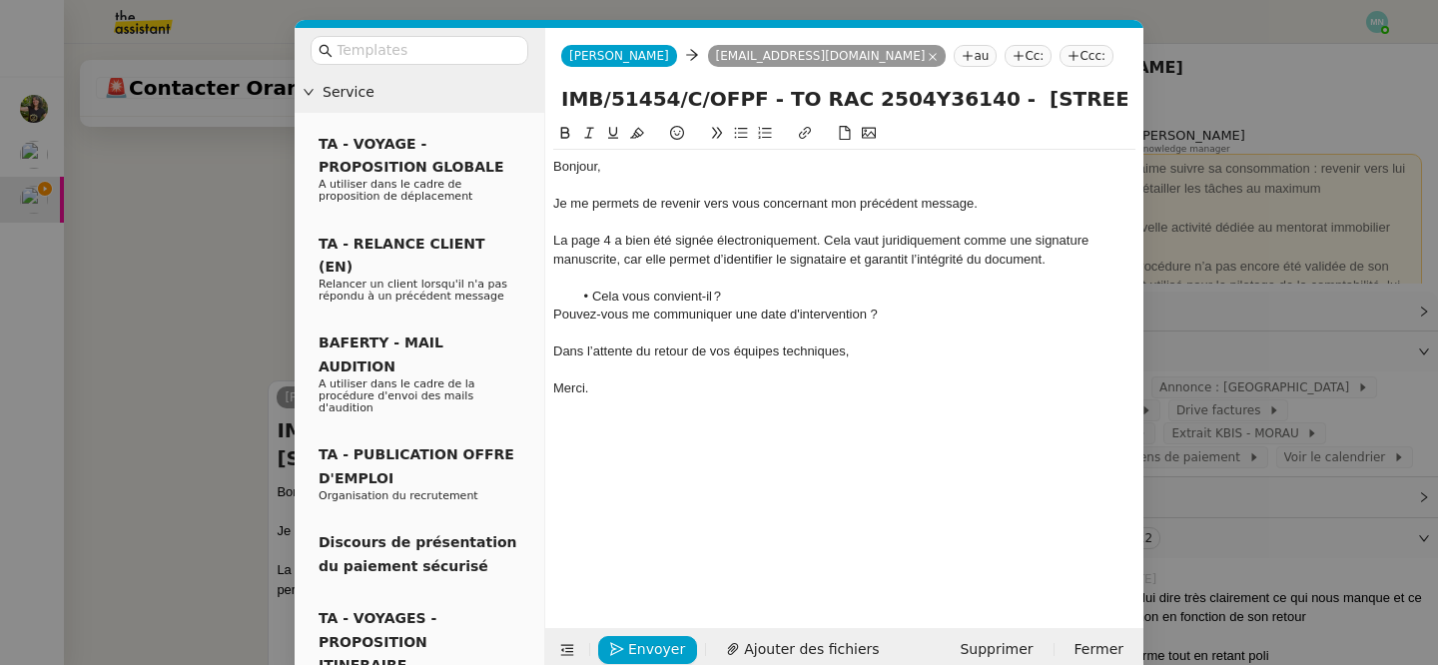
click at [613, 397] on div "Bonjour, Je me permets de revenir vers vous concernant mon précédent message. L…" at bounding box center [844, 278] width 582 height 256
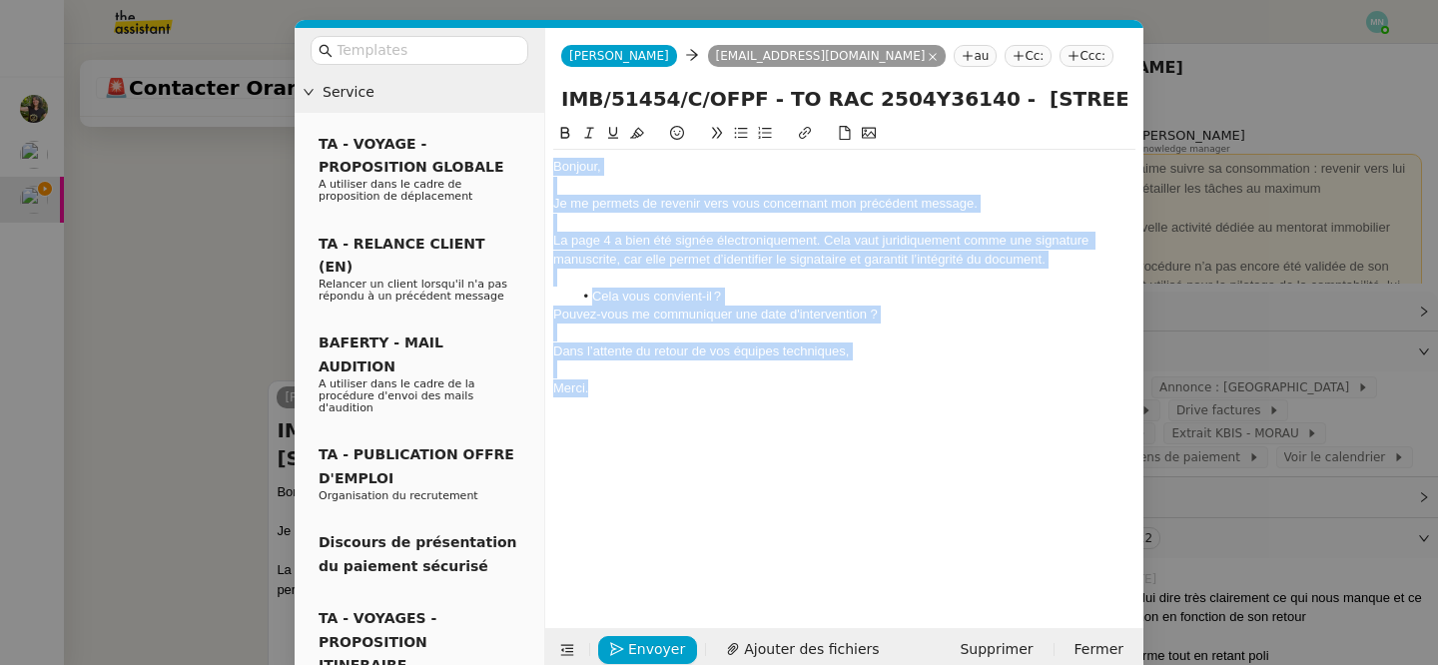
drag, startPoint x: 613, startPoint y: 397, endPoint x: 570, endPoint y: 98, distance: 302.6
click at [570, 98] on form "[PERSON_NAME] [EMAIL_ADDRESS][DOMAIN_NAME] au Cc: Ccc: IMB/51454/C/OFPF - TO RA…" at bounding box center [843, 350] width 599 height 644
copy div "Bonjour, Je me permets de revenir vers vous concernant mon précédent message. L…"
click at [832, 314] on div "Pouvez-vous me communiquer une date d'intervention ?" at bounding box center [844, 315] width 582 height 18
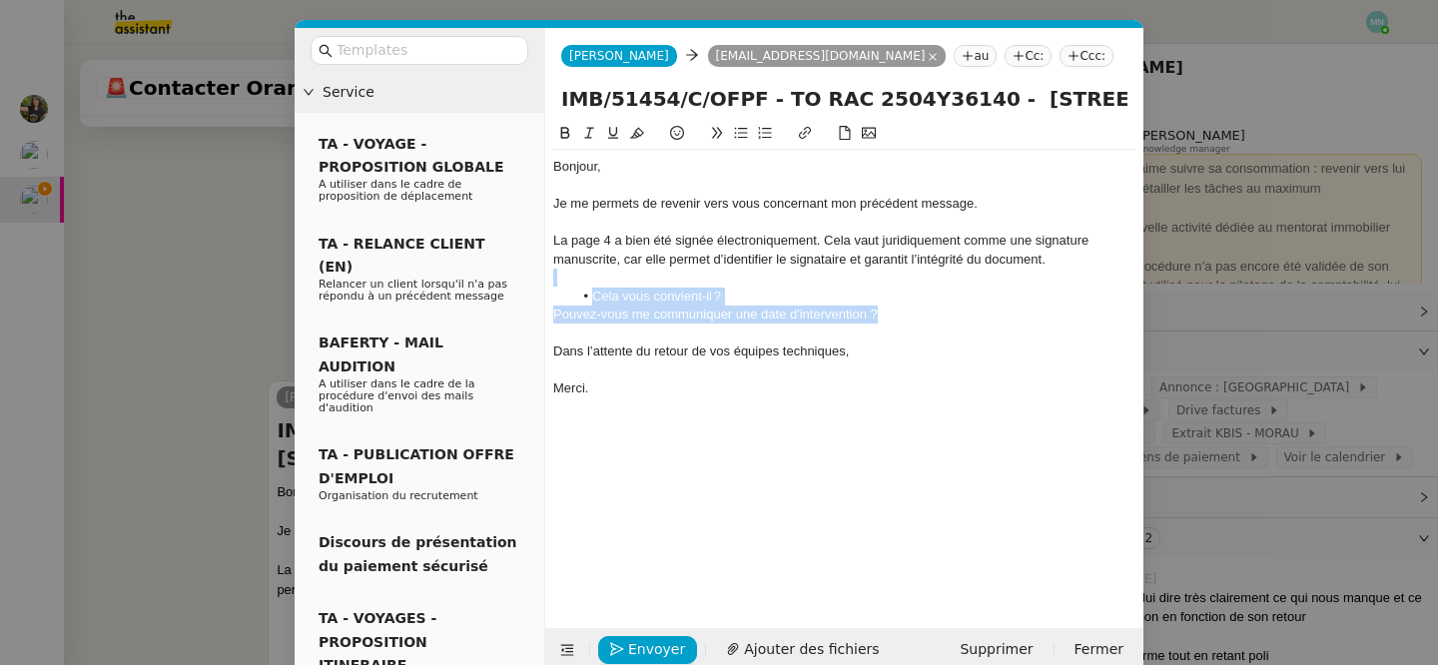
drag, startPoint x: 927, startPoint y: 316, endPoint x: 563, endPoint y: 274, distance: 365.9
click at [563, 274] on div "Bonjour, Je me permets de revenir vers vous concernant mon précédent message. L…" at bounding box center [844, 278] width 582 height 256
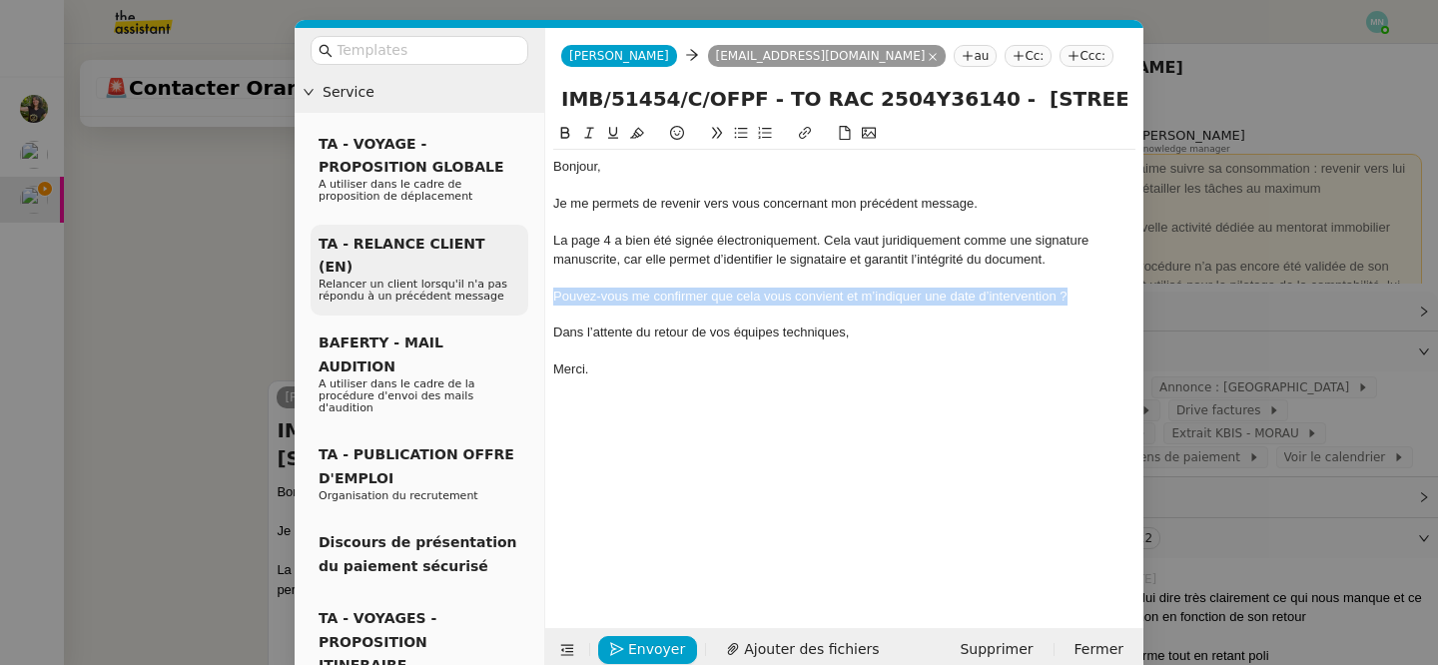
drag, startPoint x: 1086, startPoint y: 287, endPoint x: 514, endPoint y: 291, distance: 572.2
click at [514, 291] on nz-layout "Service TA - VOYAGE - PROPOSITION GLOBALE A utiliser dans le cadre de propositi…" at bounding box center [719, 350] width 849 height 644
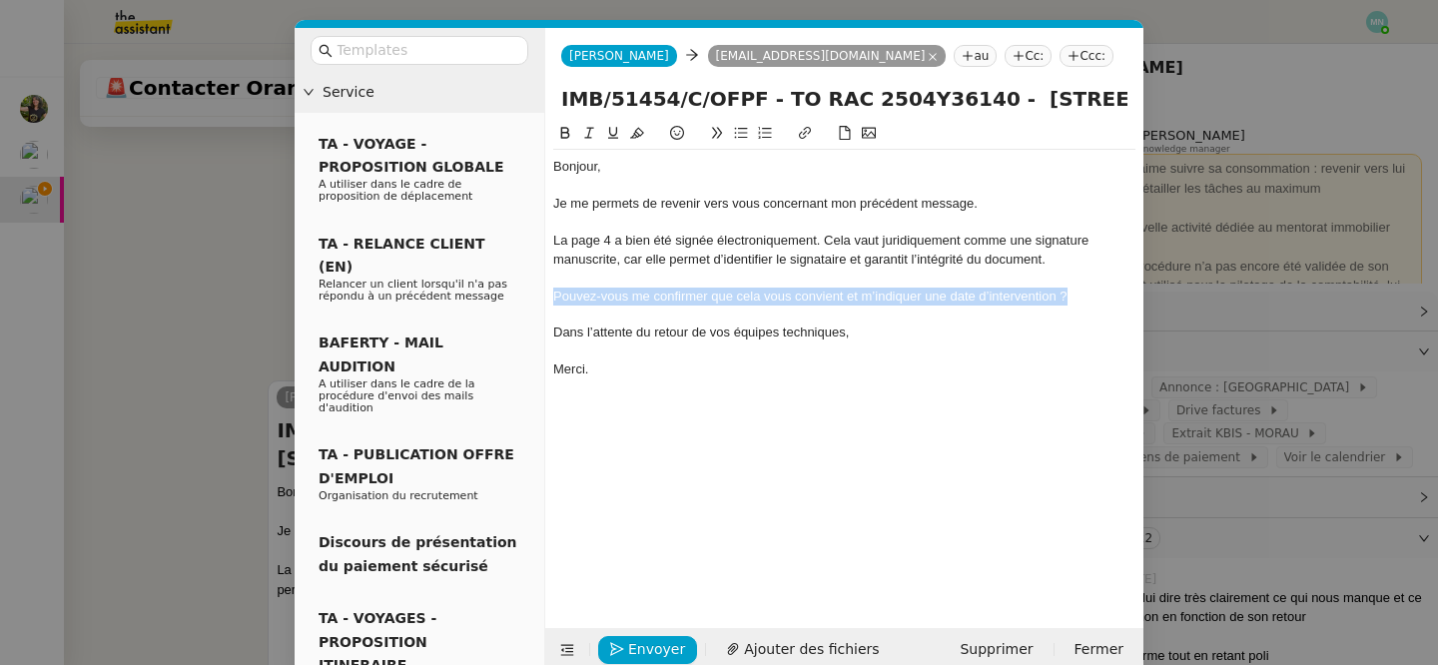
click at [742, 133] on icon at bounding box center [741, 133] width 13 height 11
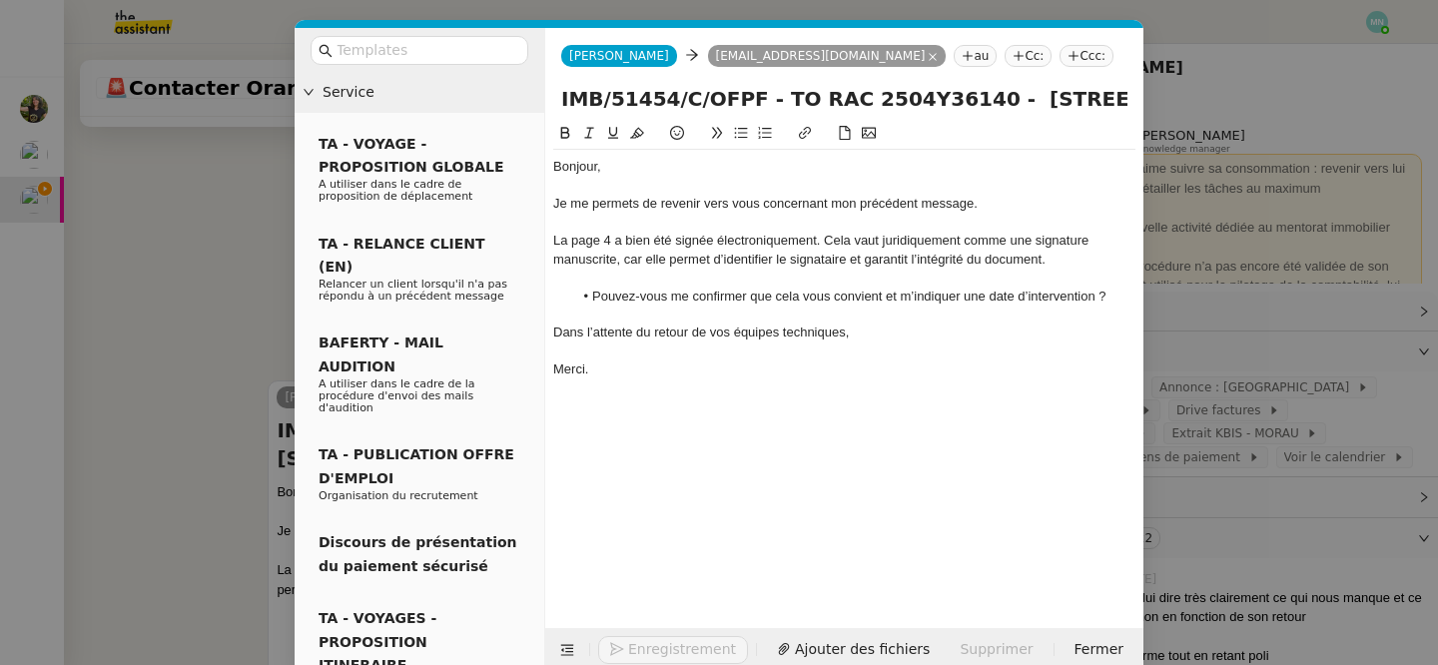
click at [612, 416] on div "Bonjour, Je me permets de revenir vers vous concernant mon précédent message. L…" at bounding box center [844, 359] width 582 height 475
click at [225, 333] on nz-modal-container "Service TA - VOYAGE - PROPOSITION GLOBALE A utiliser dans le cadre de propositi…" at bounding box center [719, 332] width 1438 height 665
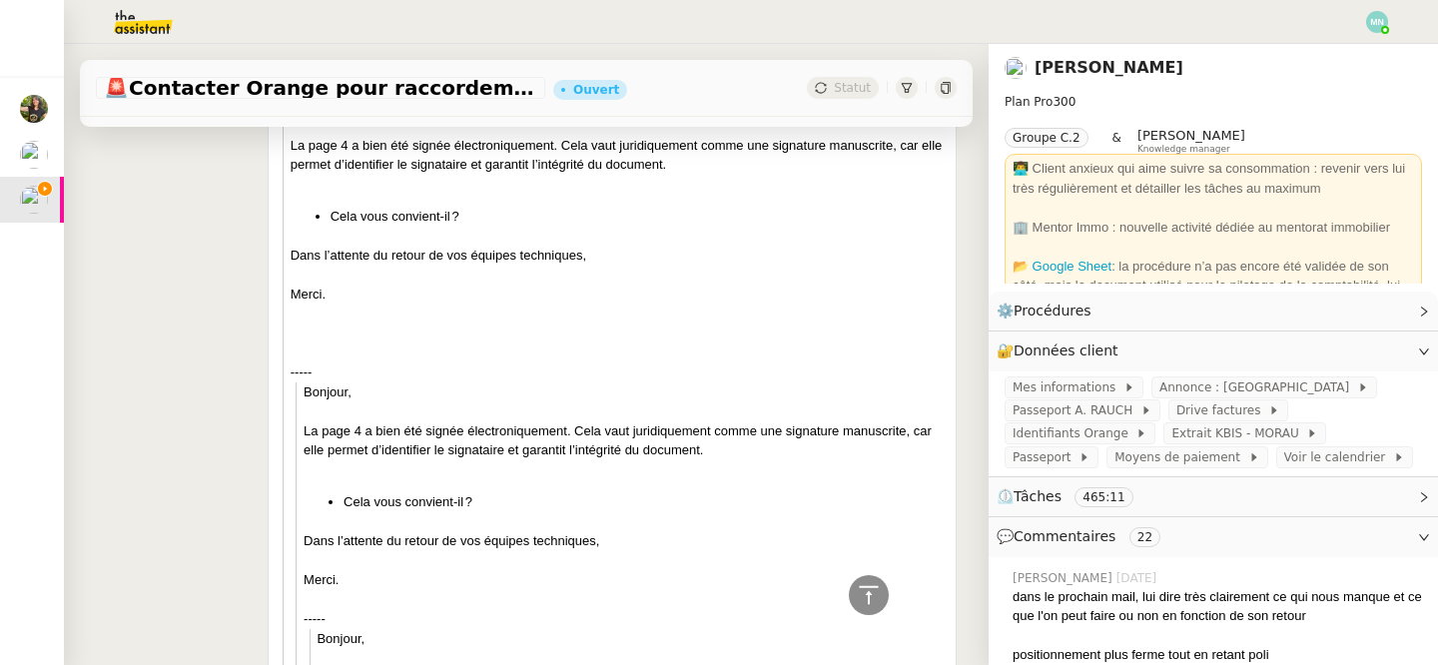
scroll to position [1982, 0]
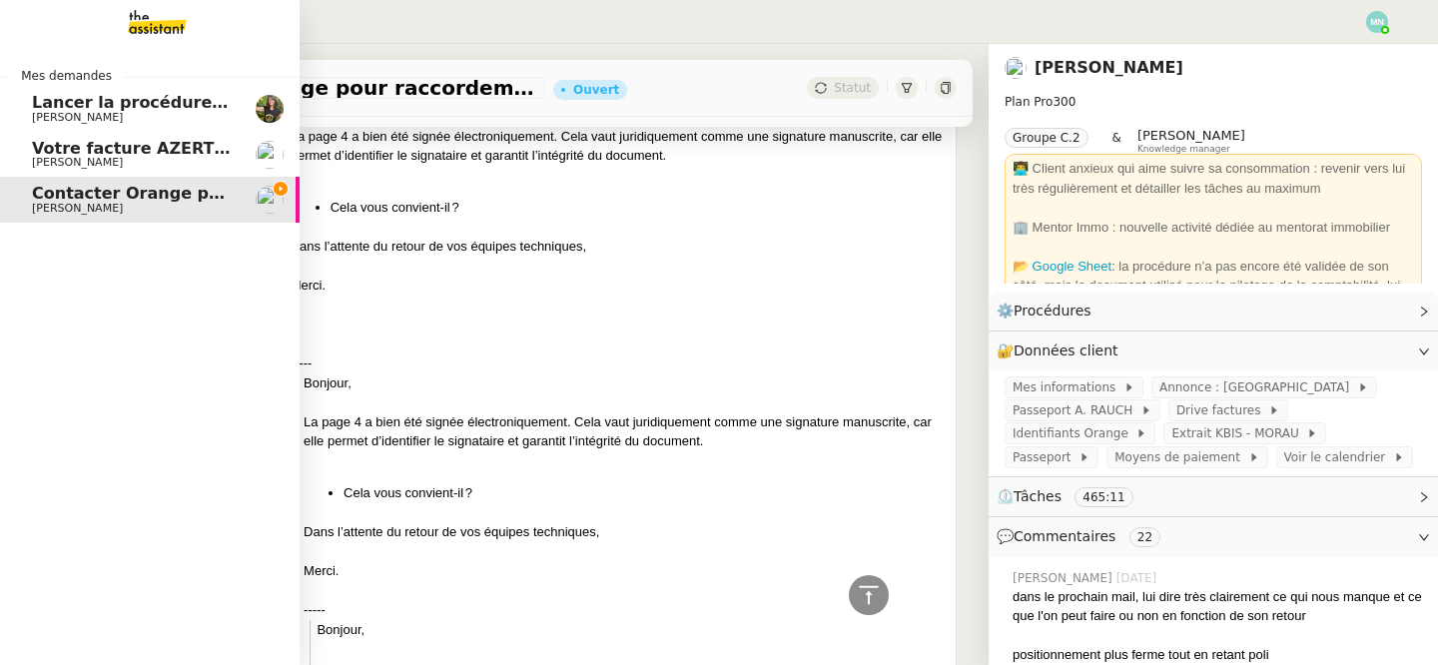
click at [64, 143] on span "Votre facture AZERTY EXPERTISE COMPTABLE est en retard de 14 jours" at bounding box center [352, 148] width 640 height 19
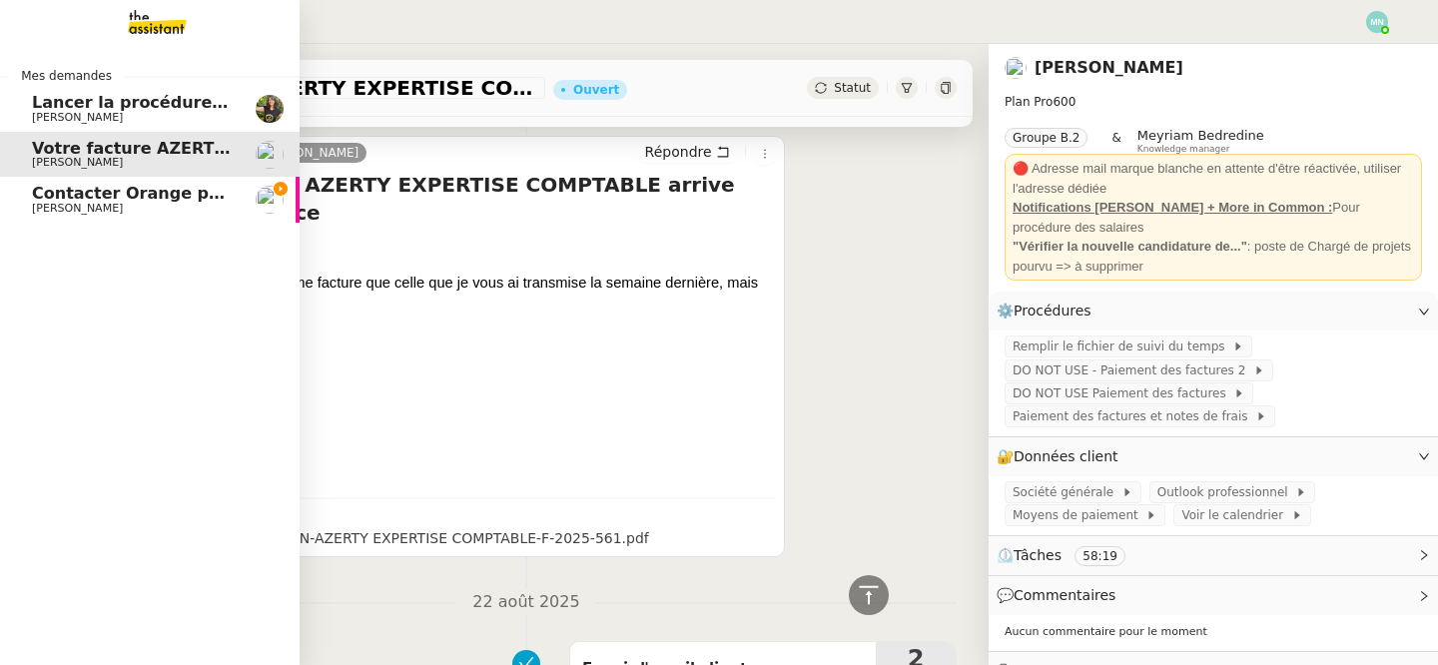
scroll to position [1570, 0]
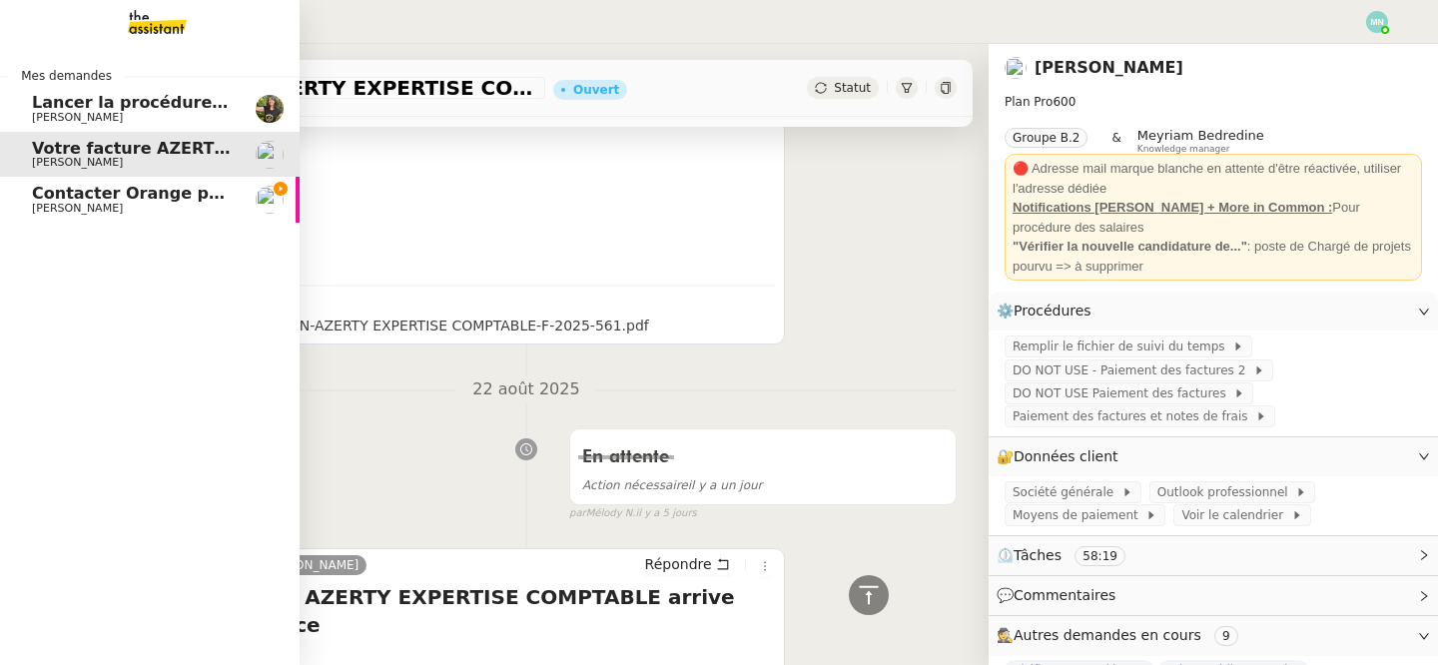
click at [89, 183] on link "Contacter Orange pour raccordement fibre urgent [PERSON_NAME]" at bounding box center [150, 200] width 300 height 46
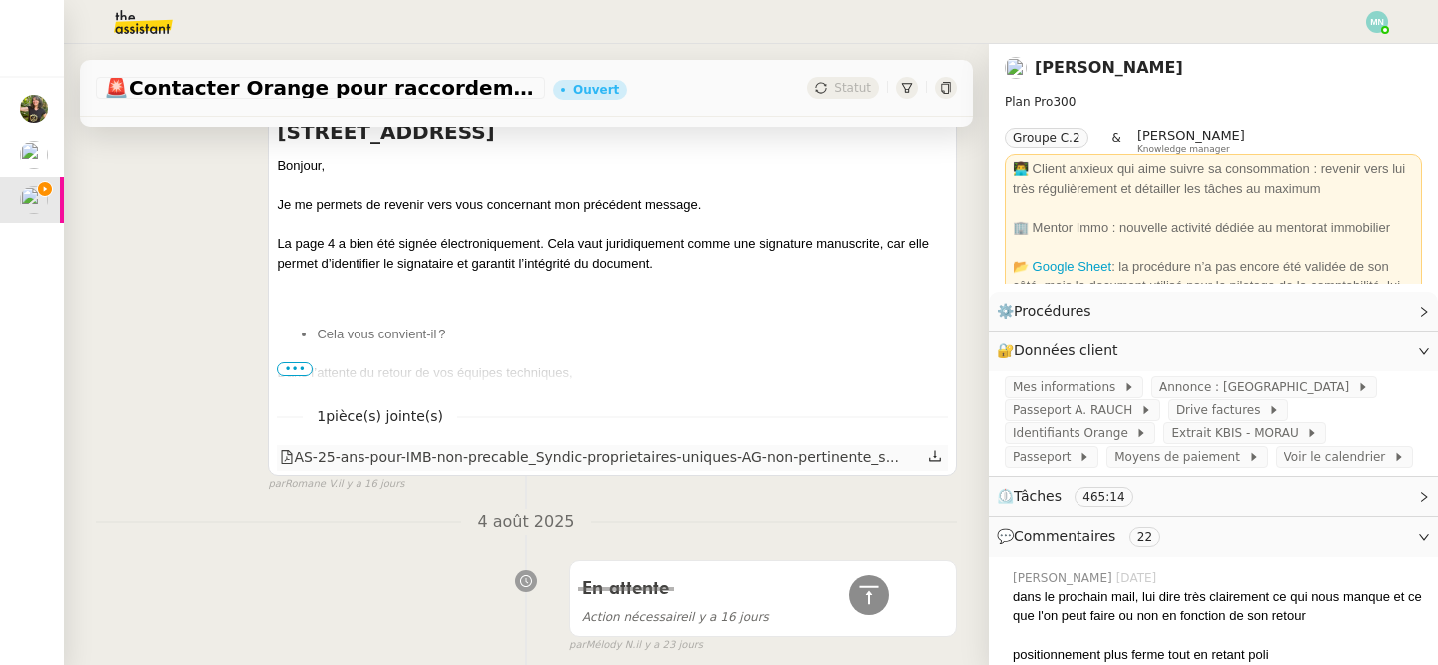
click at [938, 459] on icon at bounding box center [935, 456] width 14 height 14
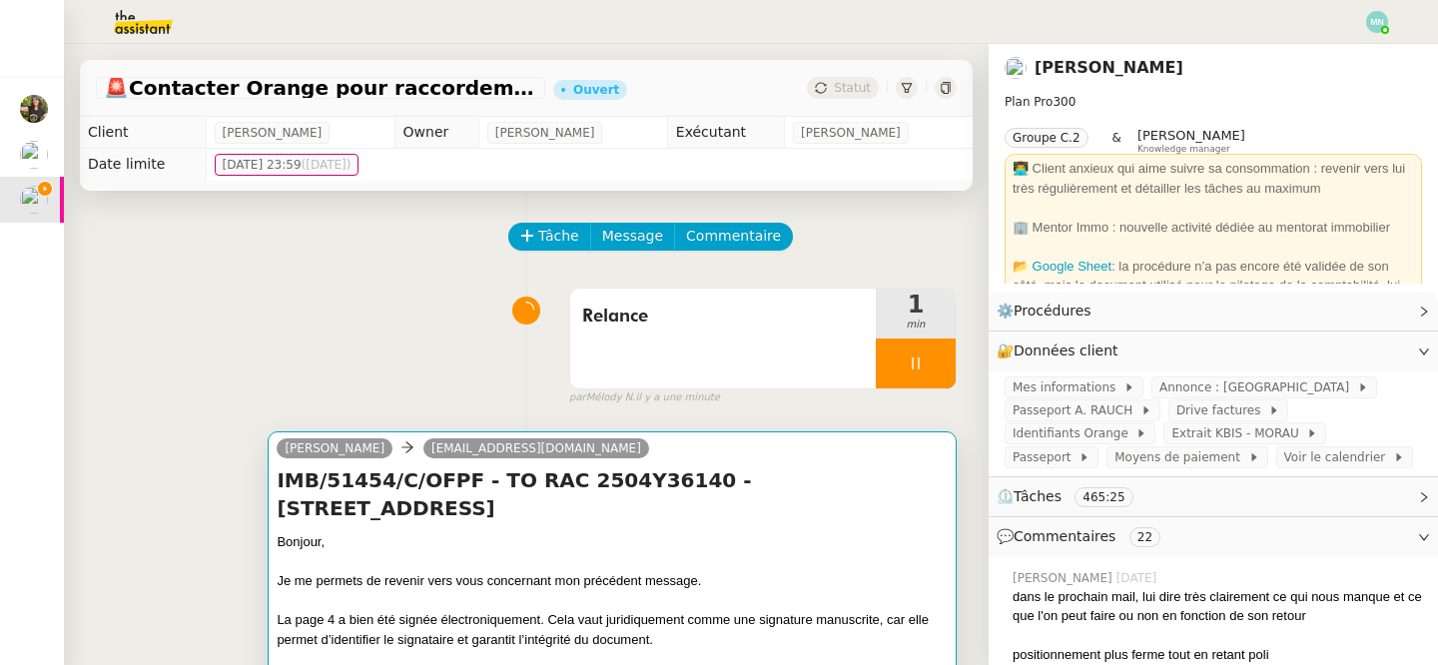
click at [571, 518] on h4 "IMB/51454/C/OFPF - TO RAC 2504Y36140 - [STREET_ADDRESS]" at bounding box center [612, 494] width 671 height 56
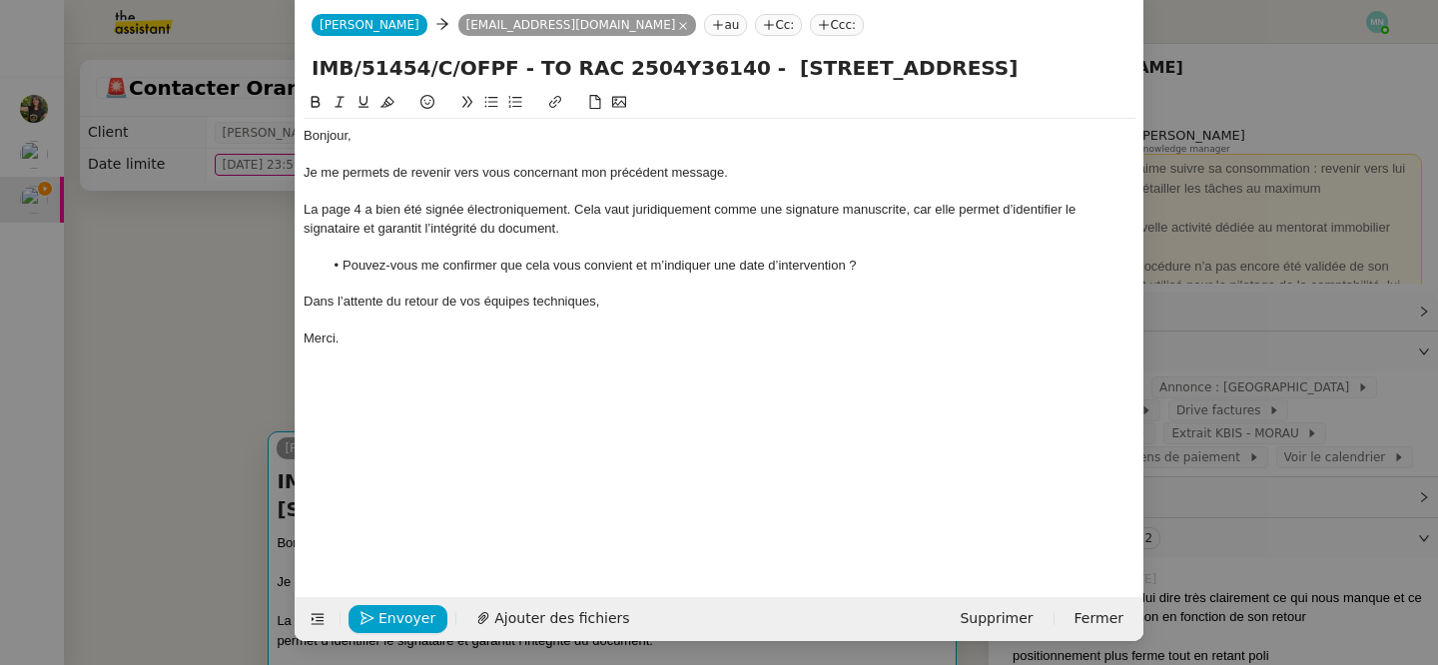
scroll to position [0, 42]
click at [548, 612] on span "Ajouter des fichiers" at bounding box center [561, 618] width 135 height 23
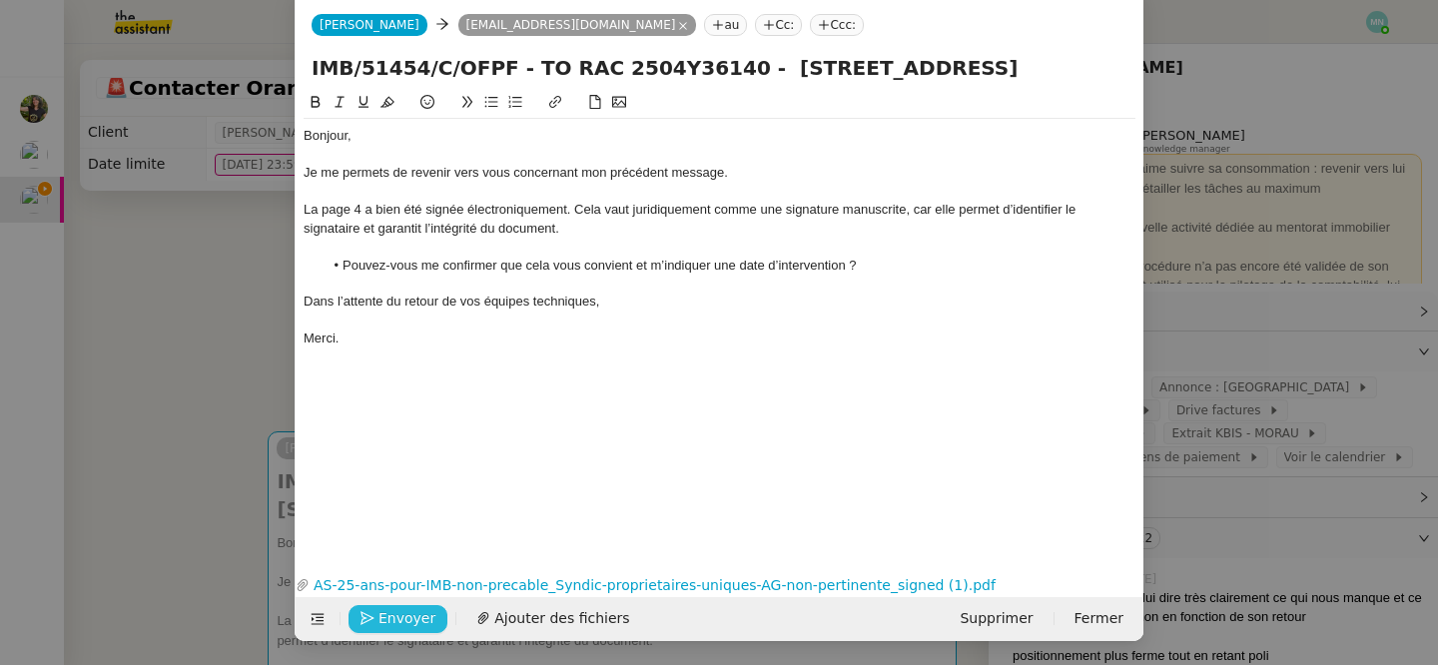
click at [408, 615] on span "Envoyer" at bounding box center [406, 618] width 57 height 23
click at [408, 616] on span "Confirmer l'envoi" at bounding box center [438, 618] width 120 height 23
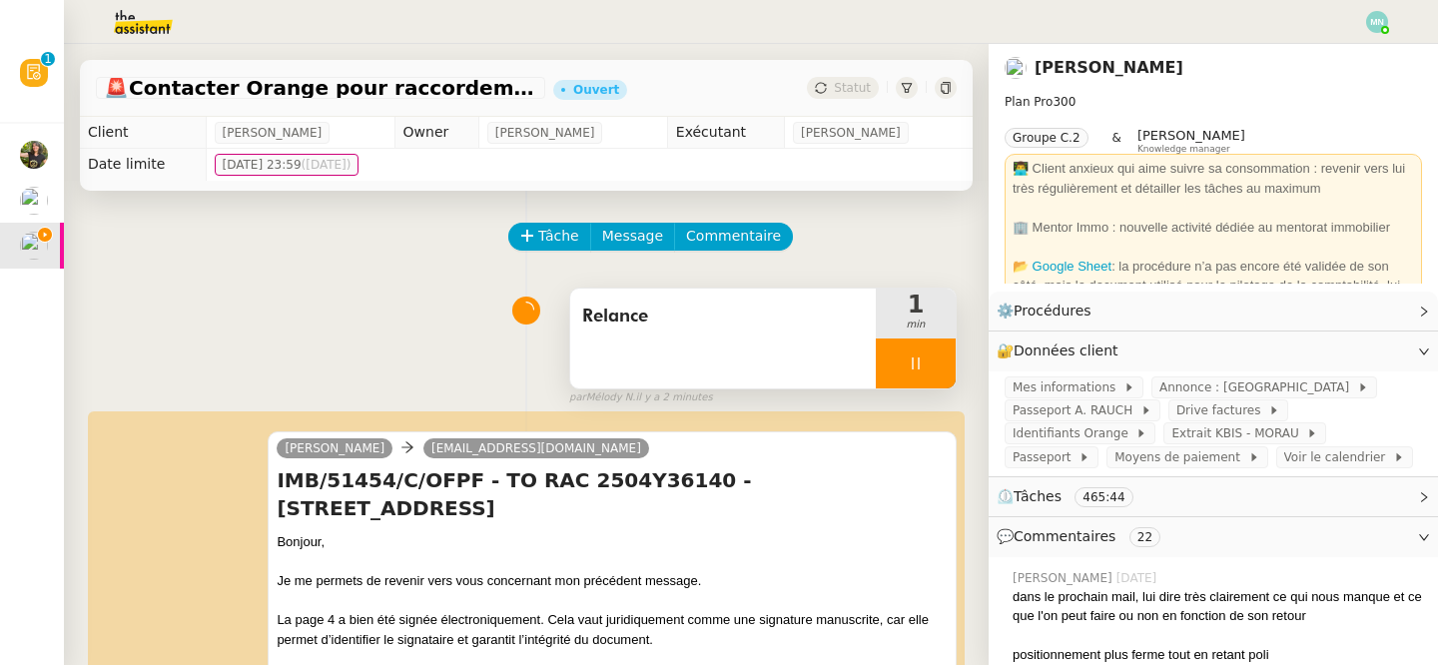
click at [899, 349] on div at bounding box center [916, 364] width 80 height 50
click at [924, 354] on button at bounding box center [936, 364] width 40 height 50
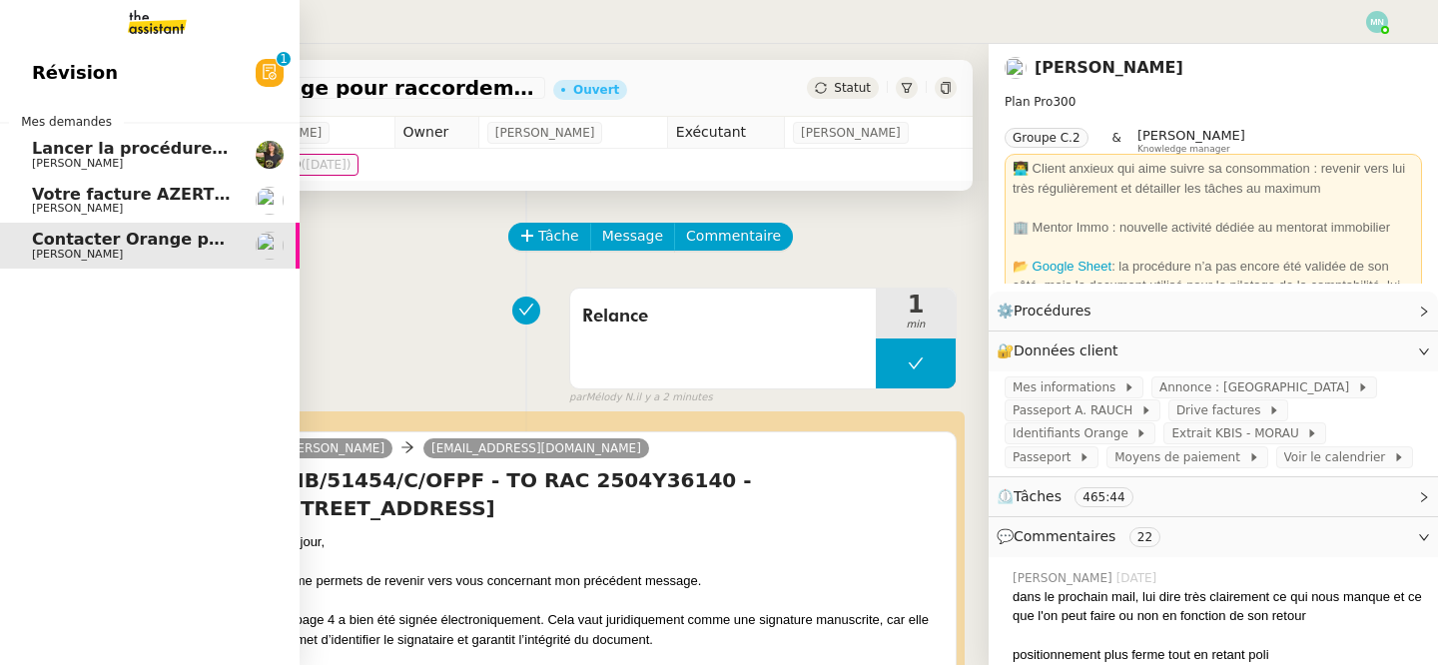
click at [123, 151] on span "Lancer la procédure balade" at bounding box center [155, 148] width 247 height 19
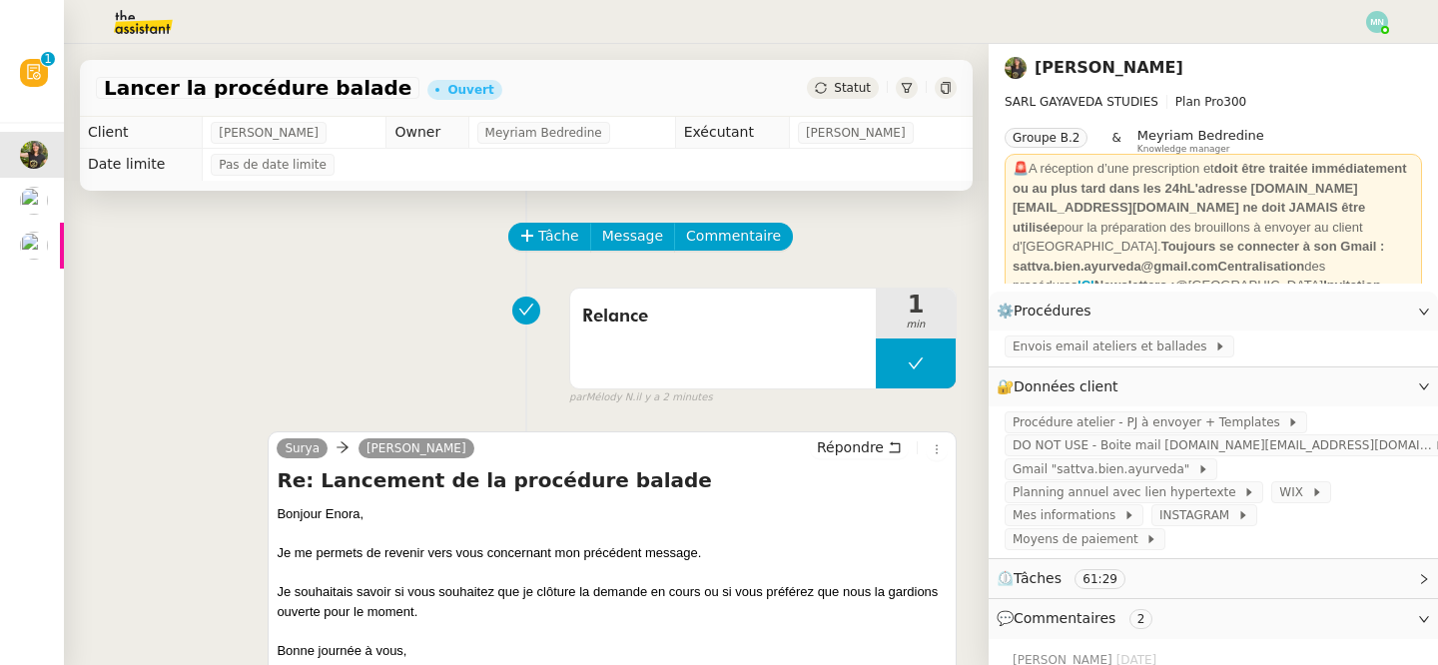
click at [855, 90] on span "Statut" at bounding box center [852, 88] width 37 height 14
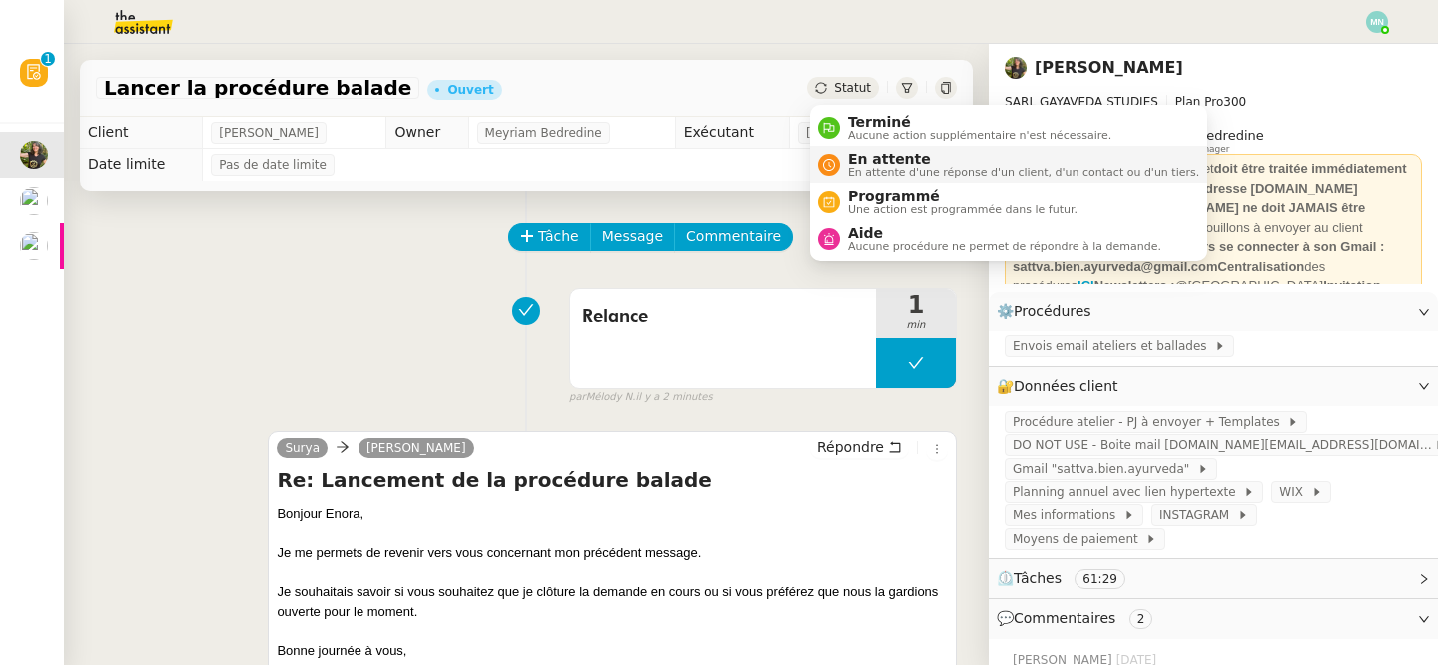
click at [884, 153] on span "En attente" at bounding box center [1024, 159] width 352 height 16
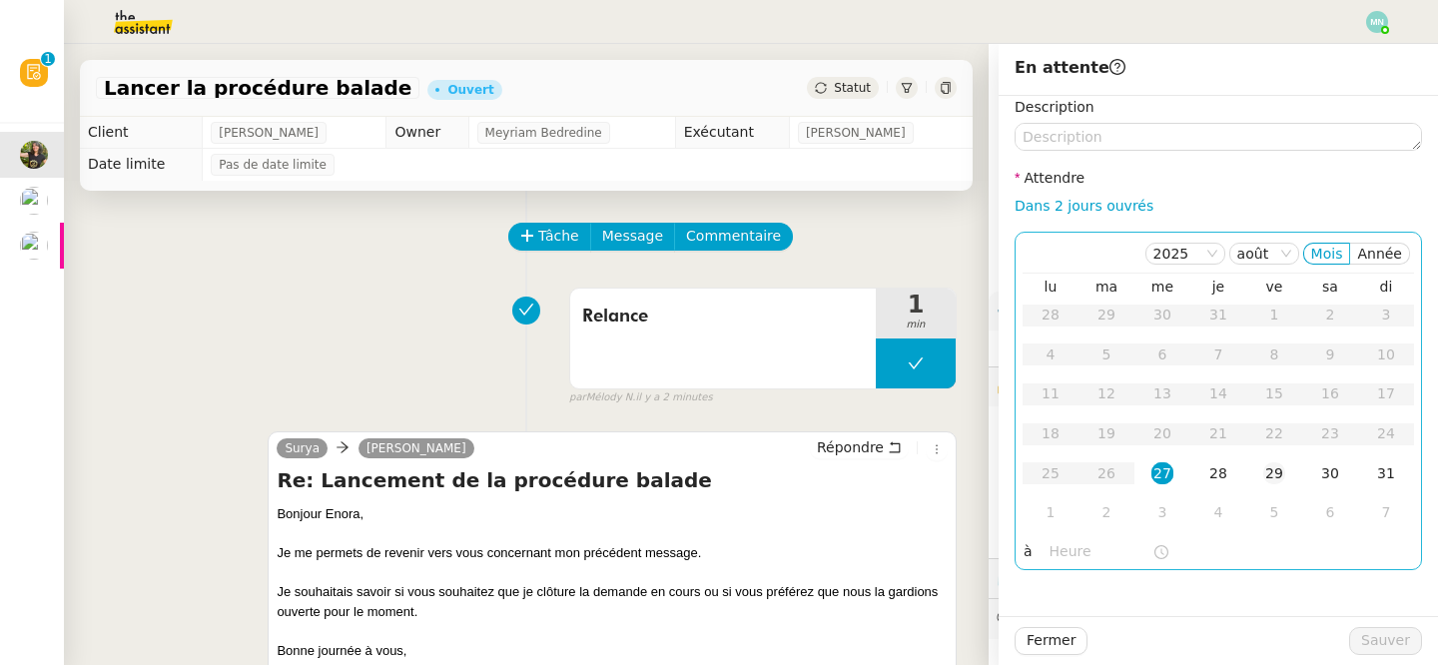
click at [1284, 470] on div "29" at bounding box center [1274, 473] width 22 height 22
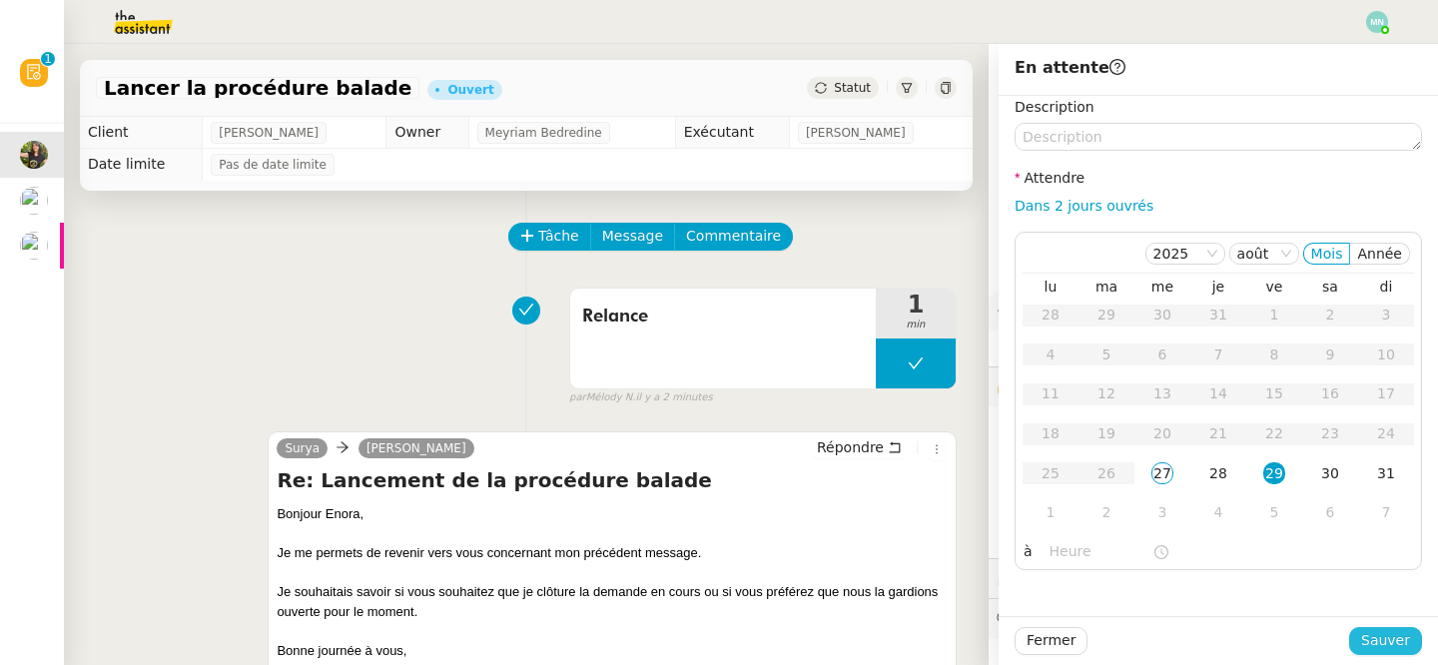
click at [1377, 638] on span "Sauver" at bounding box center [1385, 640] width 49 height 23
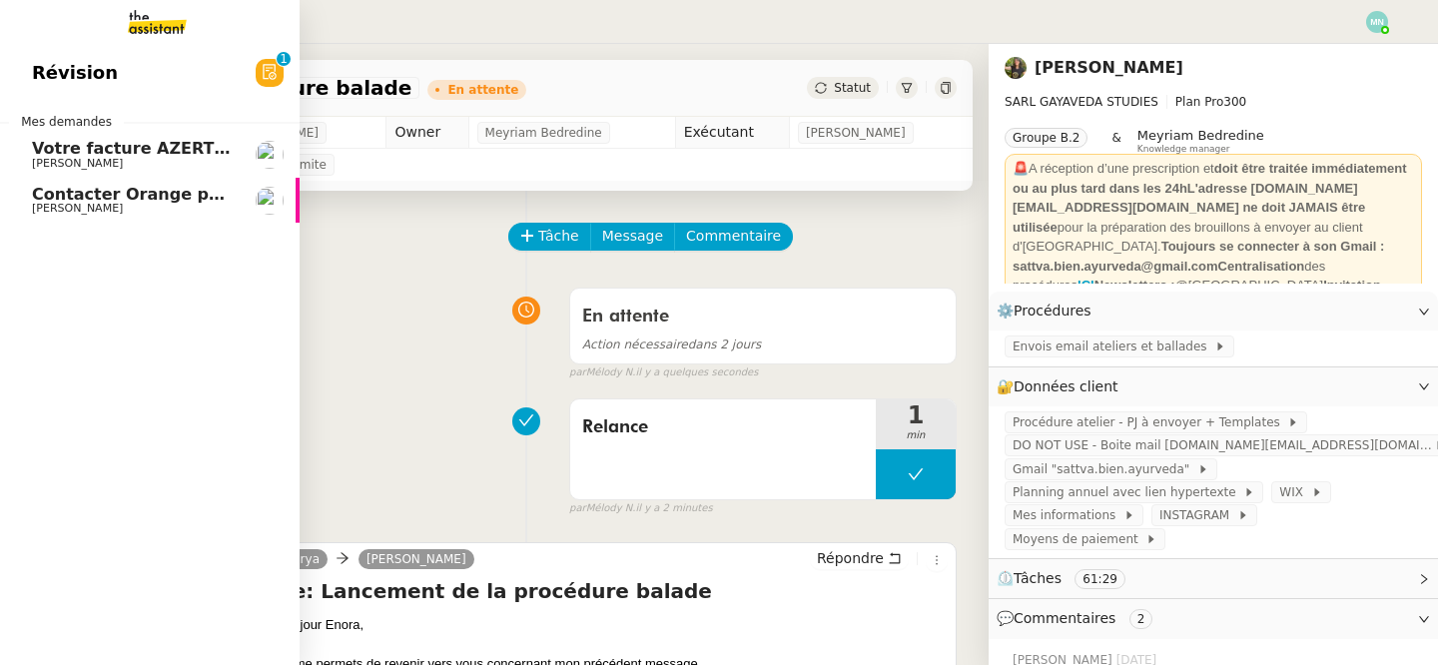
click at [0, 50] on app-ticket-navbar "Révision 0 1 2 3 4 5 6 7 8 9 Mes demandes Votre facture AZERTY EXPERTISE COMPTA…" at bounding box center [0, 50] width 0 height 0
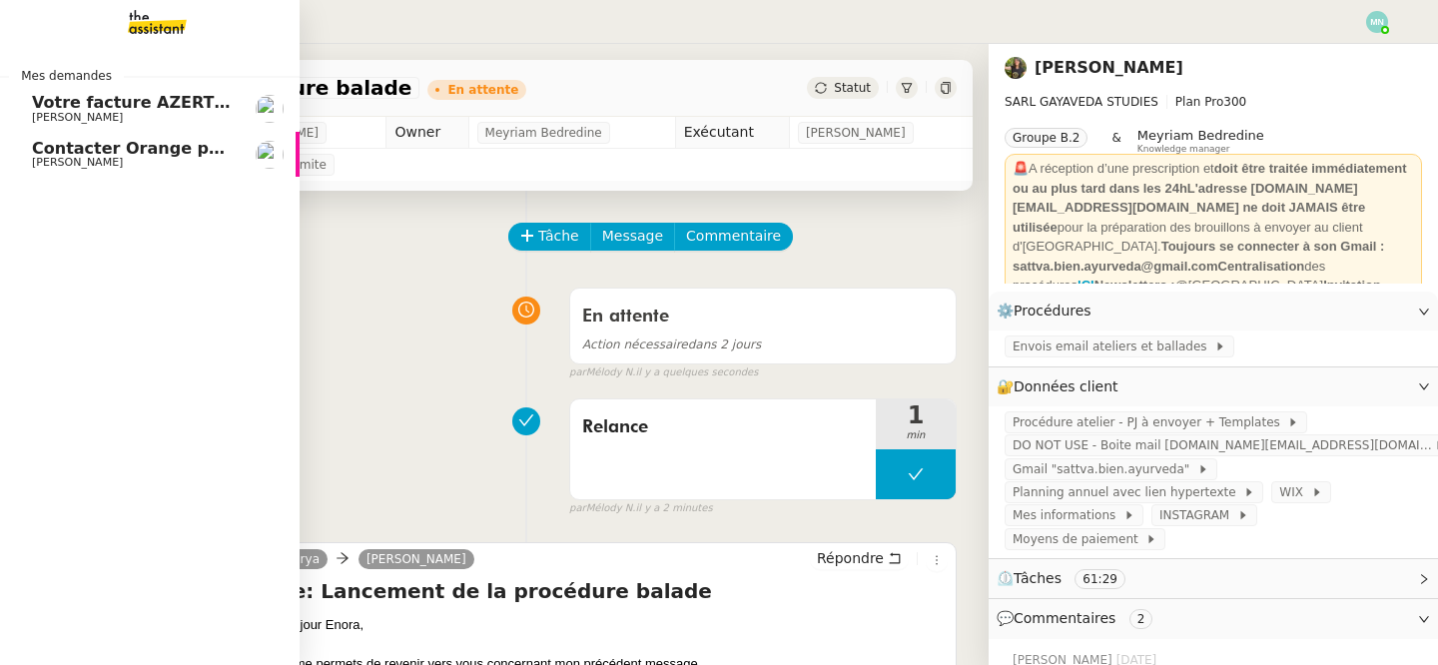
click at [32, 118] on span "[PERSON_NAME]" at bounding box center [77, 117] width 91 height 13
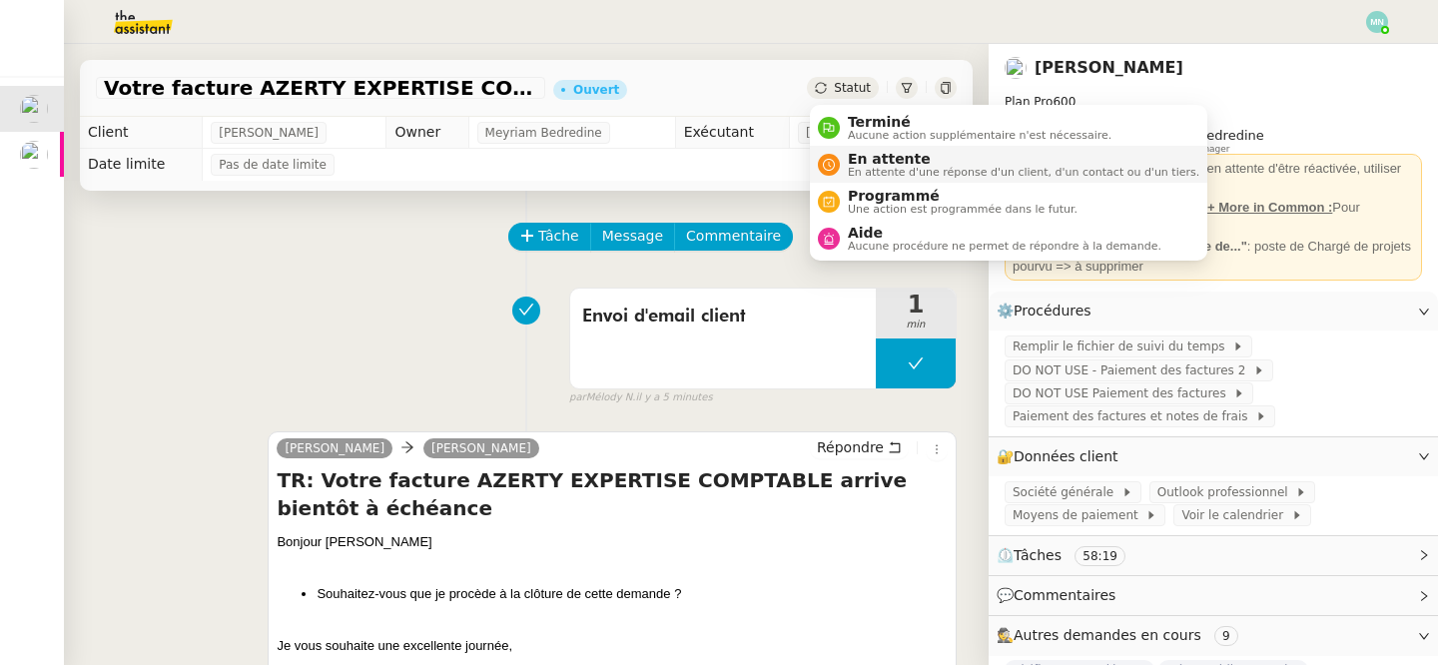
click at [904, 160] on span "En attente" at bounding box center [1024, 159] width 352 height 16
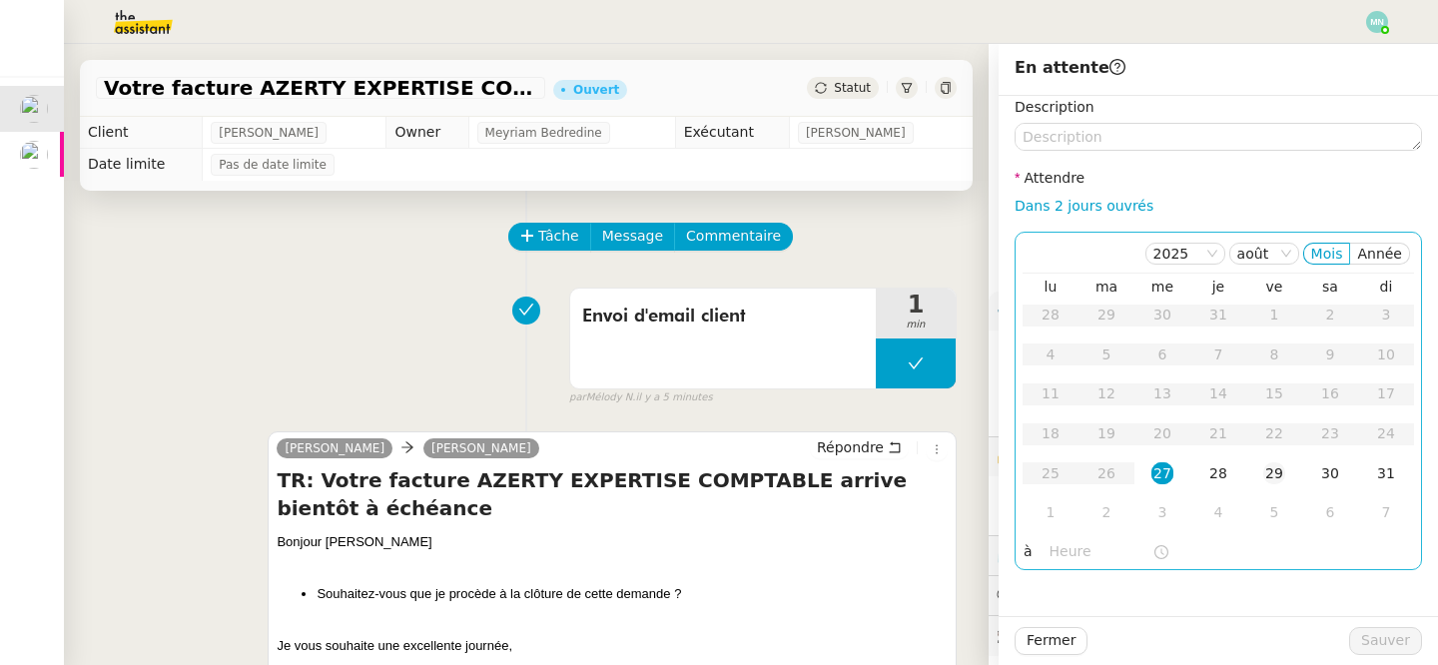
click at [1281, 454] on td "29" at bounding box center [1274, 474] width 56 height 40
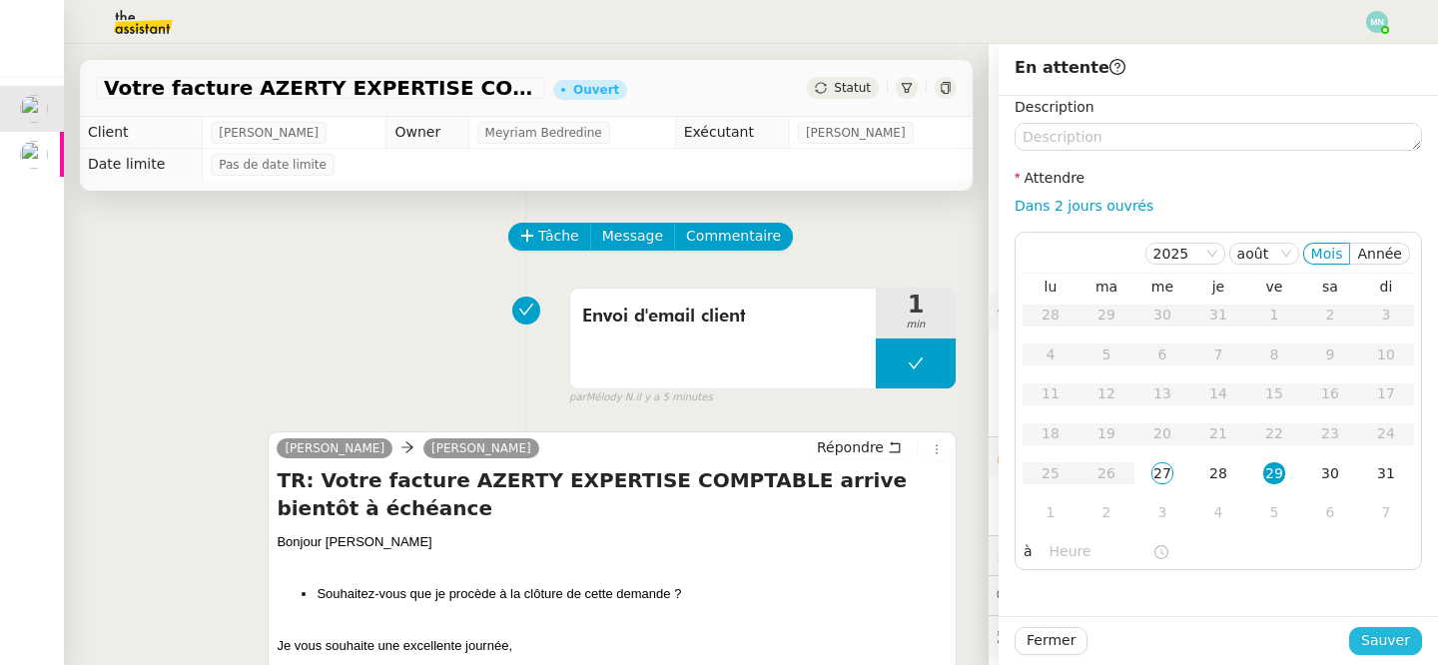
click at [1395, 648] on span "Sauver" at bounding box center [1385, 640] width 49 height 23
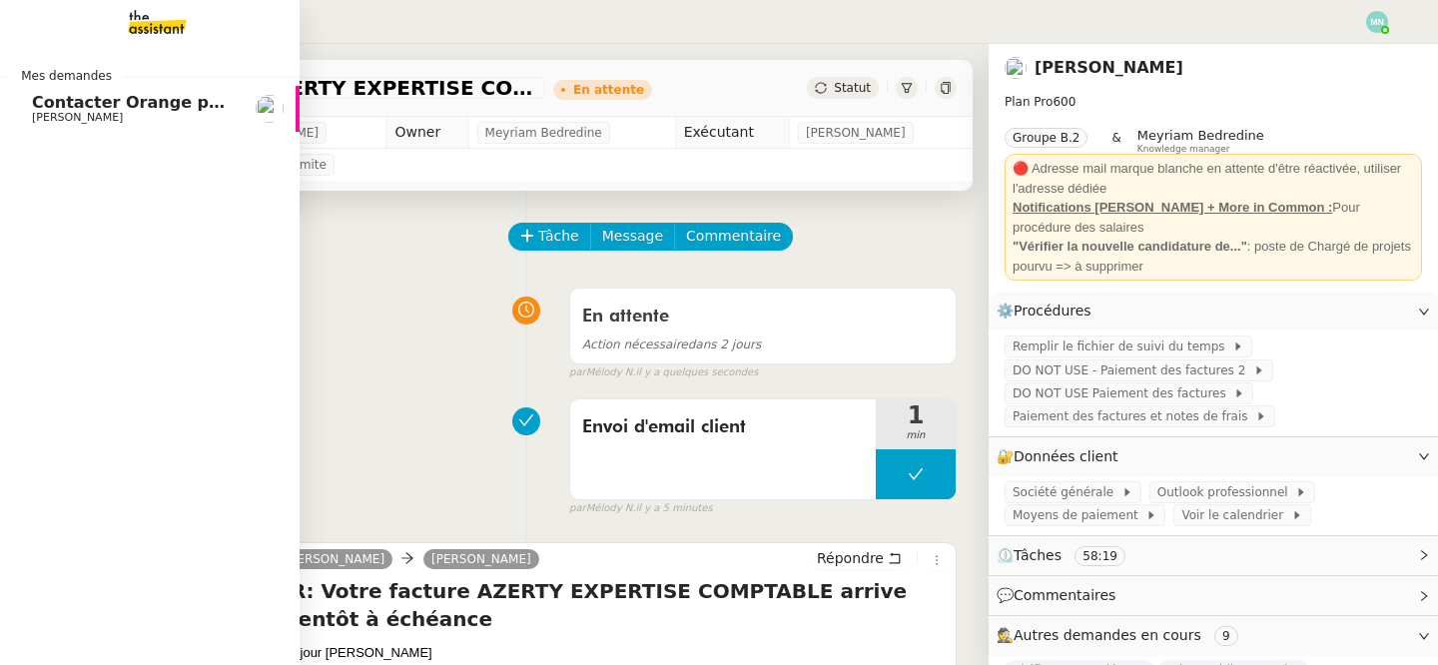
click at [59, 102] on span "Contacter Orange pour raccordement fibre urgent" at bounding box center [257, 102] width 451 height 19
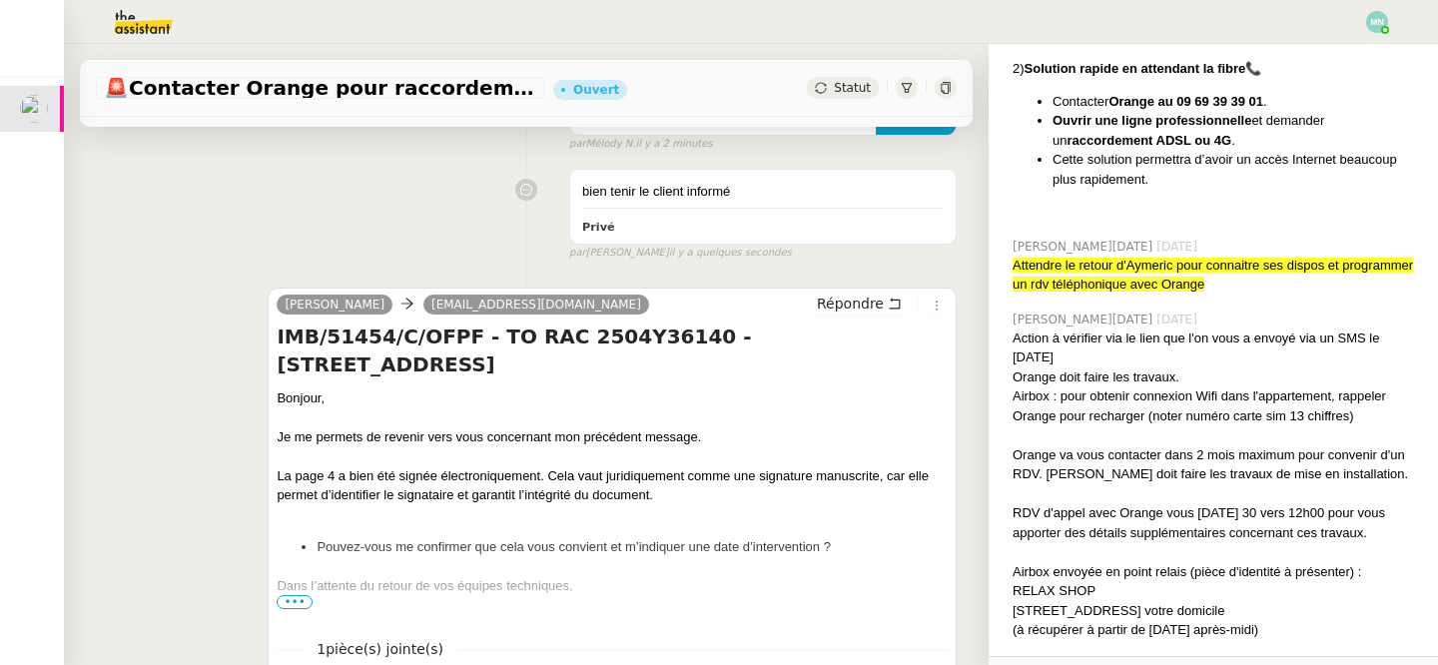
scroll to position [4903, 0]
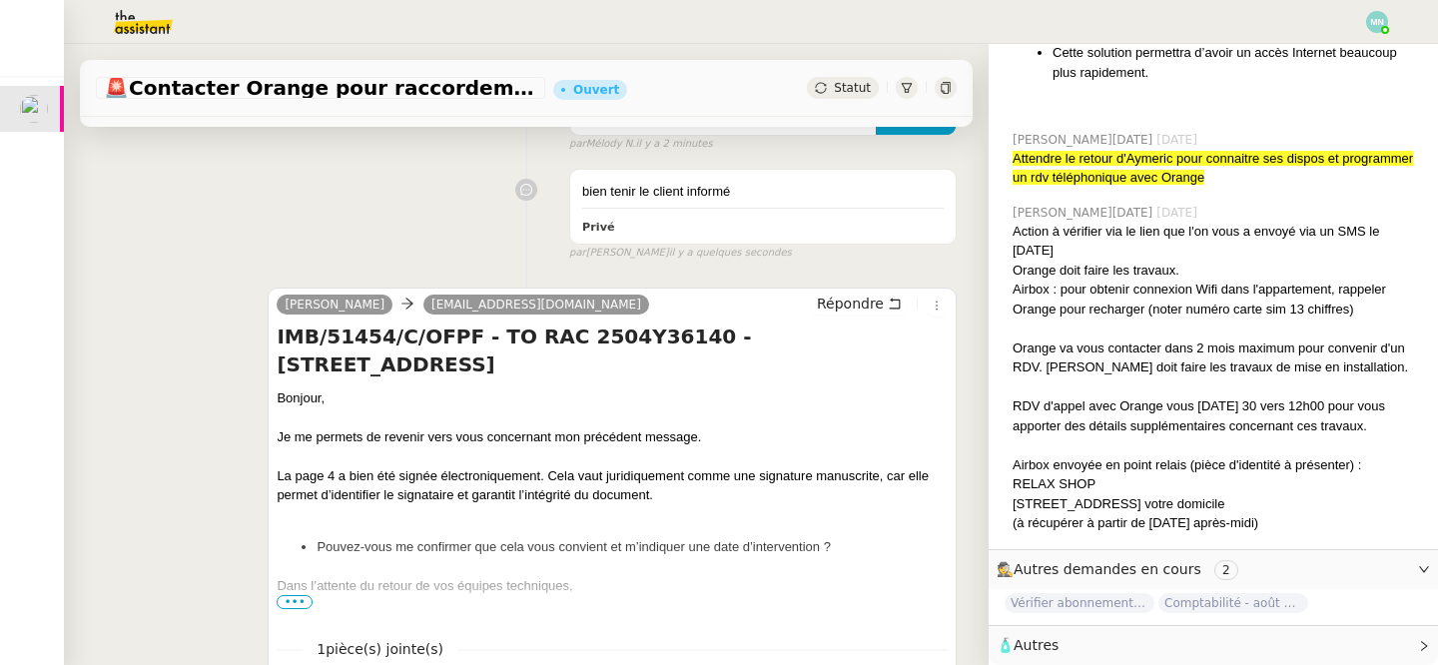
click at [1213, 599] on span "Comptabilité - août 2025" at bounding box center [1233, 603] width 150 height 20
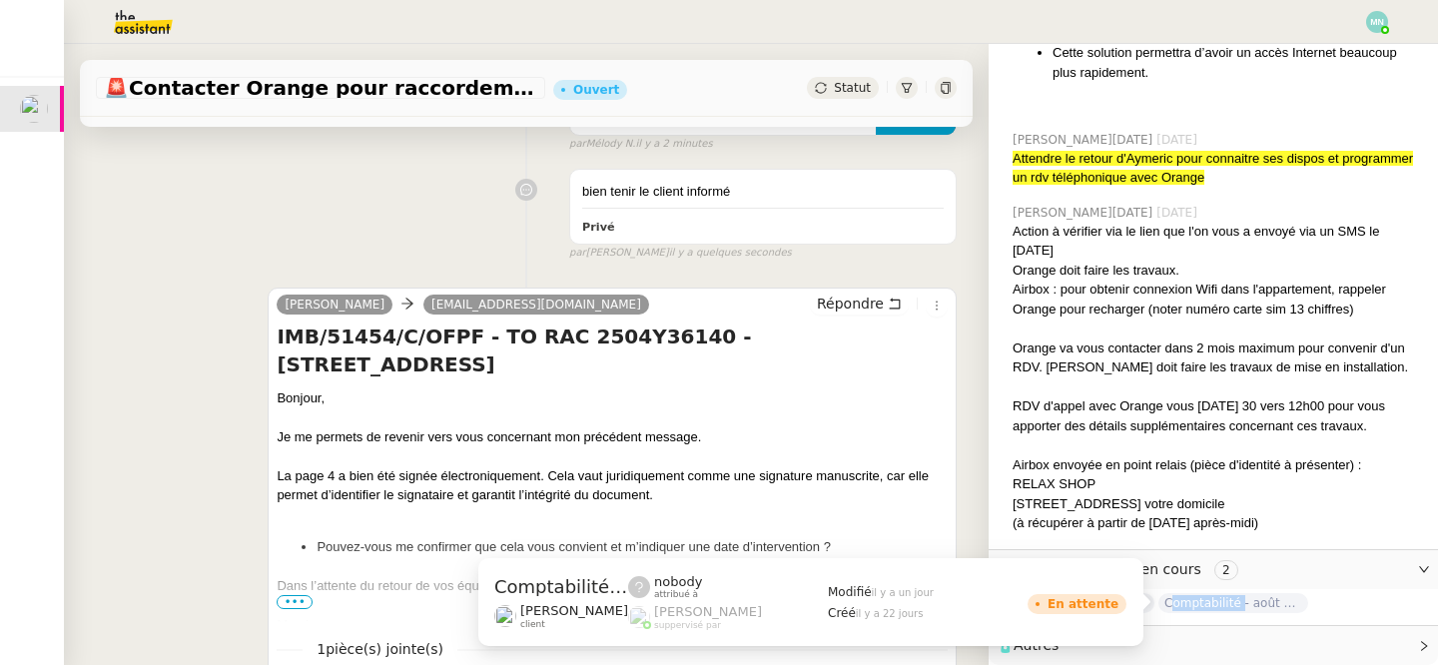
click at [1213, 599] on span "Comptabilité - août 2025" at bounding box center [1233, 603] width 150 height 20
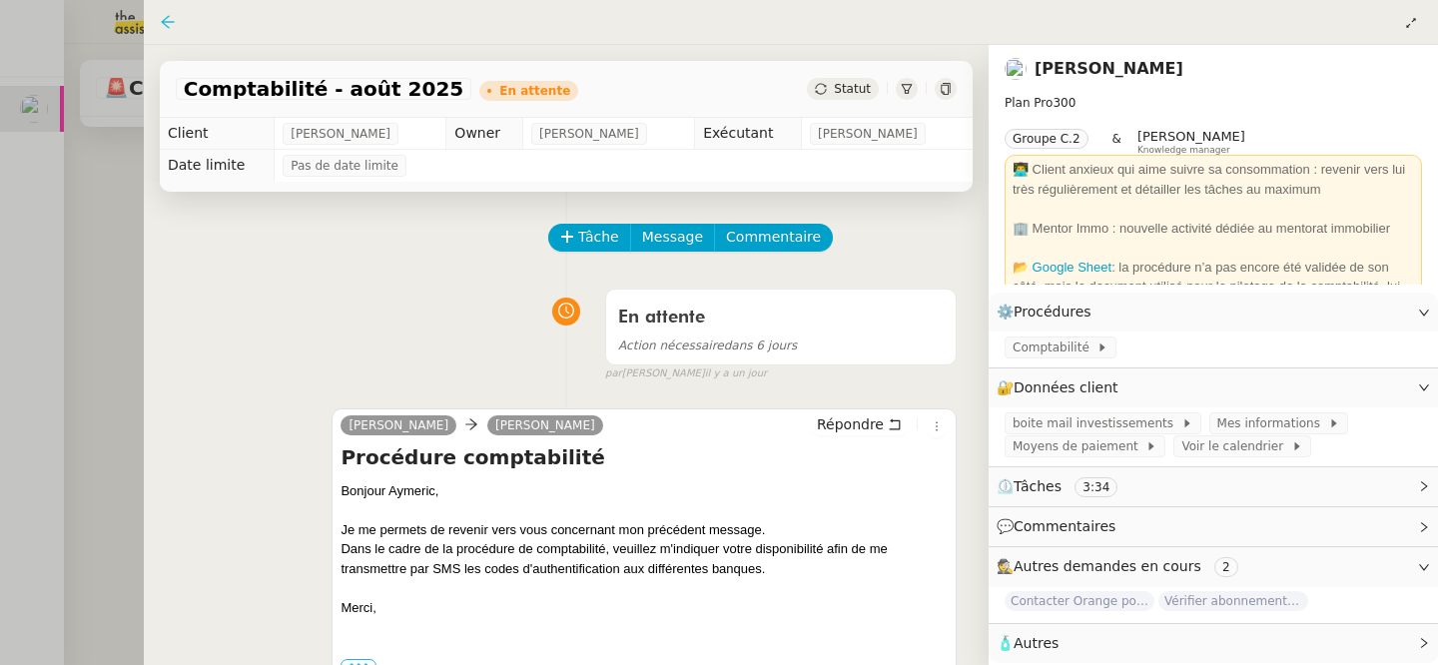
click at [162, 26] on icon at bounding box center [168, 22] width 16 height 16
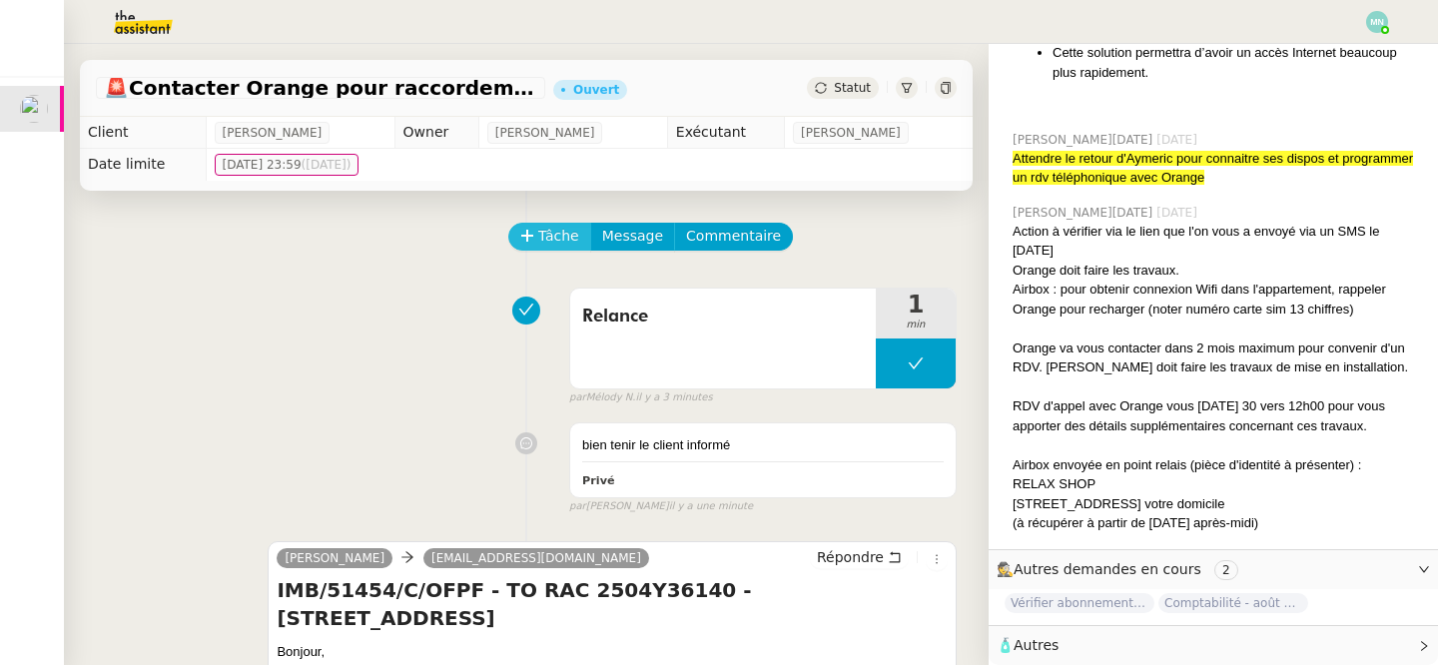
click at [557, 234] on span "Tâche" at bounding box center [558, 236] width 41 height 23
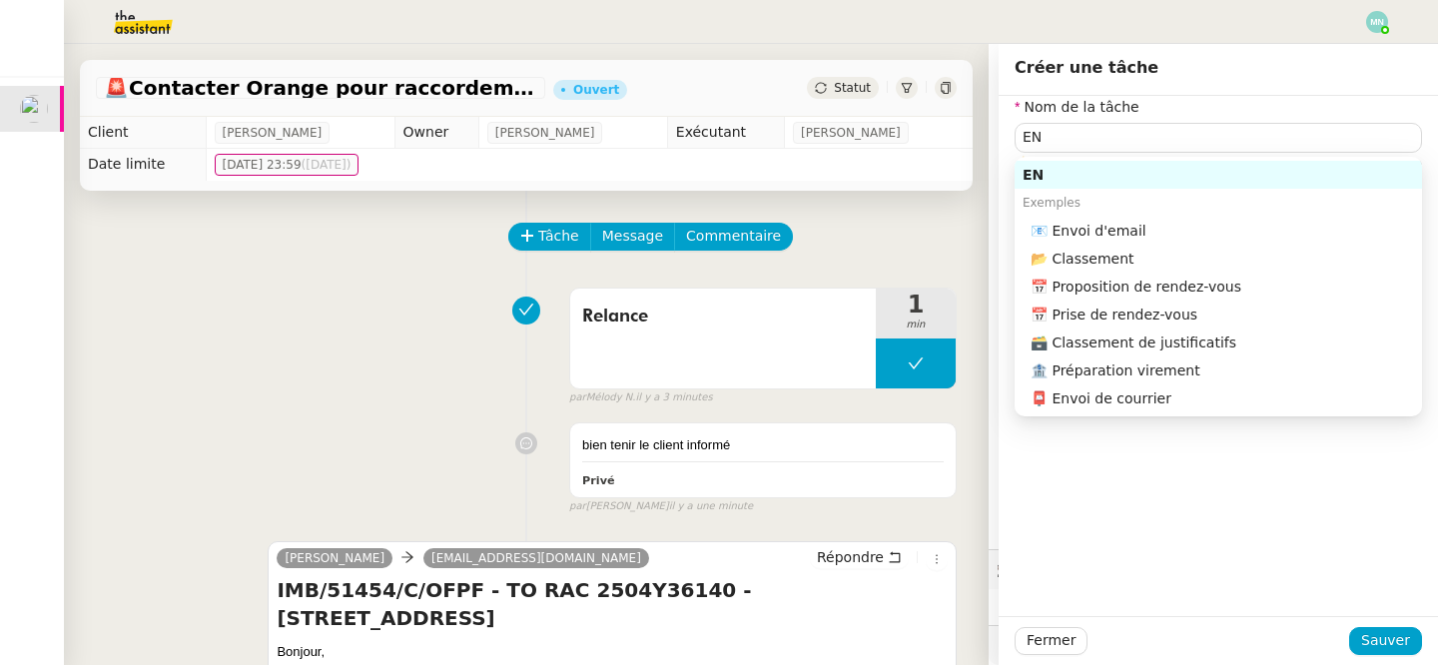
click at [1194, 215] on div "Exemples" at bounding box center [1218, 203] width 407 height 28
click at [1173, 226] on div "📧 Envoi d'email" at bounding box center [1222, 231] width 383 height 18
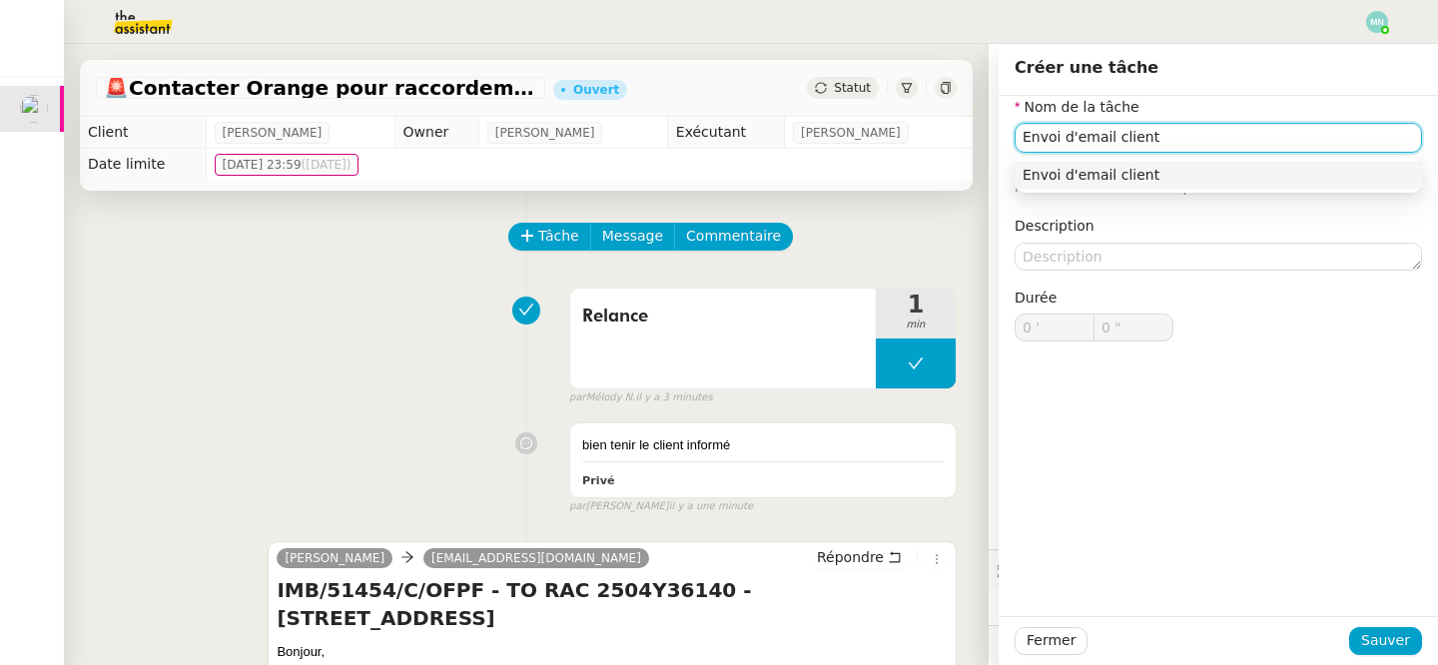
click at [1214, 179] on div "Envoi d'email client" at bounding box center [1218, 175] width 391 height 18
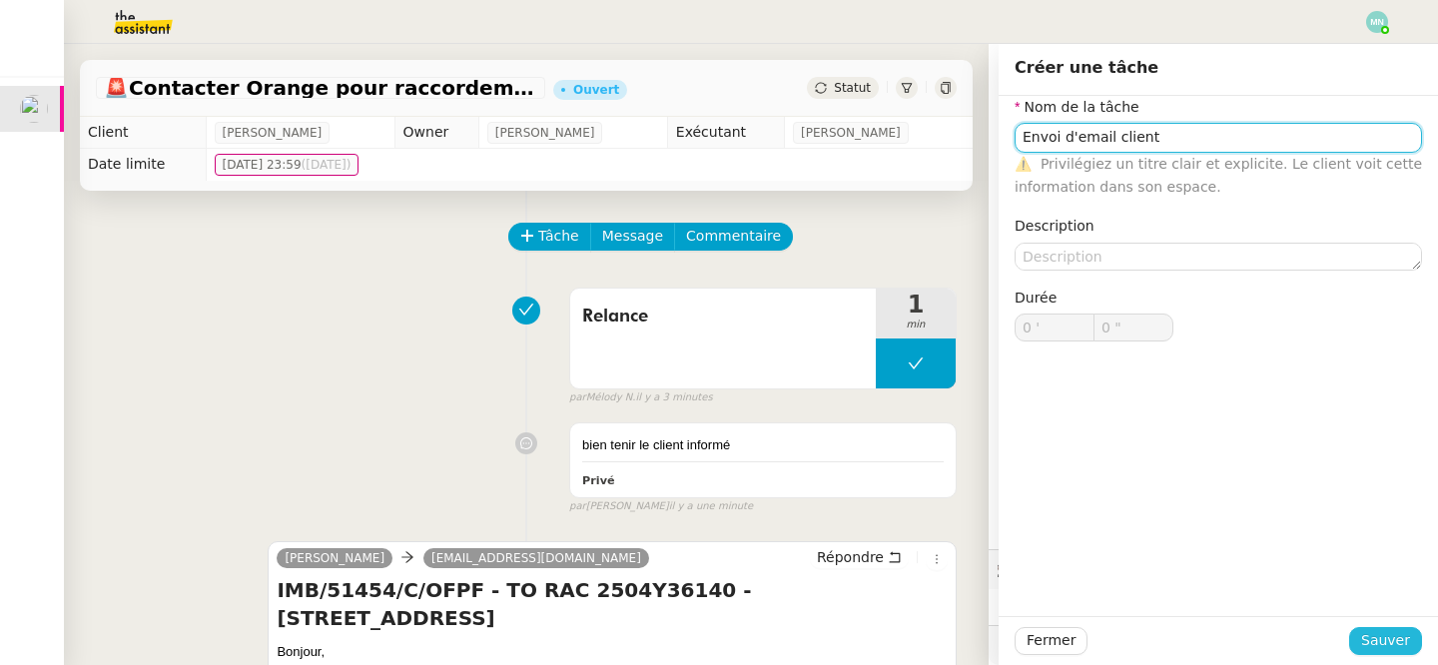
type input "Envoi d'email client"
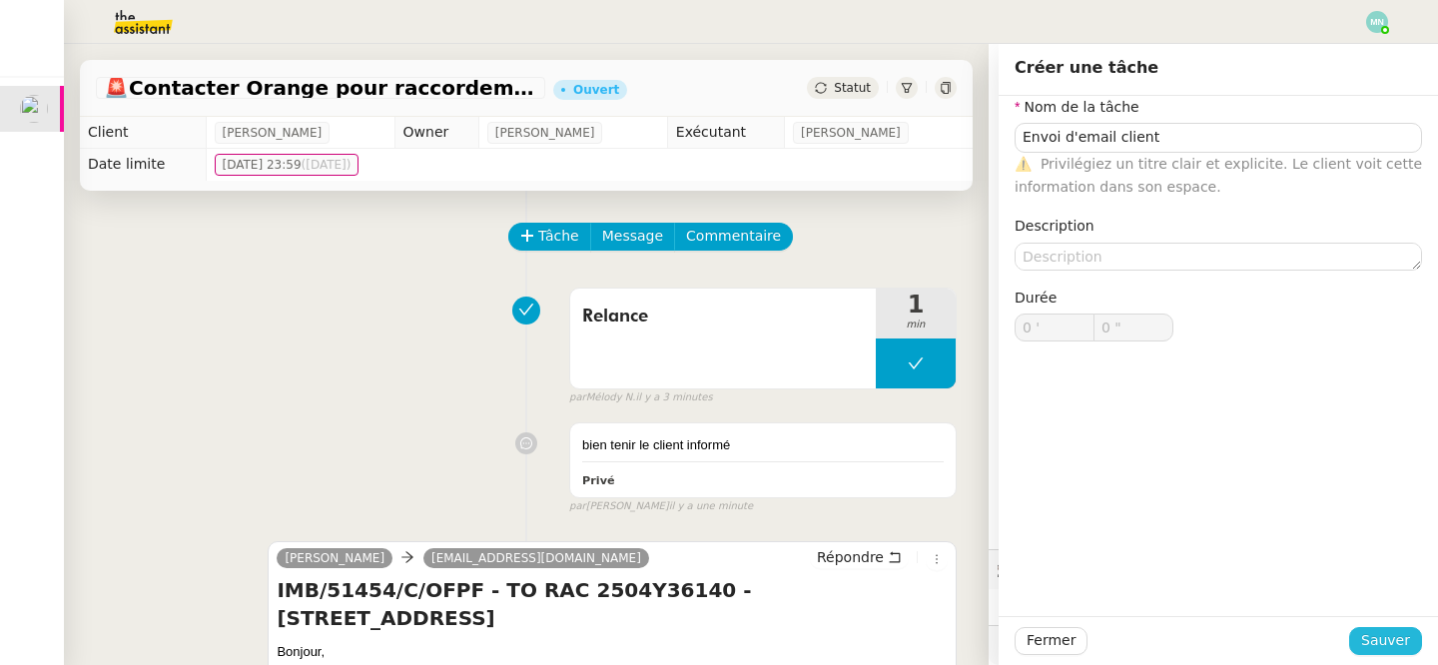
click at [1411, 650] on button "Sauver" at bounding box center [1385, 641] width 73 height 28
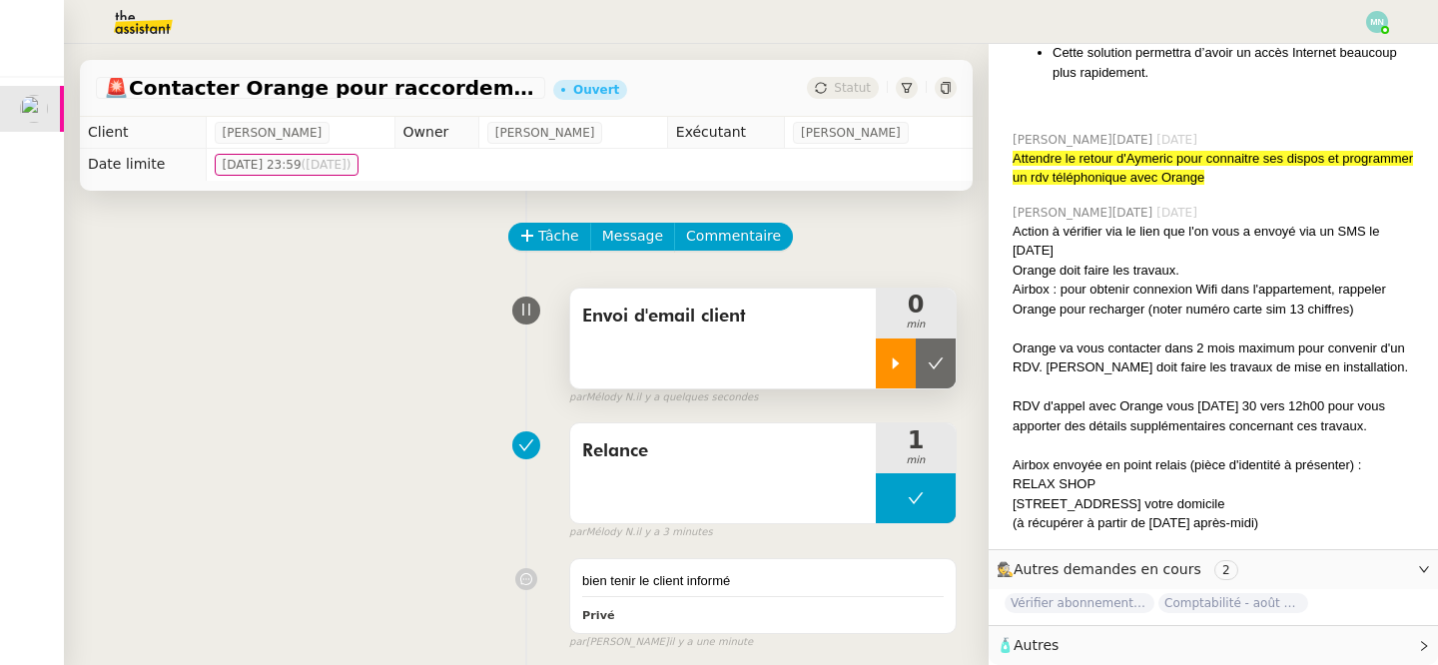
click at [882, 361] on div at bounding box center [896, 364] width 40 height 50
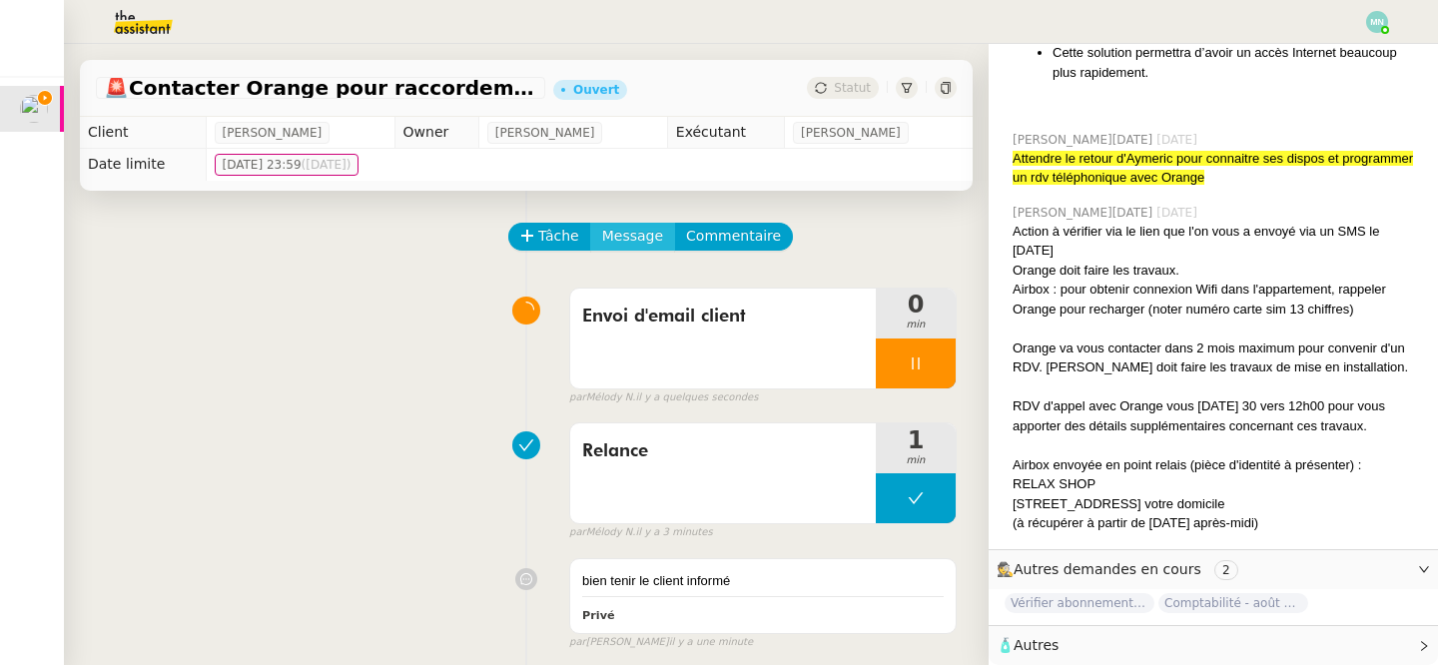
click at [617, 231] on span "Message" at bounding box center [632, 236] width 61 height 23
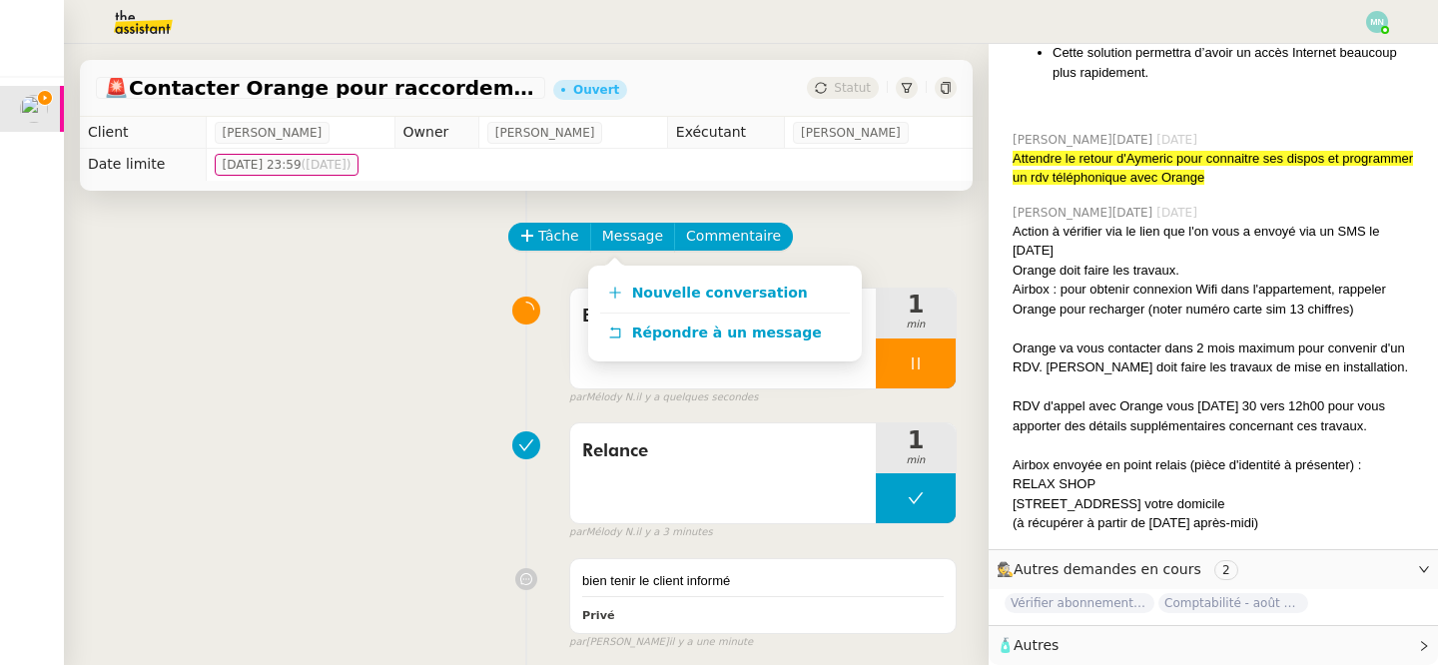
click at [472, 396] on div "Envoi d'email client 1 min false par Mélody N. il y a quelques secondes" at bounding box center [526, 343] width 861 height 128
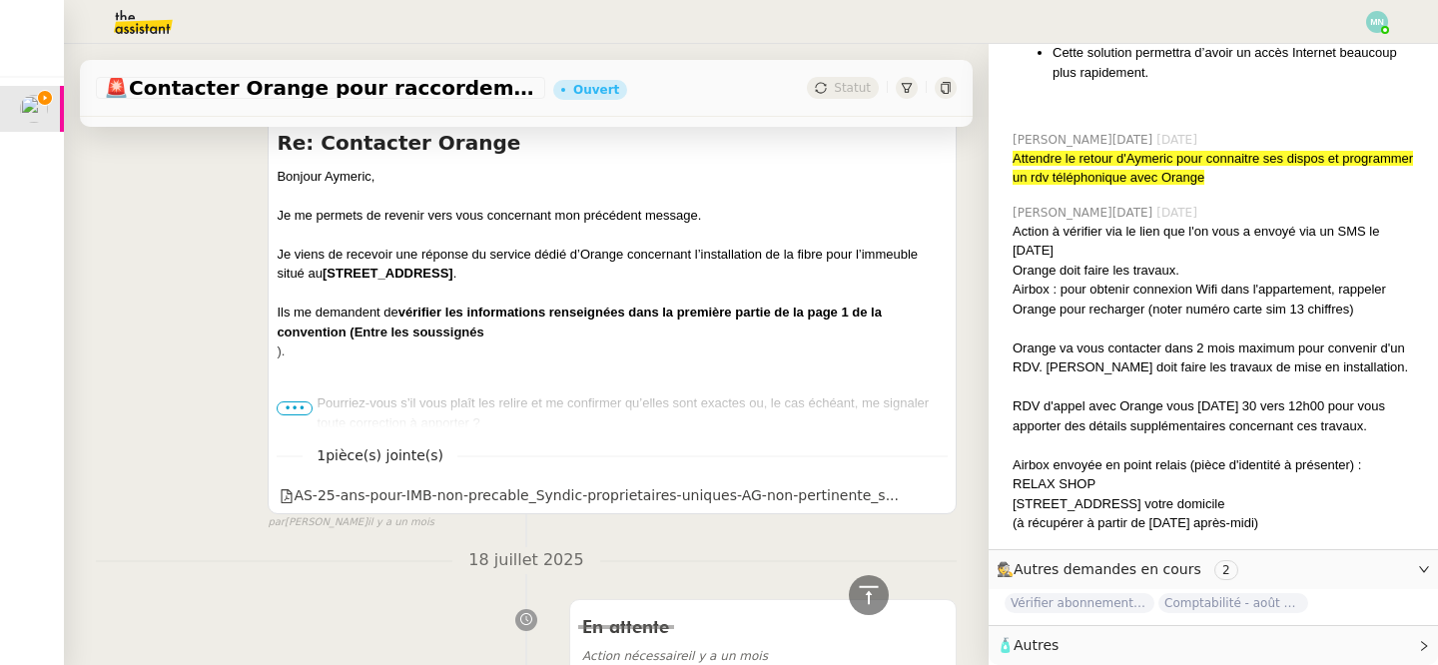
scroll to position [6158, 0]
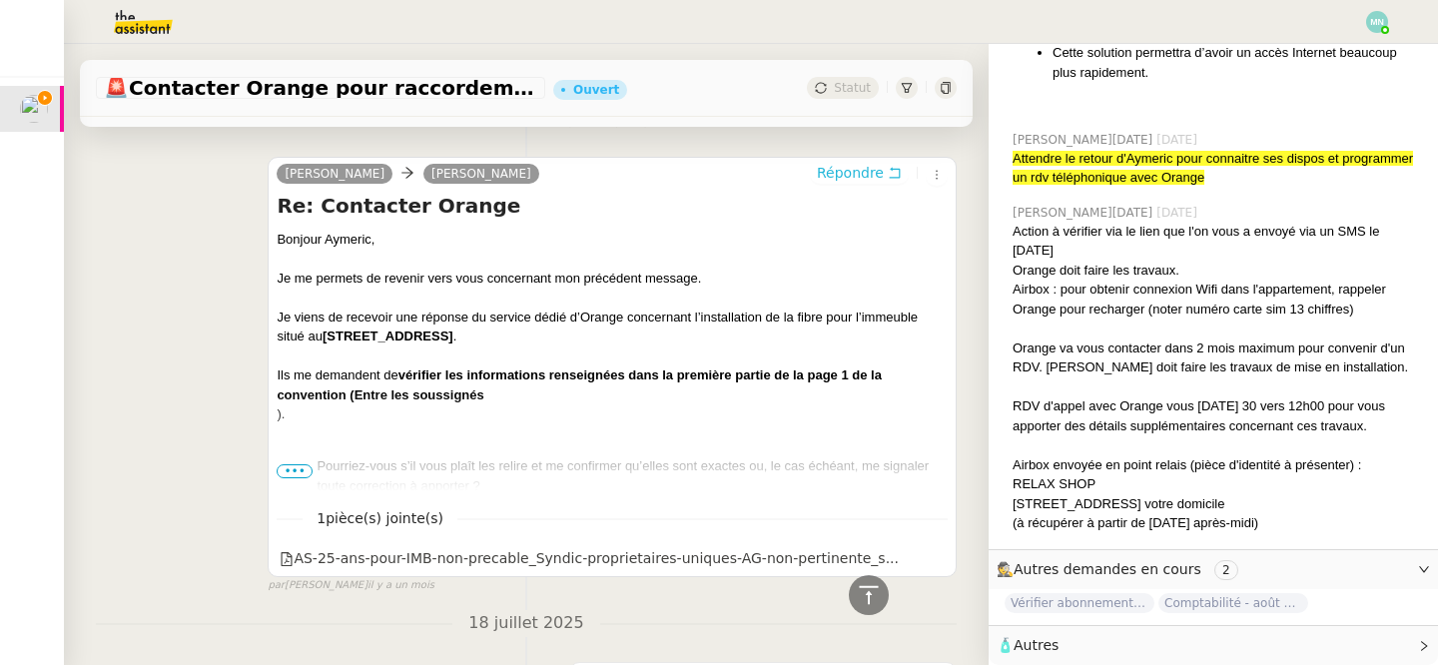
click at [863, 169] on span "Répondre" at bounding box center [850, 173] width 67 height 20
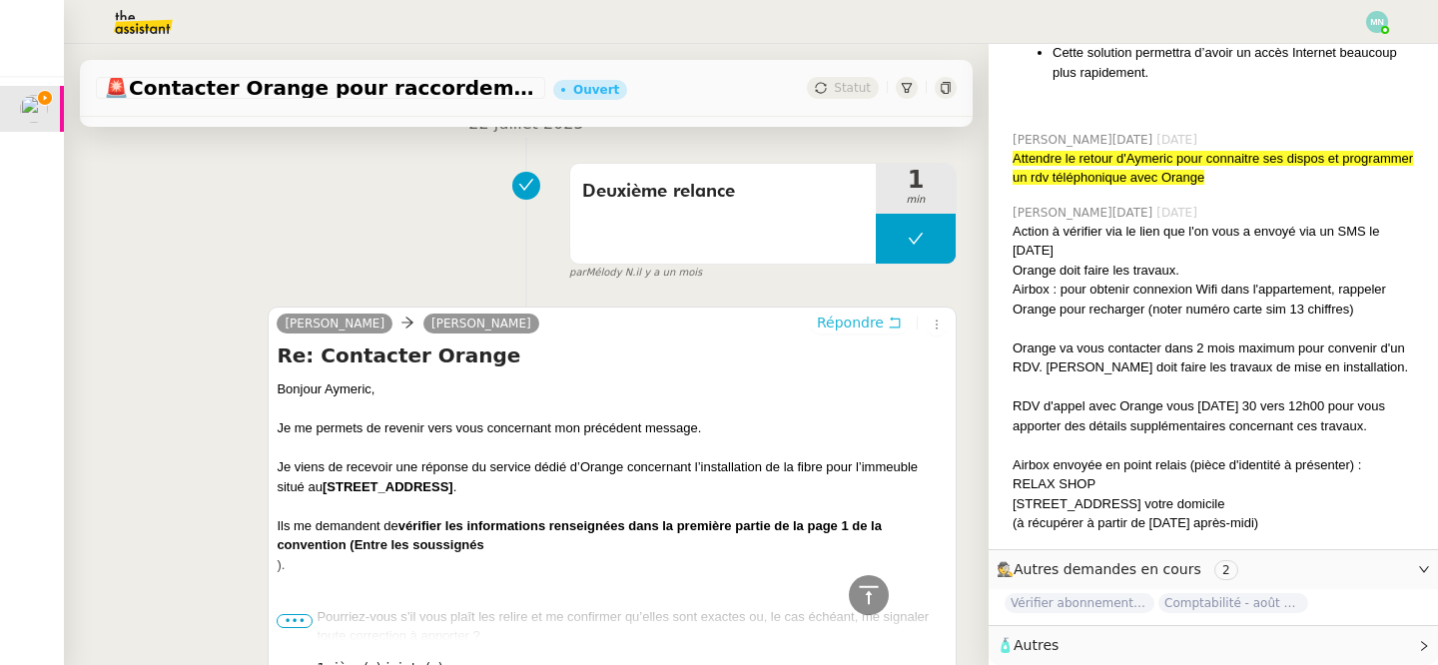
scroll to position [6308, 0]
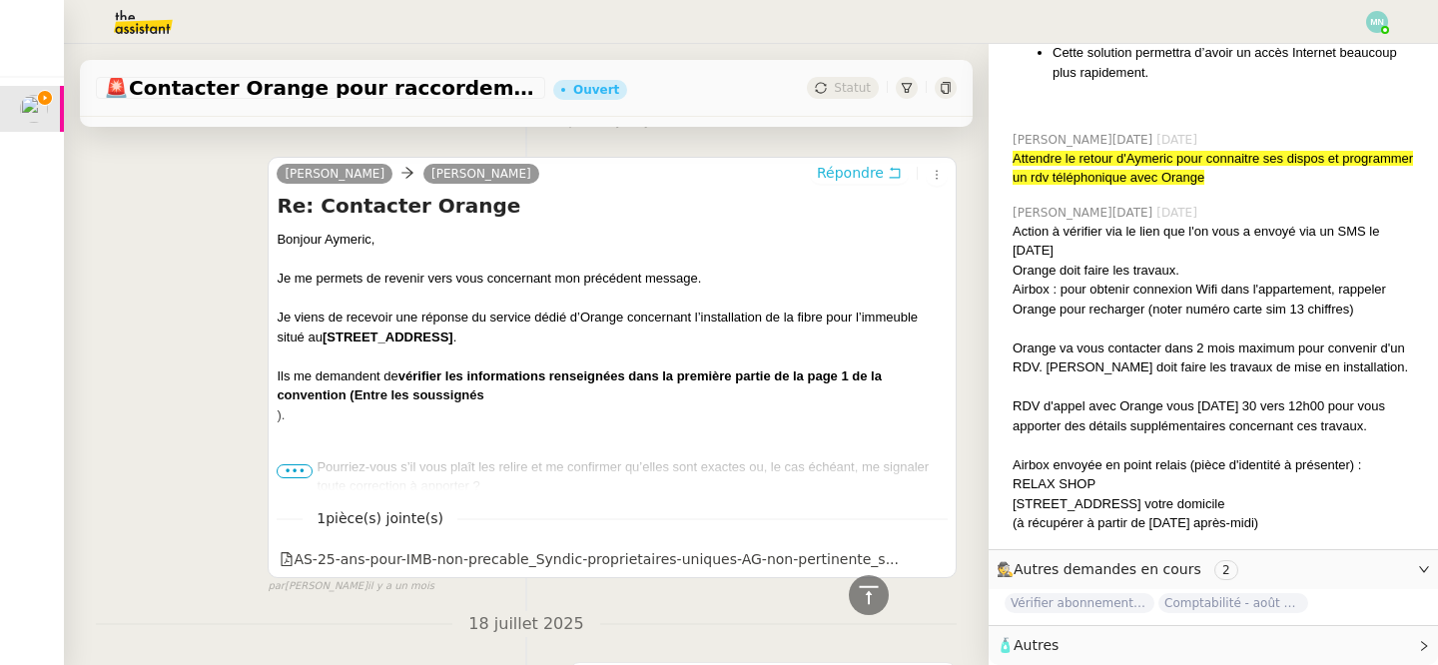
click at [851, 180] on span "Répondre" at bounding box center [850, 173] width 67 height 20
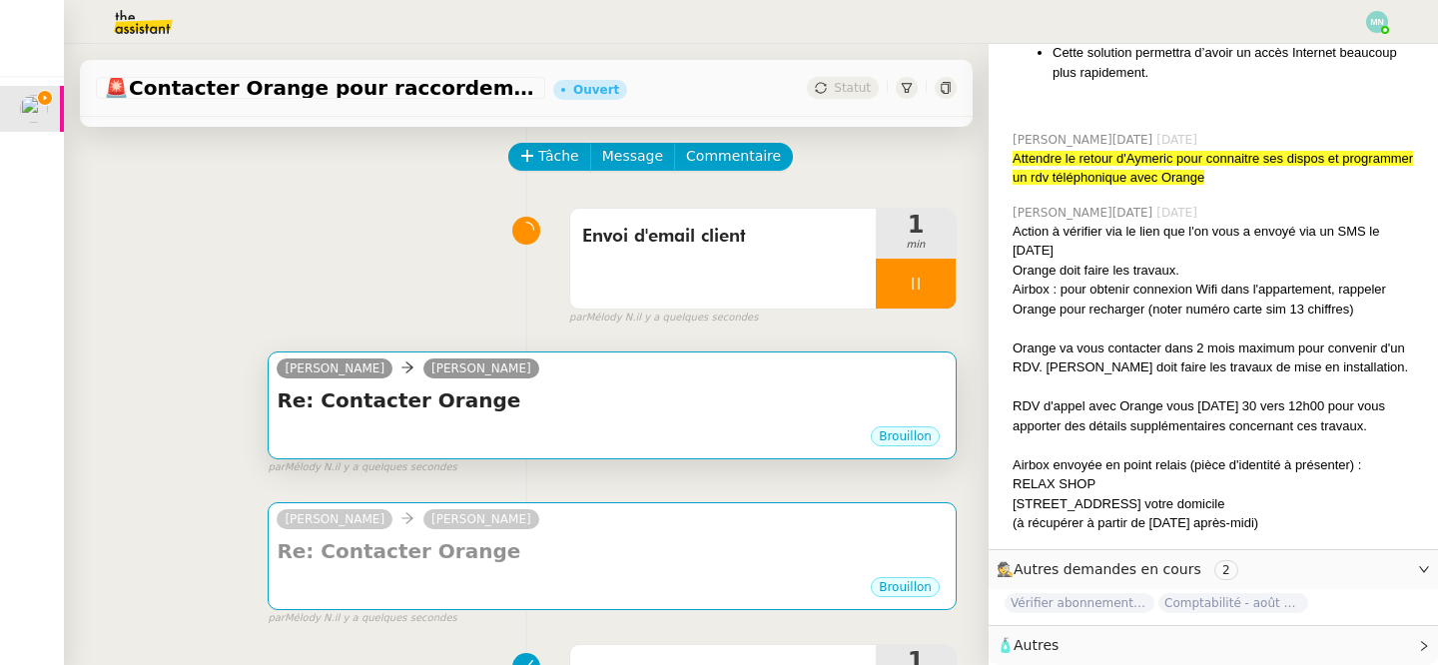
scroll to position [114, 0]
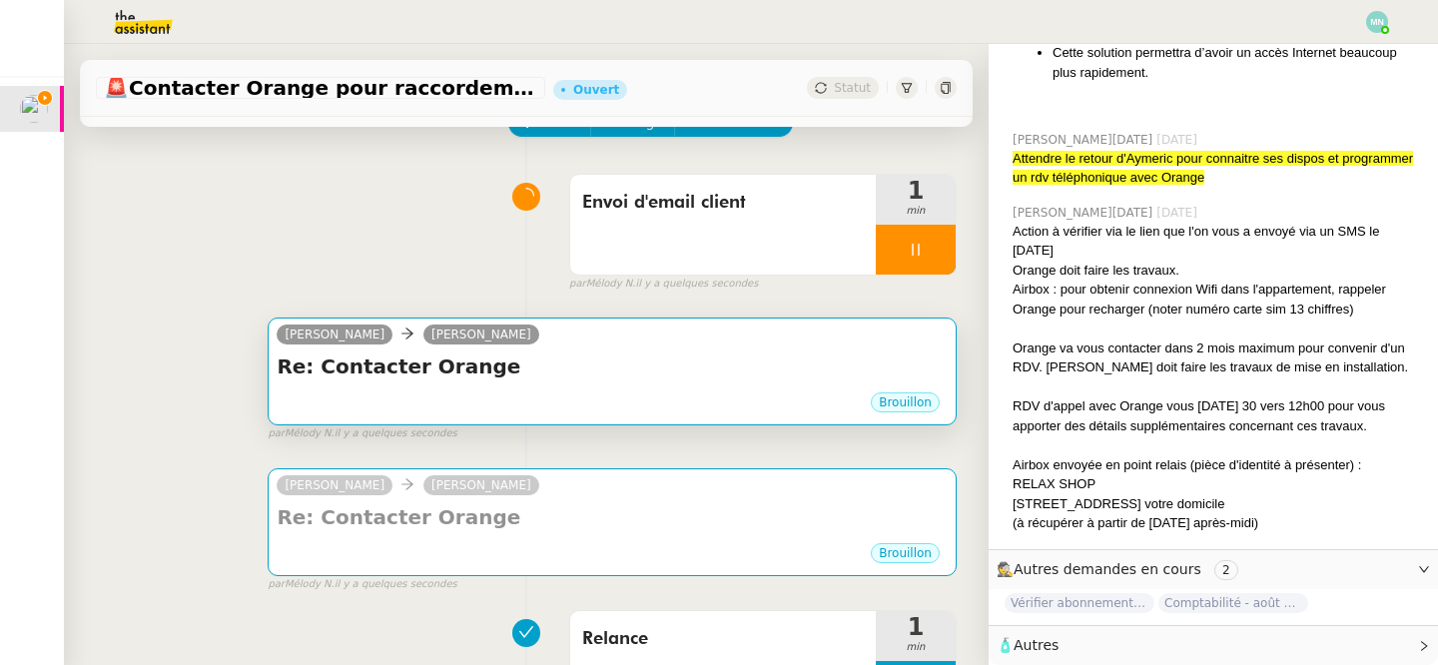
click at [575, 398] on div "Brouillon" at bounding box center [612, 405] width 671 height 30
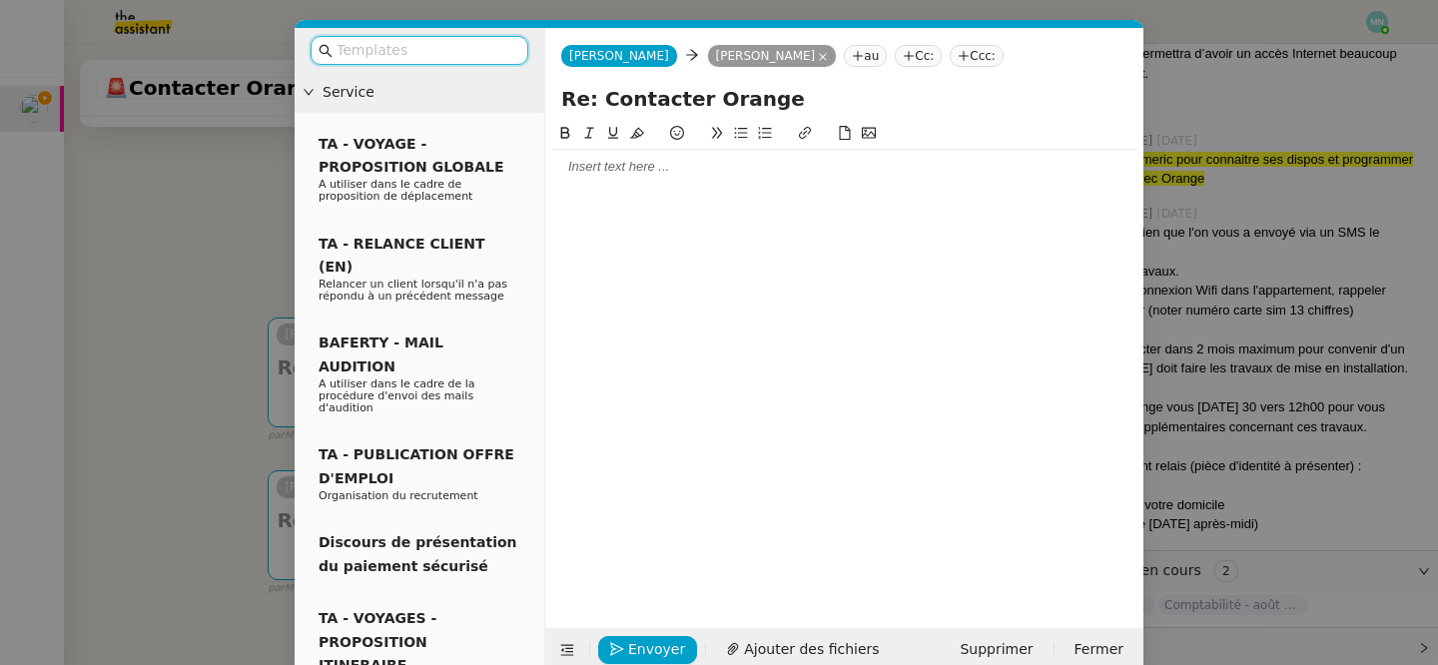
scroll to position [4905, 0]
click at [581, 188] on div at bounding box center [844, 359] width 582 height 475
click at [591, 174] on div at bounding box center [844, 167] width 582 height 18
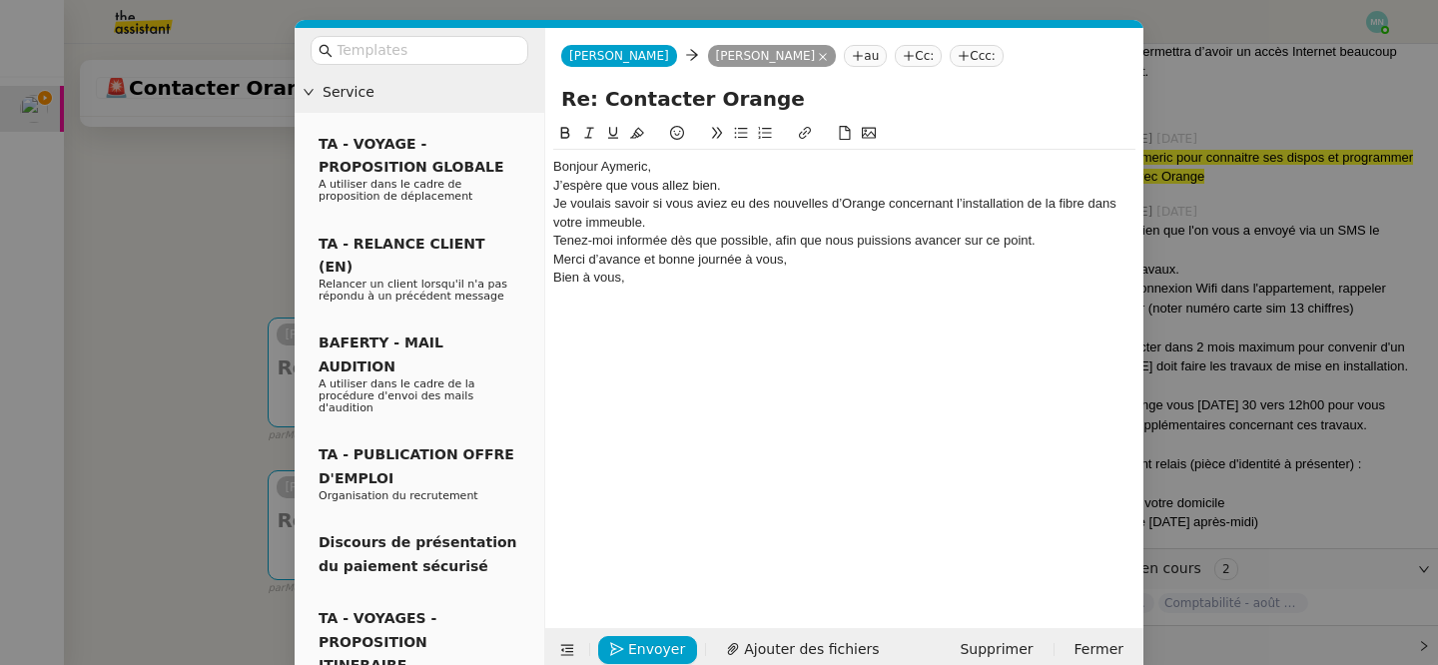
scroll to position [0, 0]
click at [681, 163] on div "Bonjour Aymeric," at bounding box center [844, 167] width 582 height 18
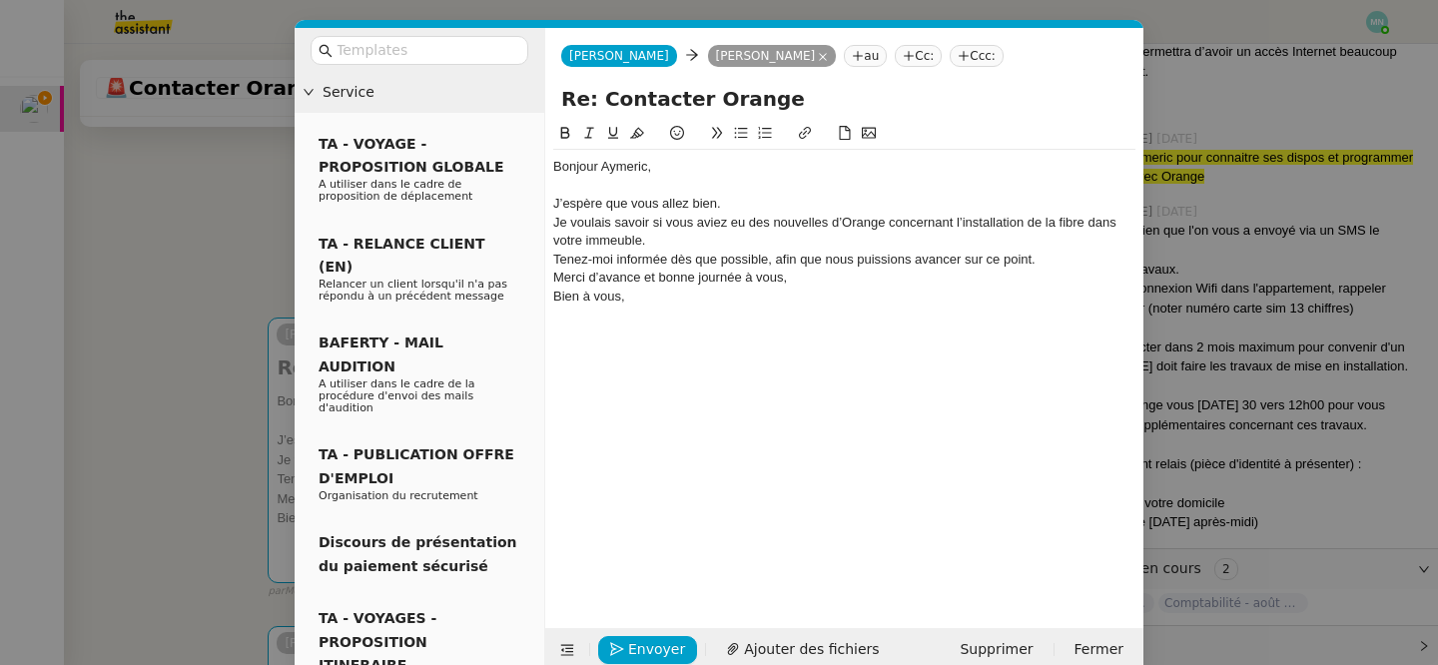
click at [760, 200] on div "J’espère que vous allez bien." at bounding box center [844, 204] width 582 height 18
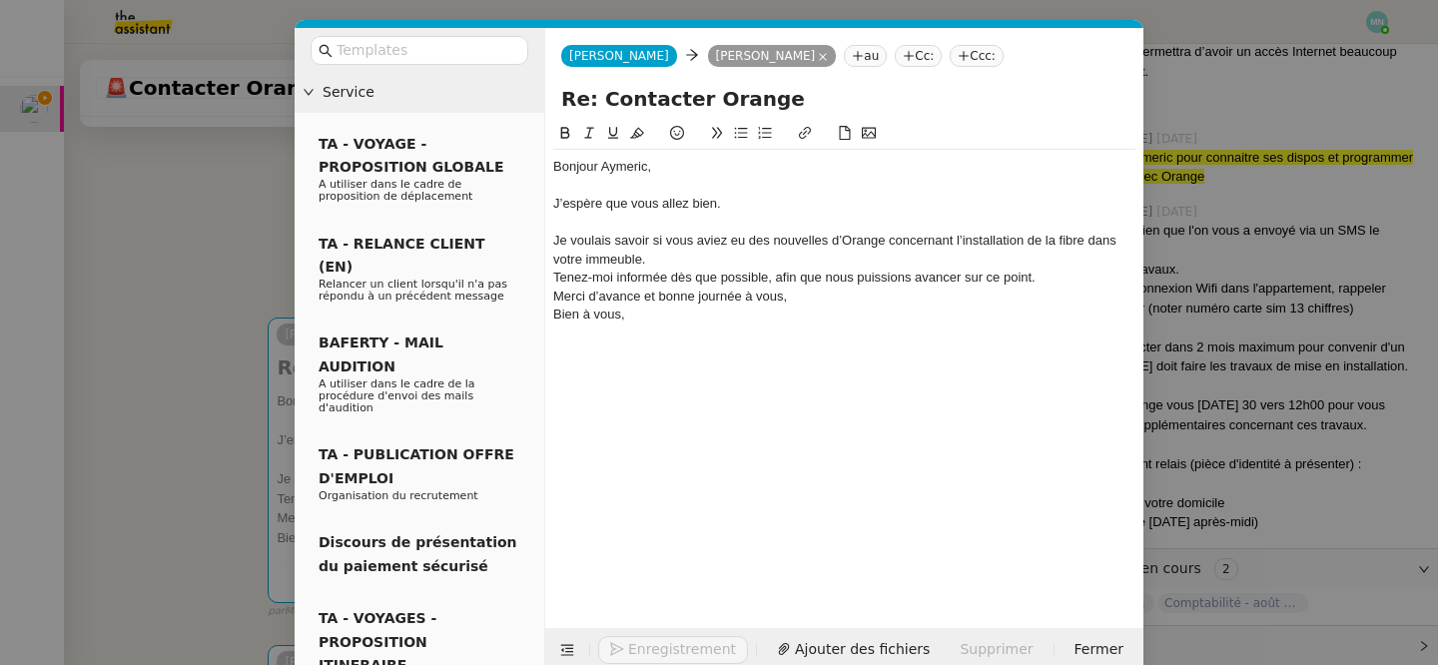
click at [665, 264] on div "Je voulais savoir si vous aviez eu des nouvelles d’Orange concernant l’installa…" at bounding box center [844, 250] width 582 height 37
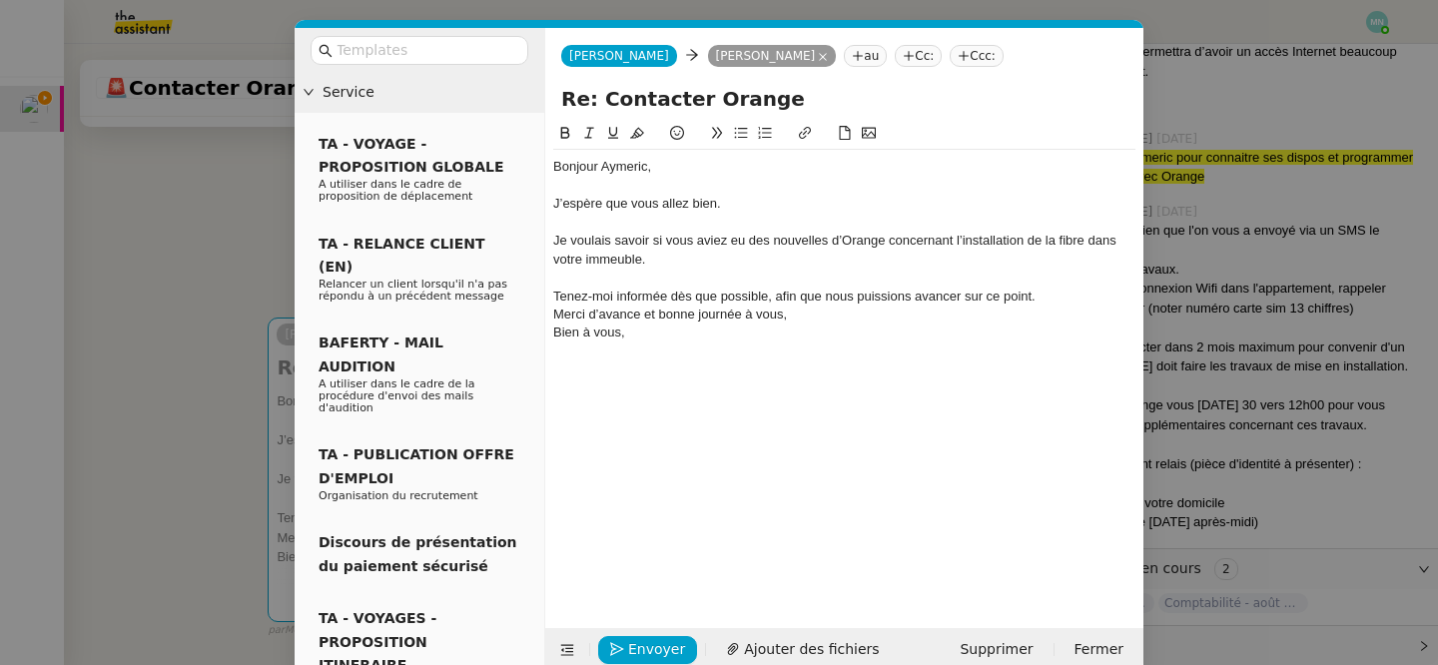
click at [1035, 297] on div "Tenez-moi informée dès que possible, afin que nous puissions avancer sur ce poi…" at bounding box center [844, 297] width 582 height 18
click at [813, 344] on div "Bien à vous," at bounding box center [844, 352] width 582 height 18
click at [807, 326] on div "Merci d’avance et bonne journée à vous," at bounding box center [844, 333] width 582 height 18
drag, startPoint x: 641, startPoint y: 371, endPoint x: 543, endPoint y: 371, distance: 97.9
click at [543, 371] on nz-layout "Service TA - VOYAGE - PROPOSITION GLOBALE A utiliser dans le cadre de propositi…" at bounding box center [719, 350] width 849 height 644
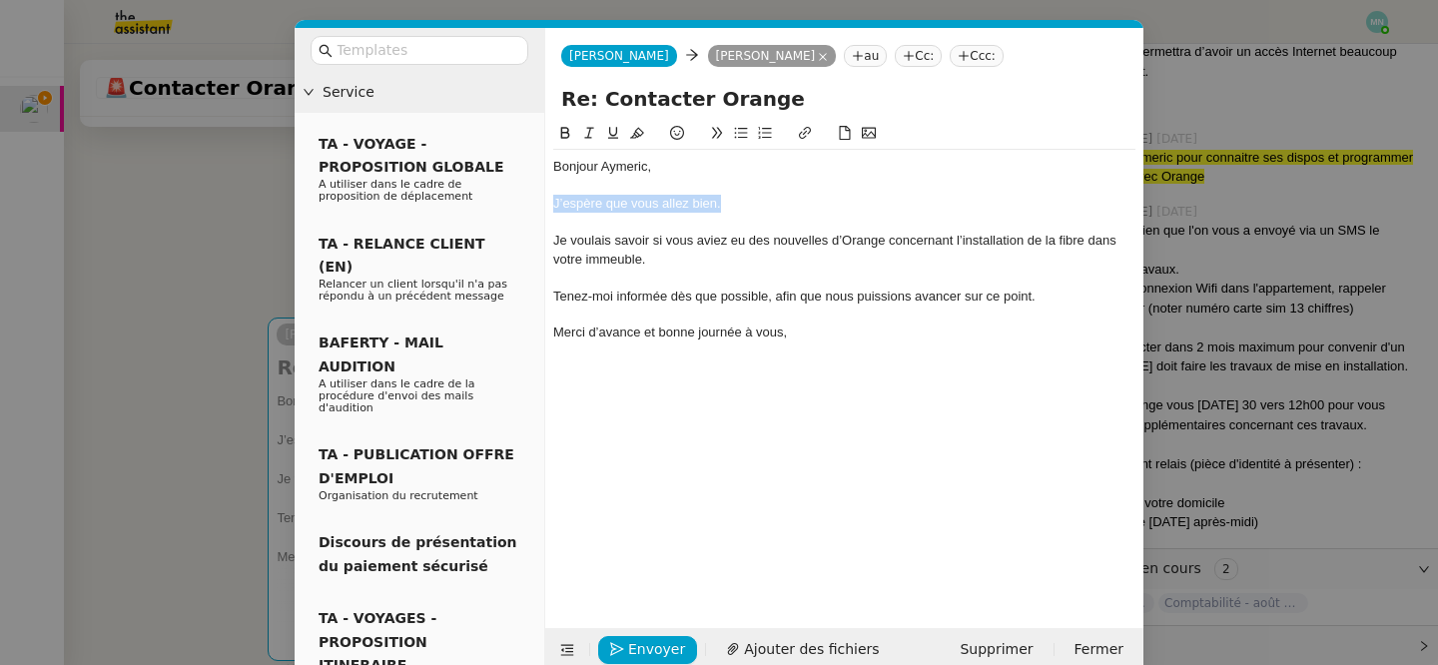
drag, startPoint x: 736, startPoint y: 205, endPoint x: 540, endPoint y: 205, distance: 195.7
click at [540, 205] on nz-layout "Service TA - VOYAGE - PROPOSITION GLOBALE A utiliser dans le cadre de propositi…" at bounding box center [719, 350] width 849 height 644
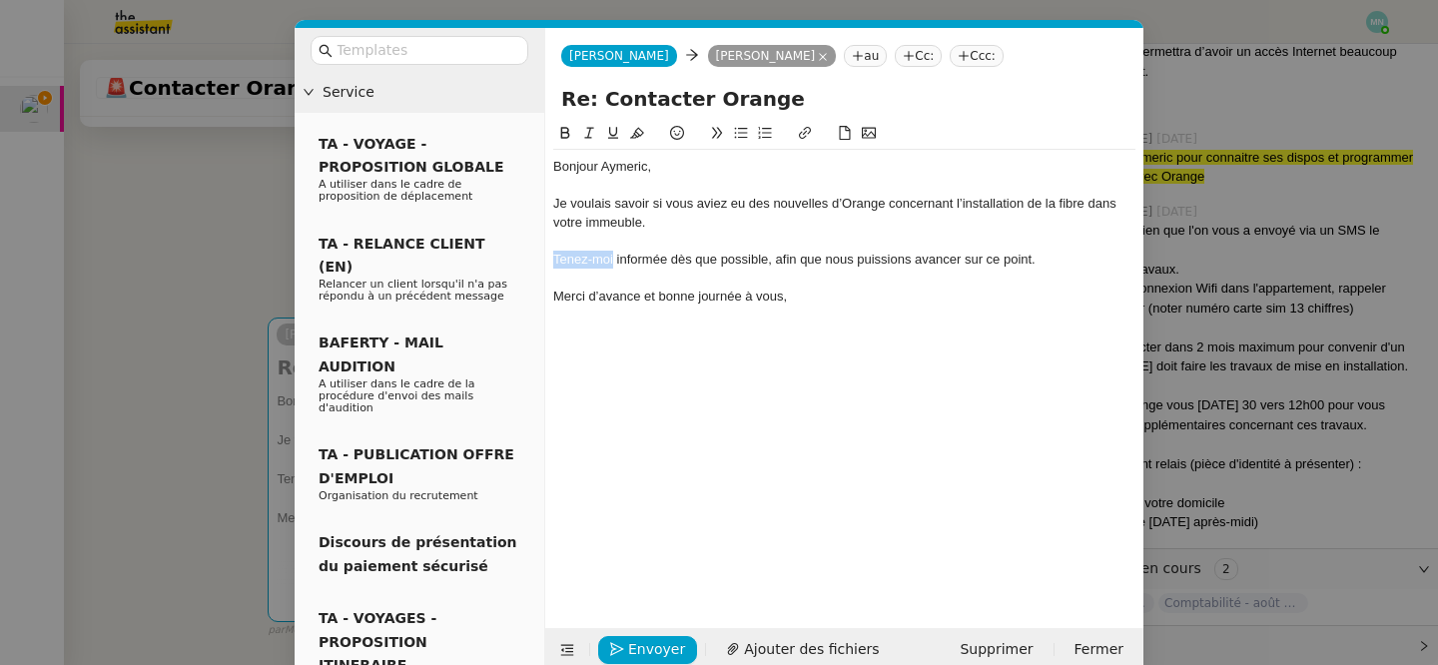
drag, startPoint x: 614, startPoint y: 258, endPoint x: 541, endPoint y: 258, distance: 72.9
click at [541, 258] on nz-layout "Service TA - VOYAGE - PROPOSITION GLOBALE A utiliser dans le cadre de propositi…" at bounding box center [719, 350] width 849 height 644
click at [609, 263] on div "N'hesitez à me informée dès que possible, afin que nous puissions avancer sur c…" at bounding box center [844, 260] width 582 height 18
click at [589, 265] on div "N'hesitez pas à me informée dès que possible, afin que nous puissions avancer s…" at bounding box center [844, 260] width 582 height 18
click at [0, 0] on lt-span "hésitez" at bounding box center [0, 0] width 0 height 0
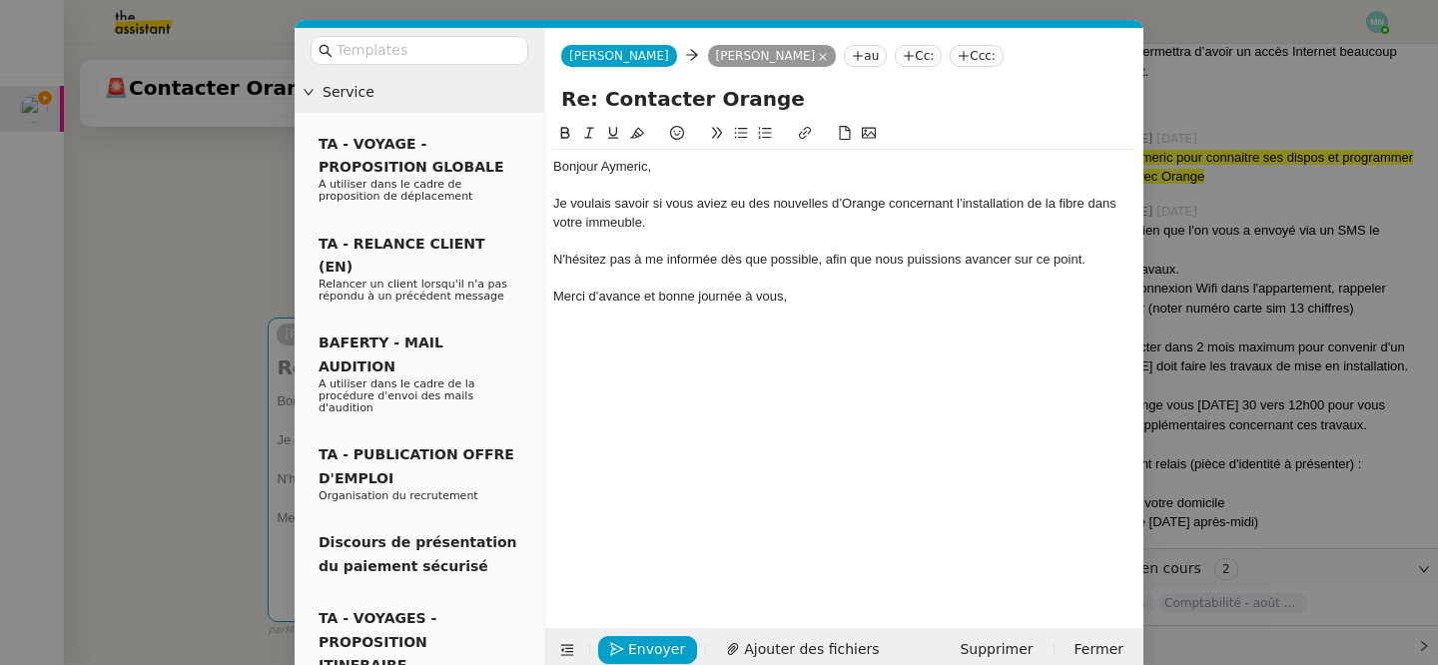
click at [687, 256] on div "N'hésitez pas à me informée dès que possible, afin que nous puissions avancer s…" at bounding box center [844, 260] width 582 height 18
click at [0, 0] on lt-em "m'informée" at bounding box center [0, 0] width 0 height 0
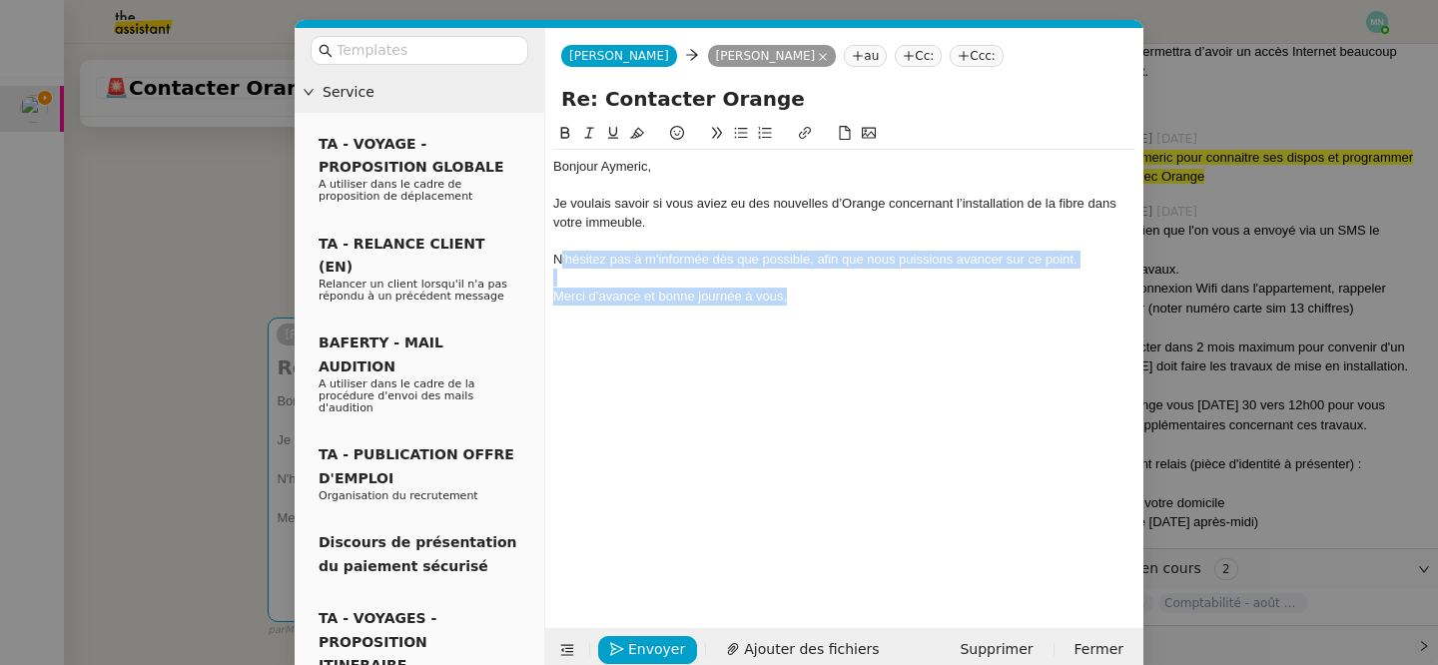
drag, startPoint x: 805, startPoint y: 305, endPoint x: 557, endPoint y: 266, distance: 250.7
click at [557, 266] on div "Bonjour Aymeric, Je voulais savoir si vous aviez eu des nouvelles d’Orange conc…" at bounding box center [844, 259] width 582 height 219
click at [557, 266] on div "N'hésitez pas à m'informée dès que possible, afin que nous puissions avancer su…" at bounding box center [844, 260] width 582 height 18
drag, startPoint x: 1087, startPoint y: 259, endPoint x: 537, endPoint y: 262, distance: 550.2
click at [537, 262] on nz-layout "Service TA - VOYAGE - PROPOSITION GLOBALE A utiliser dans le cadre de propositi…" at bounding box center [719, 350] width 849 height 644
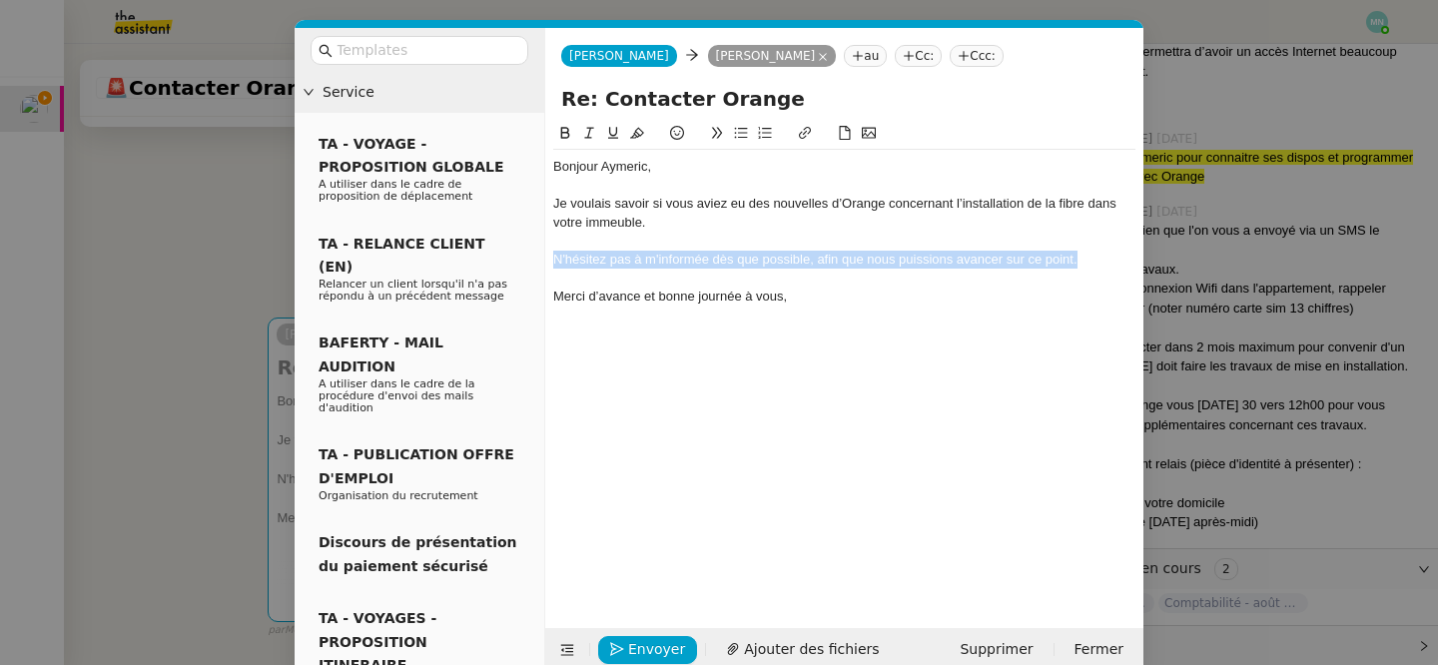
copy div "N'hésitez pas à m'informée dès que possible, afin que nous puissions avancer su…"
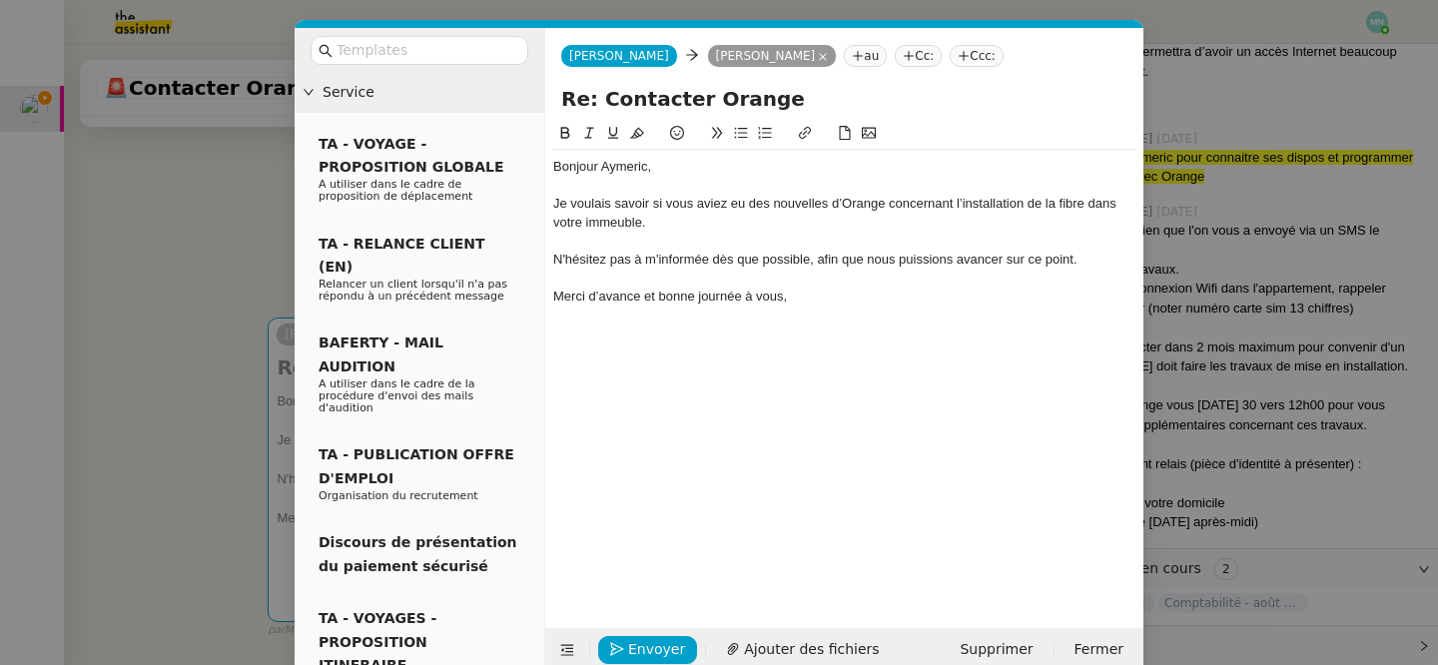
click at [712, 271] on div at bounding box center [844, 278] width 582 height 18
click at [708, 261] on div "N'hésitez pas à m'informée dès que possible, afin que nous puissions avancer su…" at bounding box center [844, 260] width 582 height 18
click at [805, 359] on div at bounding box center [844, 352] width 582 height 18
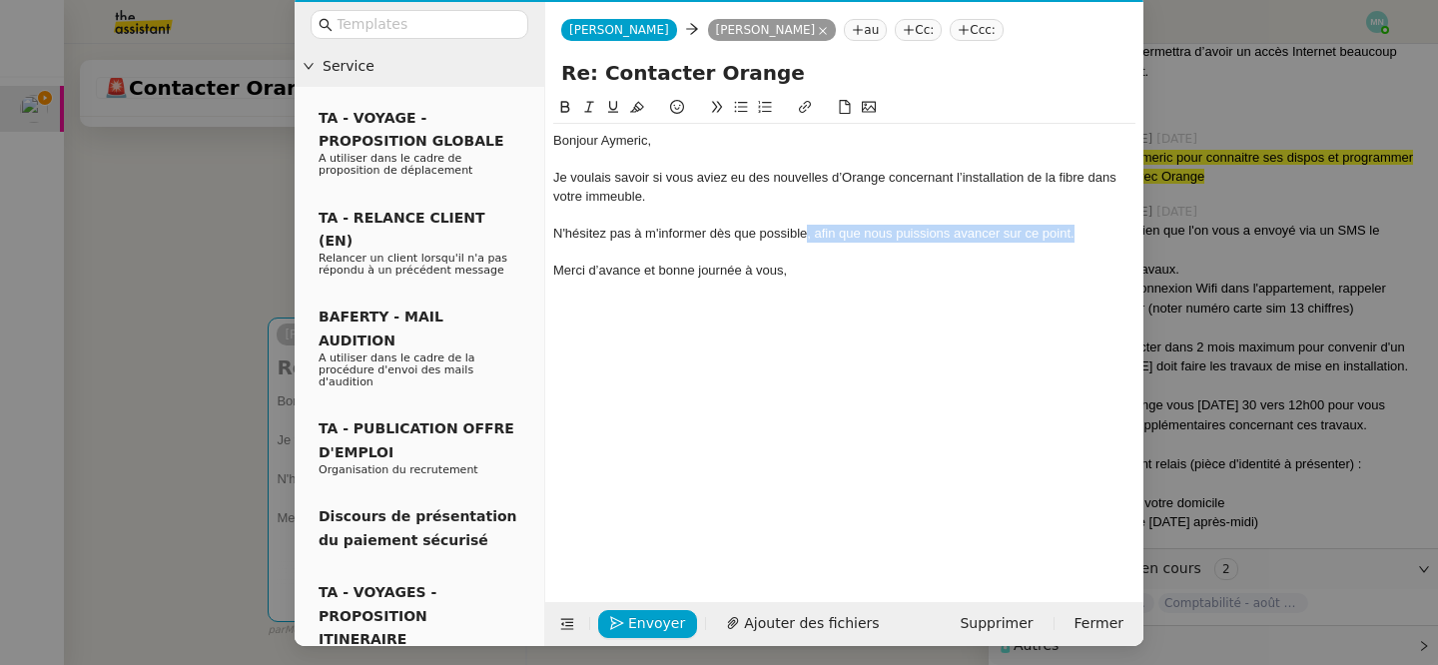
drag, startPoint x: 1081, startPoint y: 230, endPoint x: 805, endPoint y: 238, distance: 275.7
click at [805, 238] on div "N'hésitez pas à m'informer dès que possible, afin que nous puissions avancer su…" at bounding box center [844, 234] width 582 height 18
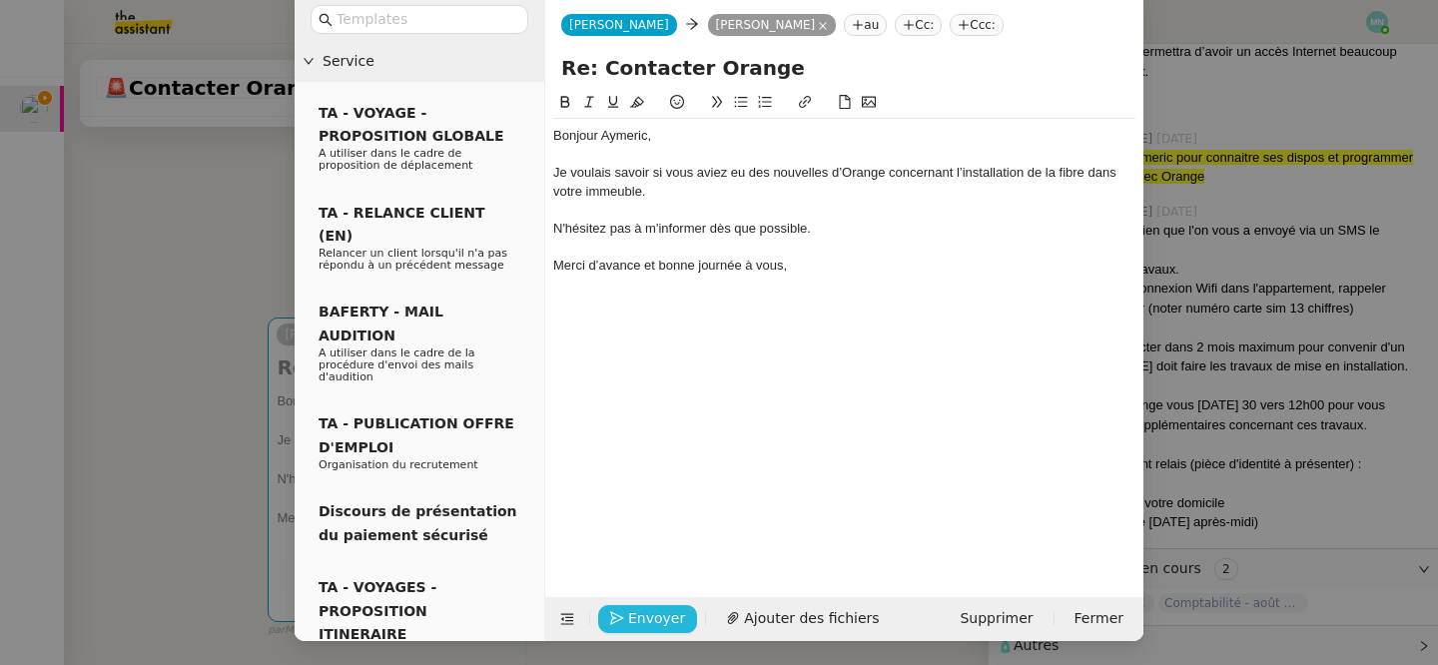
click at [642, 617] on span "Envoyer" at bounding box center [656, 618] width 57 height 23
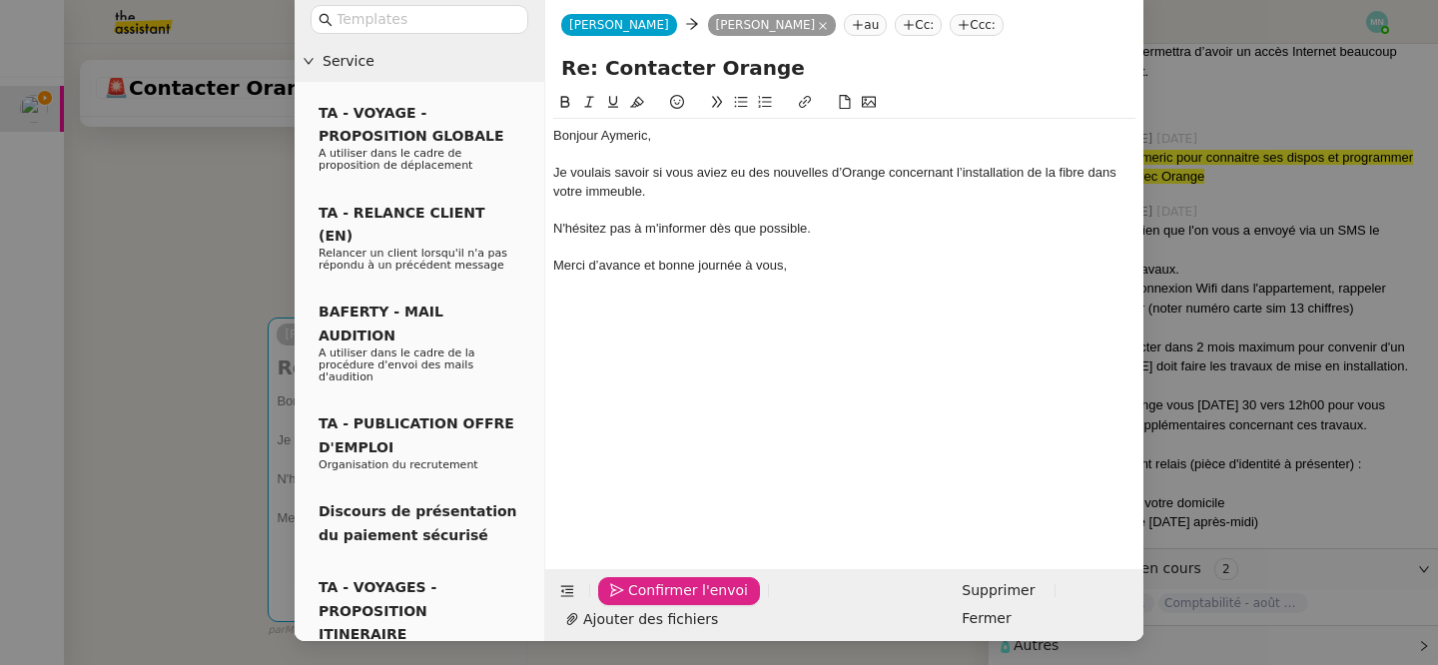
click at [642, 602] on span "Confirmer l'envoi" at bounding box center [688, 590] width 120 height 23
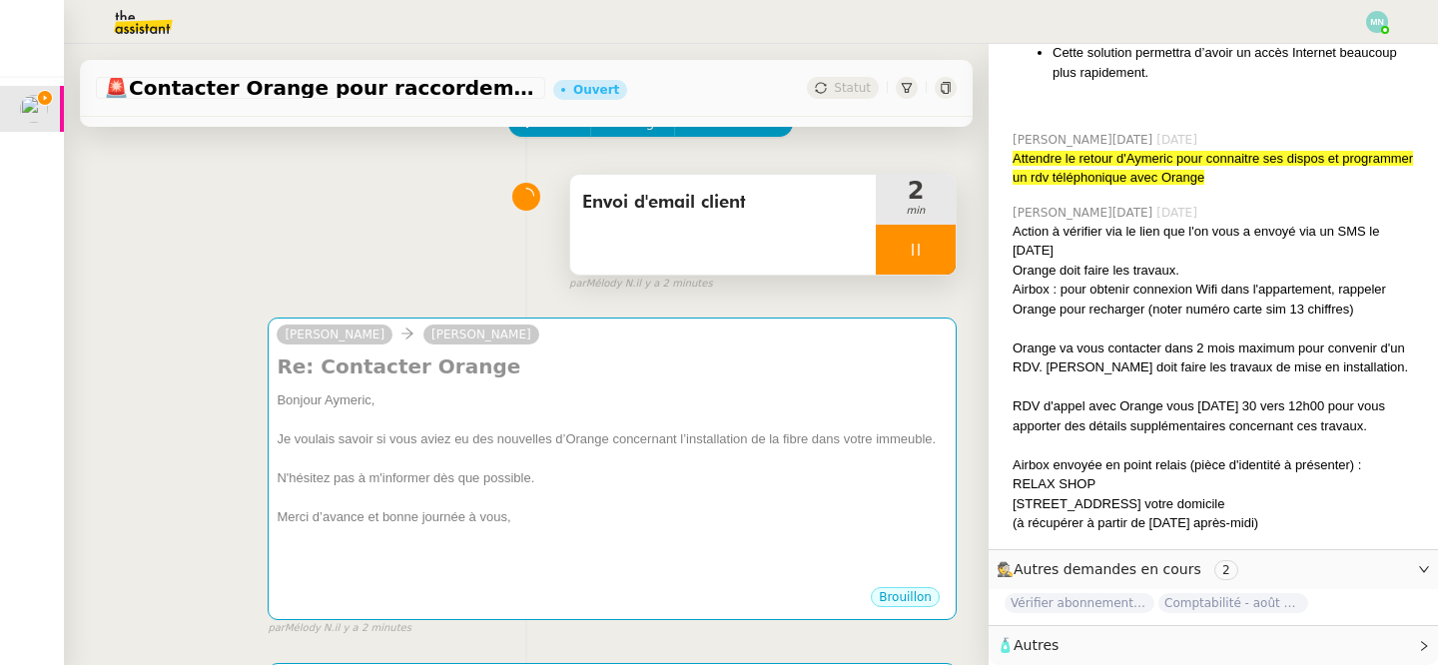
scroll to position [4903, 0]
click at [896, 252] on div at bounding box center [916, 250] width 80 height 50
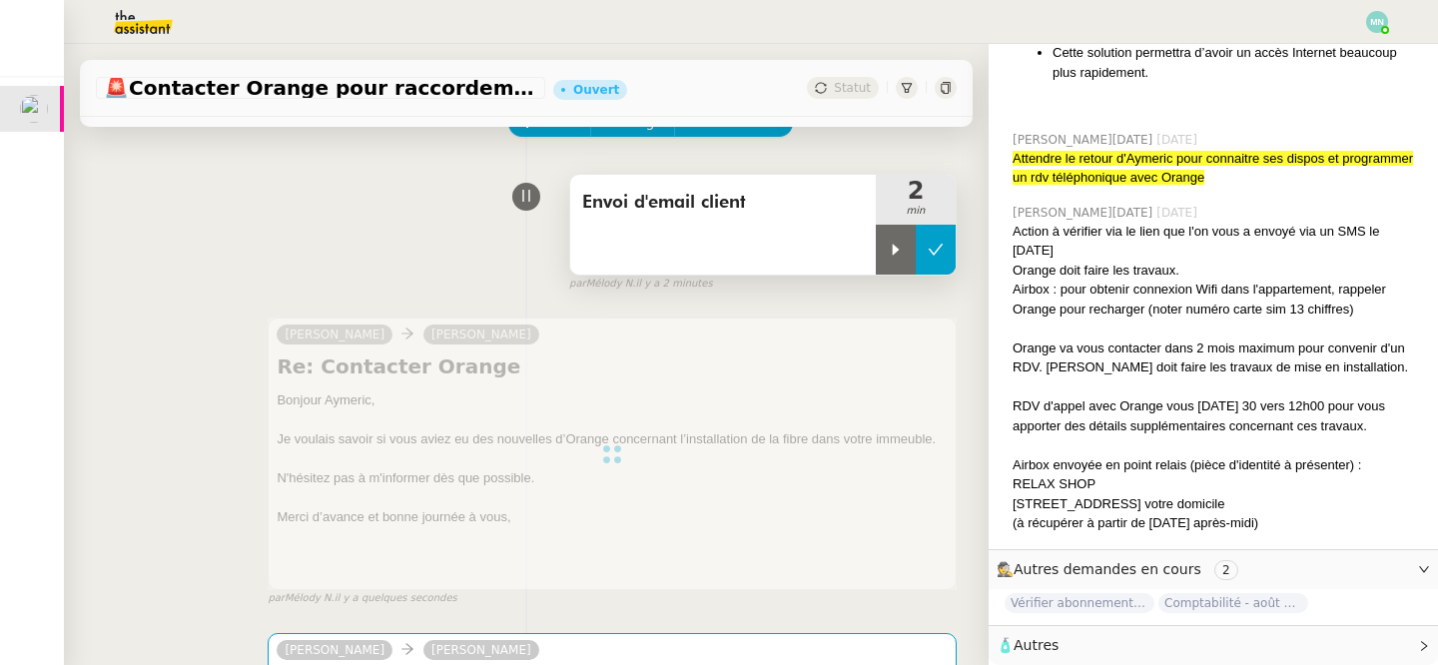
click at [932, 252] on icon at bounding box center [936, 249] width 15 height 11
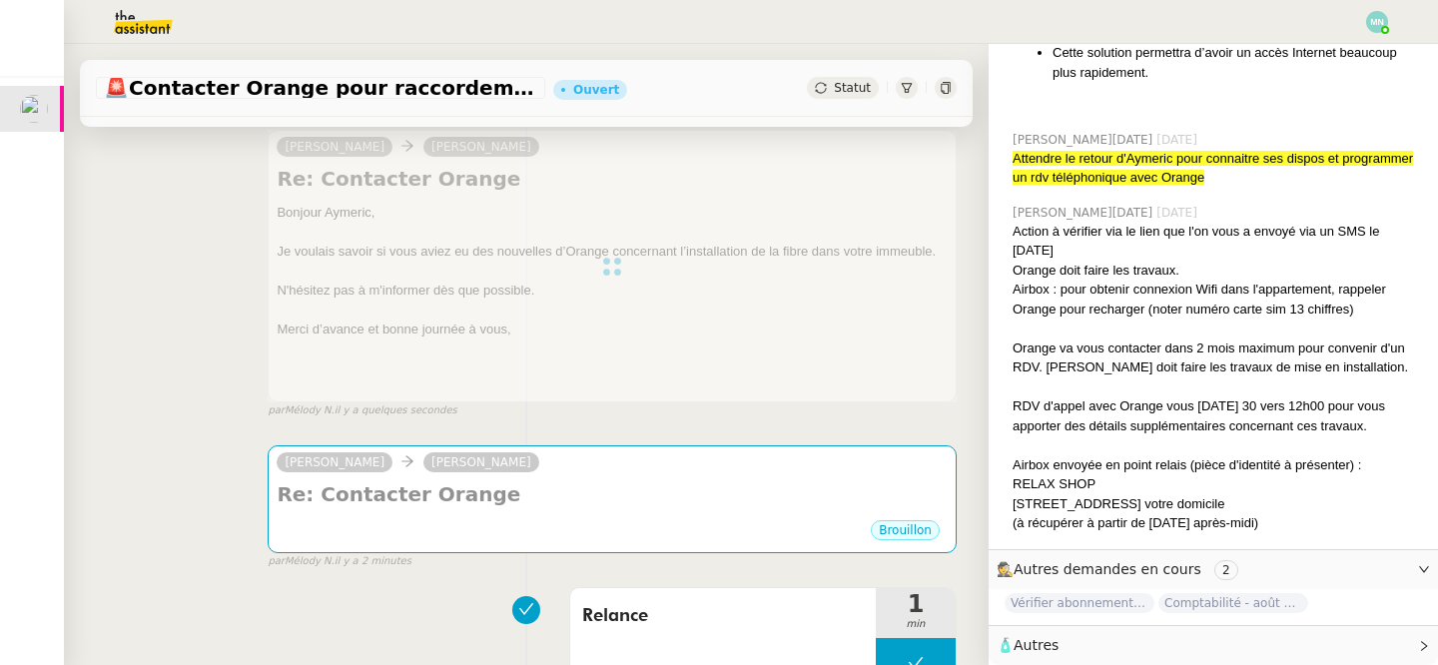
scroll to position [422, 0]
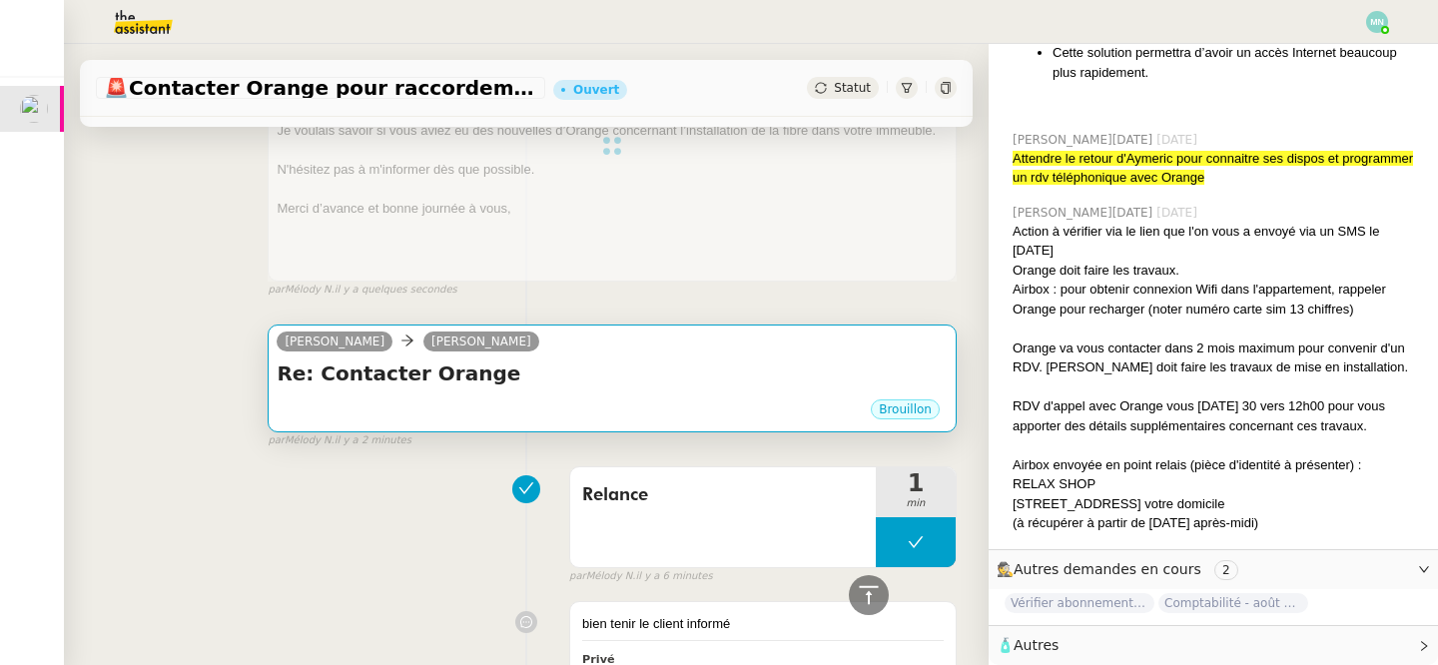
click at [728, 380] on h4 "Re: Contacter Orange" at bounding box center [612, 374] width 671 height 28
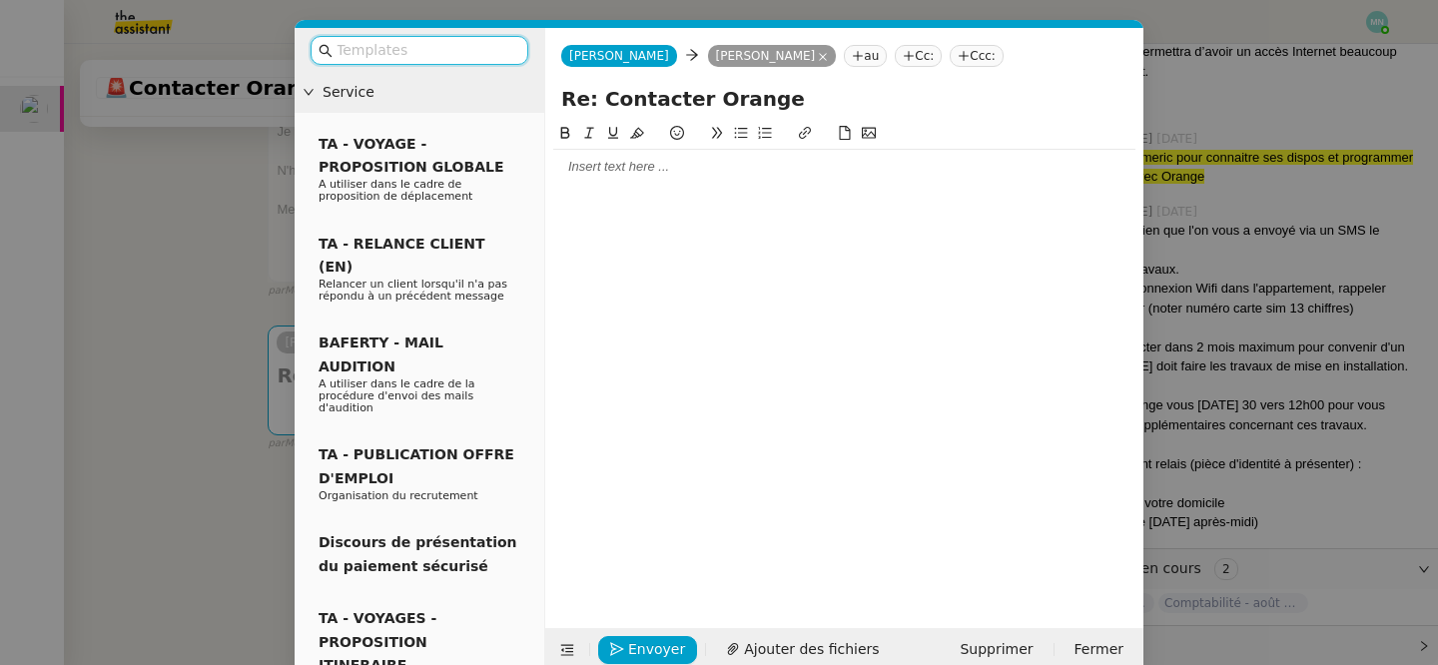
scroll to position [31, 0]
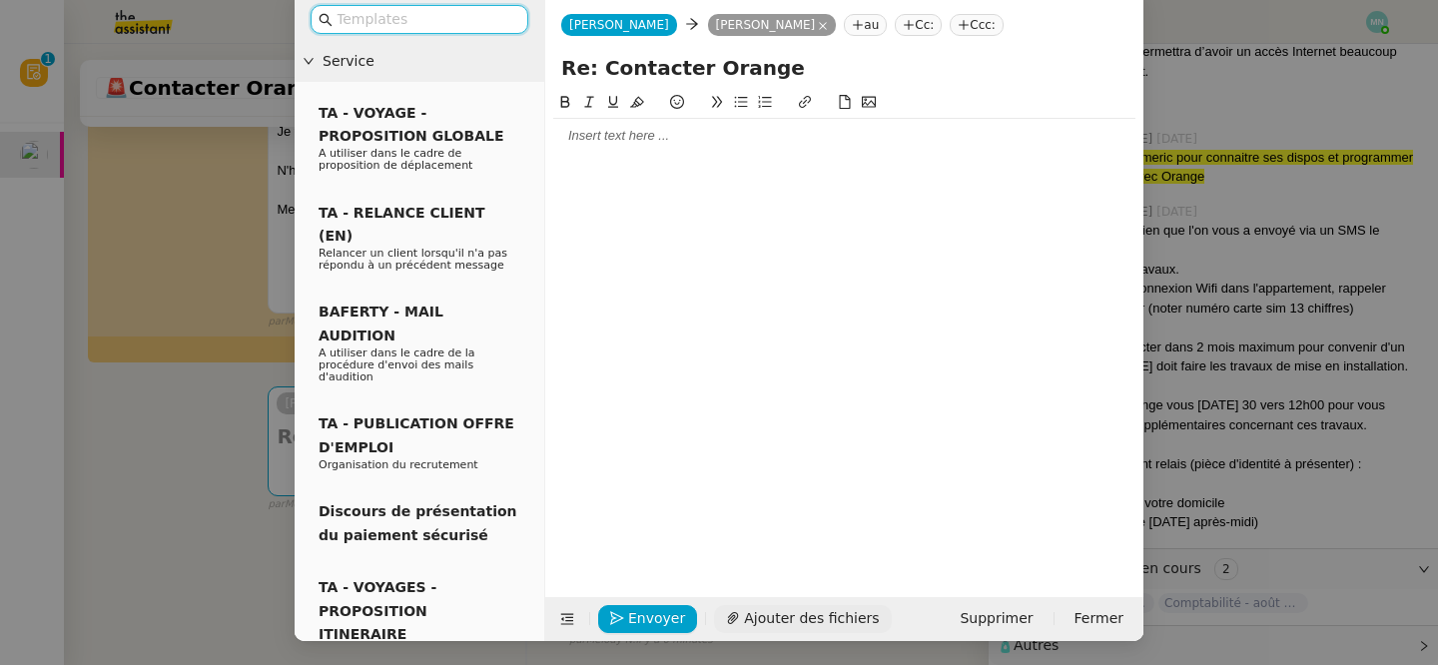
click at [809, 614] on span "Ajouter des fichiers" at bounding box center [811, 618] width 135 height 23
click at [1019, 615] on span "Supprimer" at bounding box center [996, 618] width 73 height 23
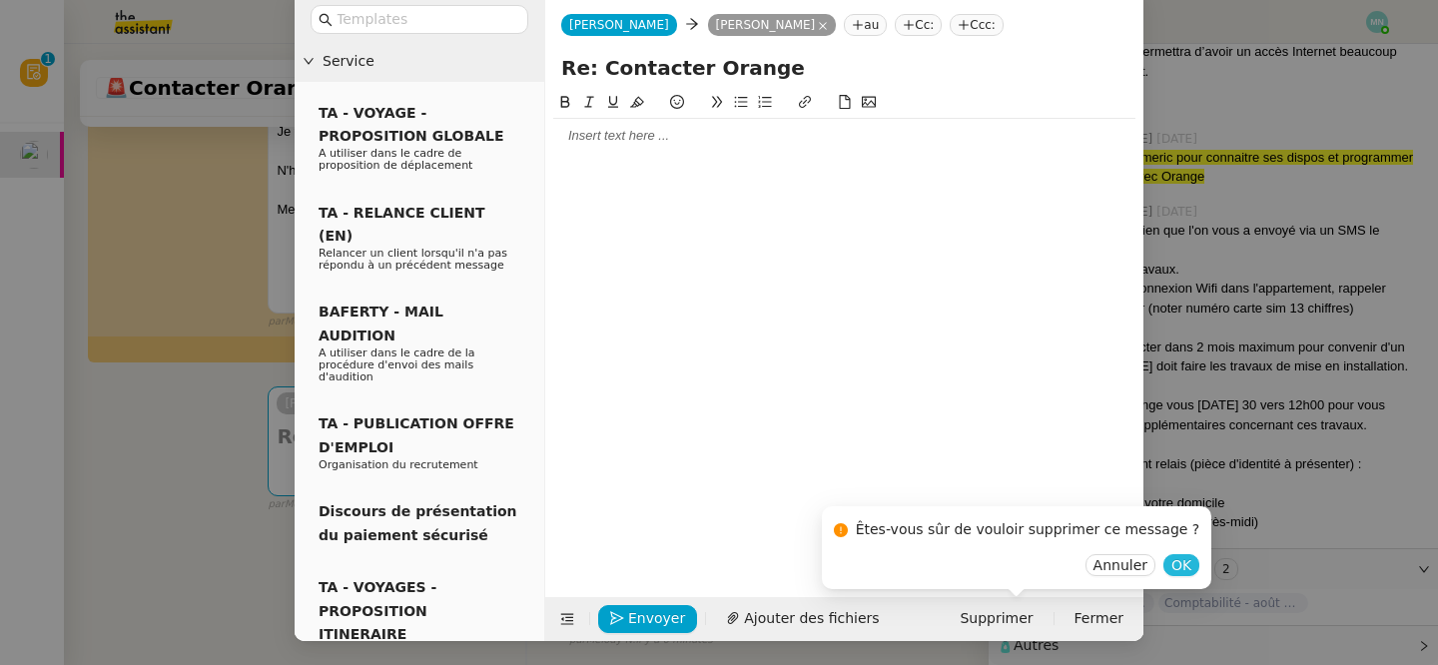
click at [1171, 565] on span "OK" at bounding box center [1181, 565] width 20 height 20
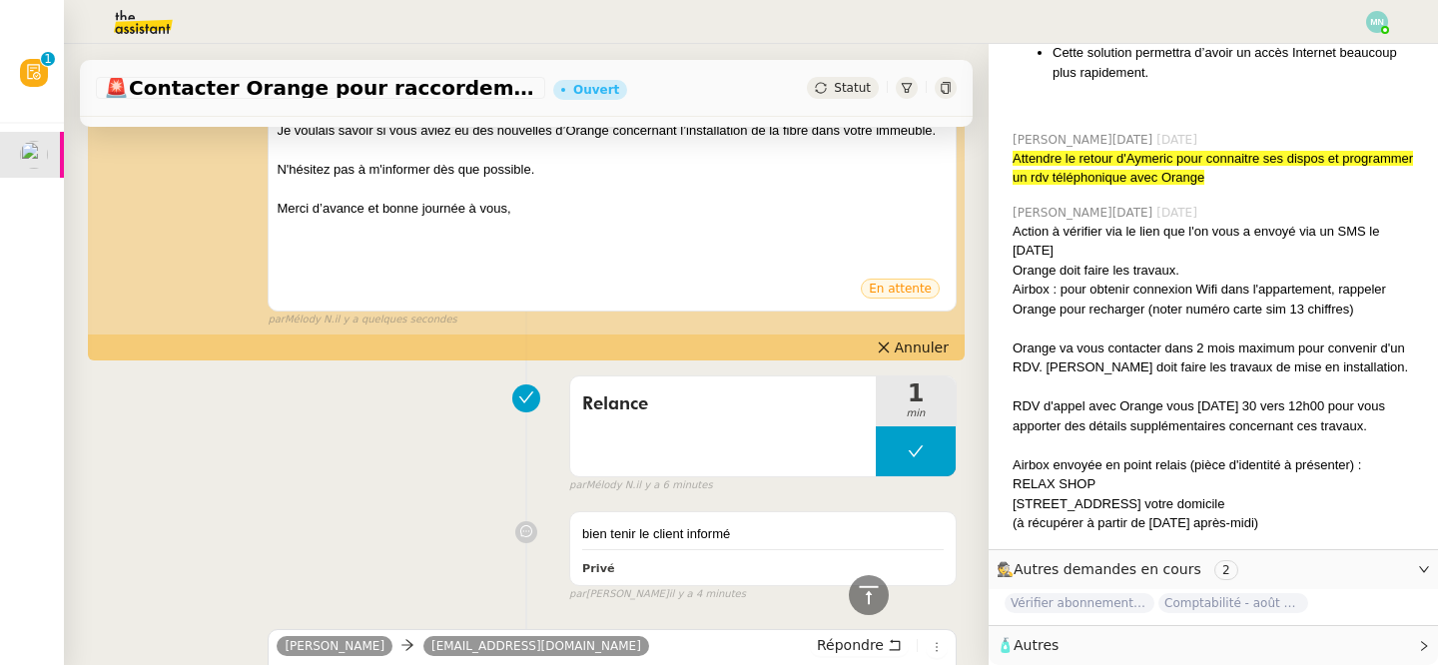
scroll to position [0, 0]
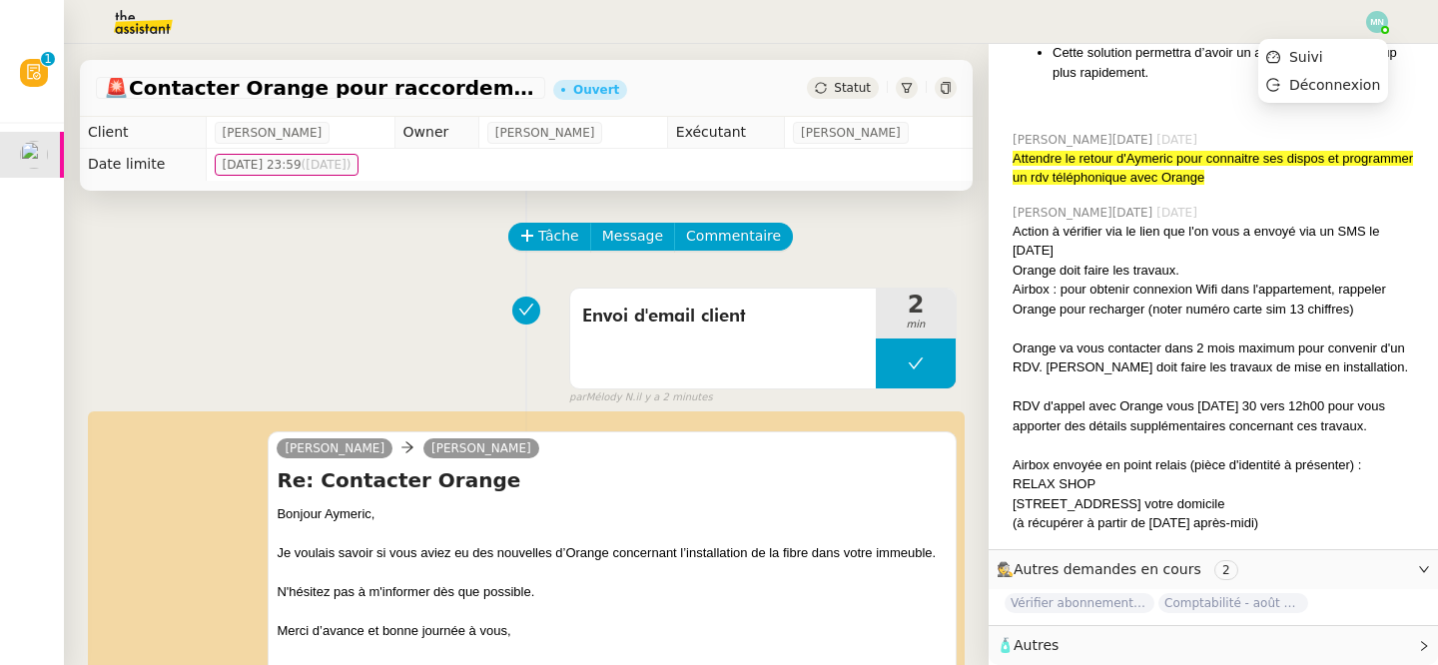
click at [1376, 20] on img at bounding box center [1377, 22] width 22 height 22
click at [1339, 56] on li "Suivi" at bounding box center [1323, 57] width 130 height 28
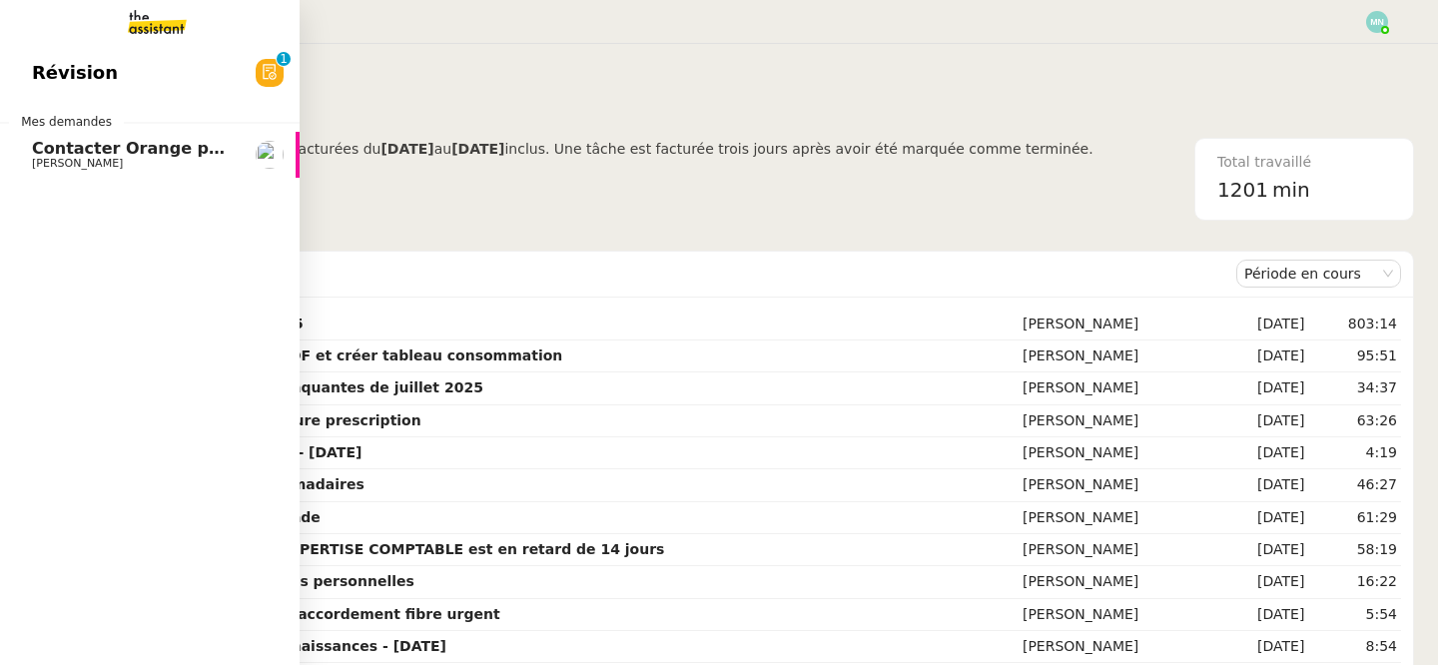
click at [29, 148] on link "Contacter Orange pour raccordement fibre urgent [PERSON_NAME]" at bounding box center [150, 155] width 300 height 46
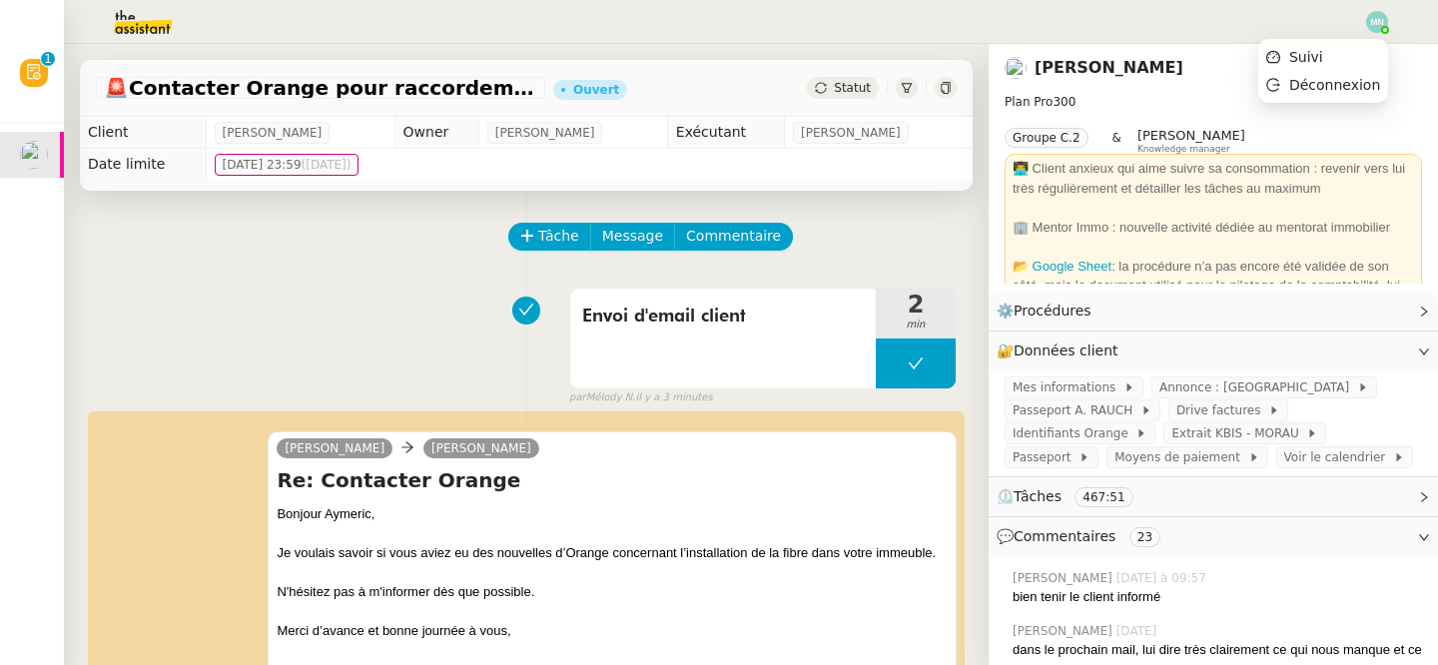
click at [1381, 21] on img at bounding box center [1377, 22] width 22 height 22
click at [1347, 55] on li "Suivi" at bounding box center [1323, 57] width 130 height 28
